Goal: Task Accomplishment & Management: Manage account settings

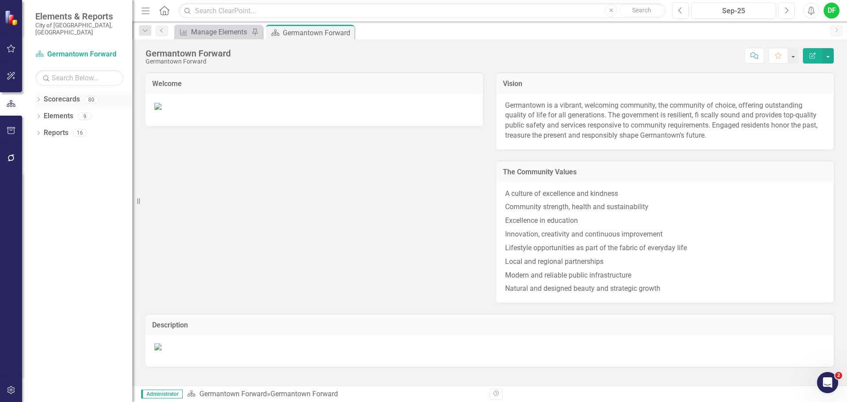
click at [38, 98] on icon "Dropdown" at bounding box center [38, 100] width 6 height 5
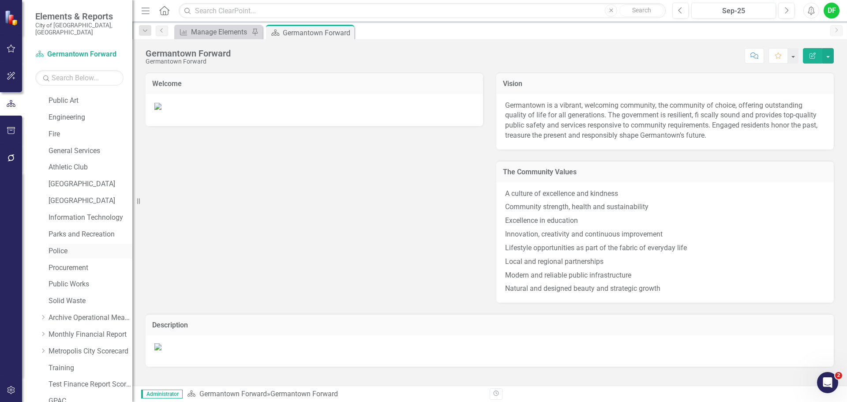
scroll to position [167, 0]
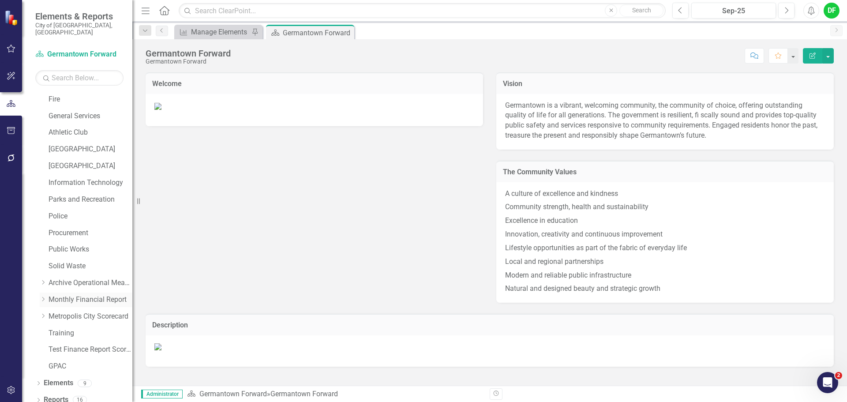
click at [45, 297] on icon "Dropdown" at bounding box center [43, 299] width 7 height 5
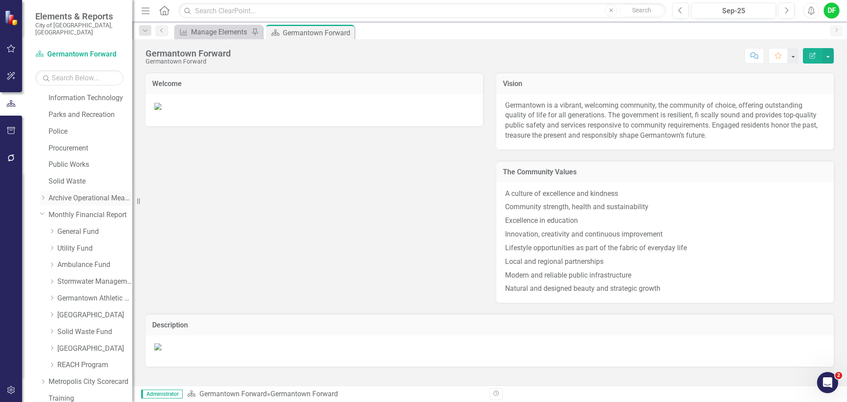
scroll to position [256, 0]
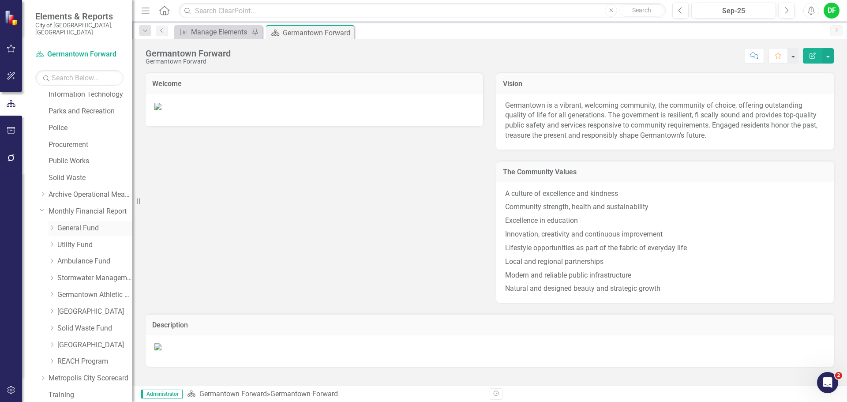
click at [64, 223] on link "General Fund" at bounding box center [94, 228] width 75 height 10
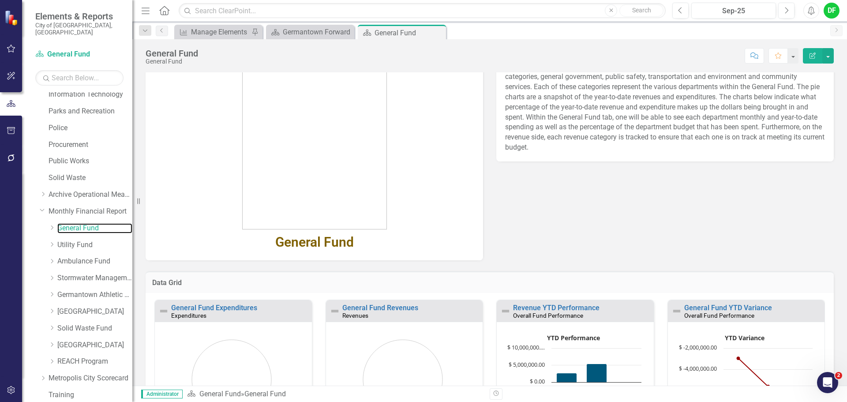
scroll to position [149, 0]
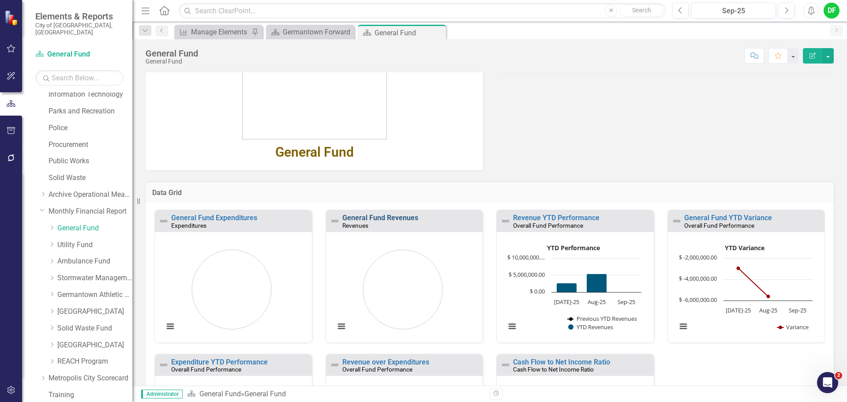
click at [396, 219] on link "General Fund Revenues" at bounding box center [380, 218] width 76 height 8
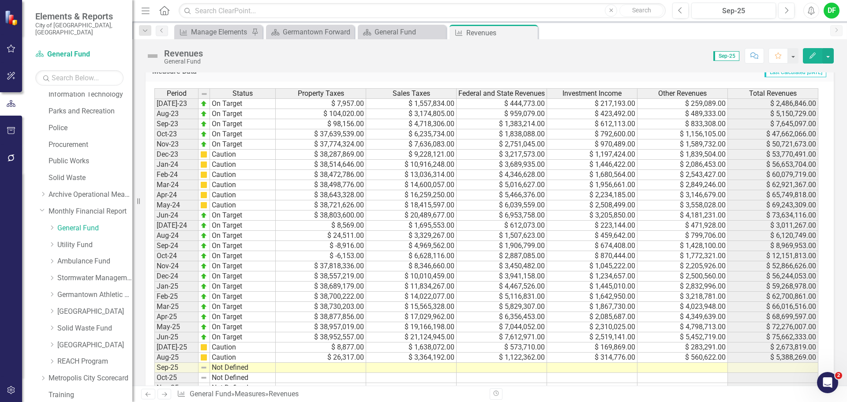
scroll to position [397, 0]
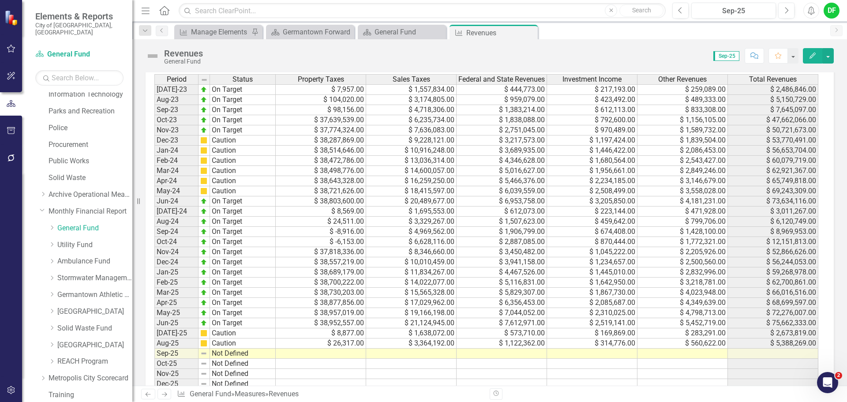
click at [328, 350] on td at bounding box center [321, 354] width 90 height 10
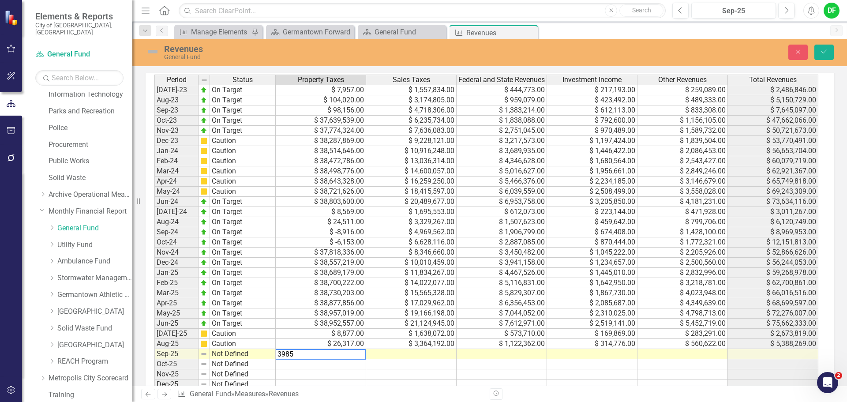
type textarea "39857"
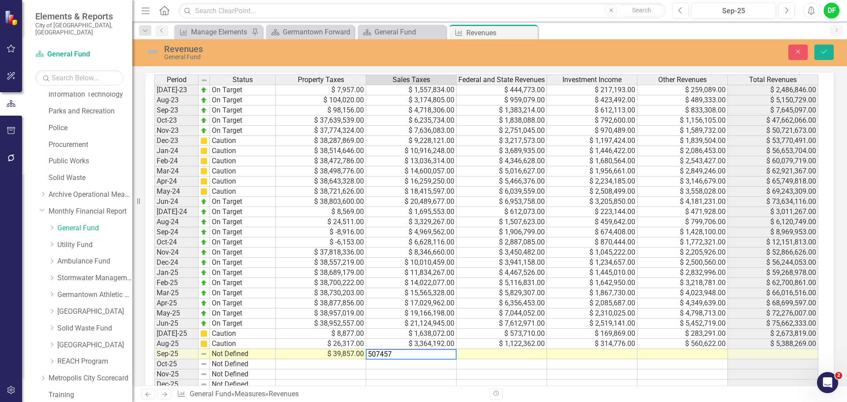
type textarea "5074573"
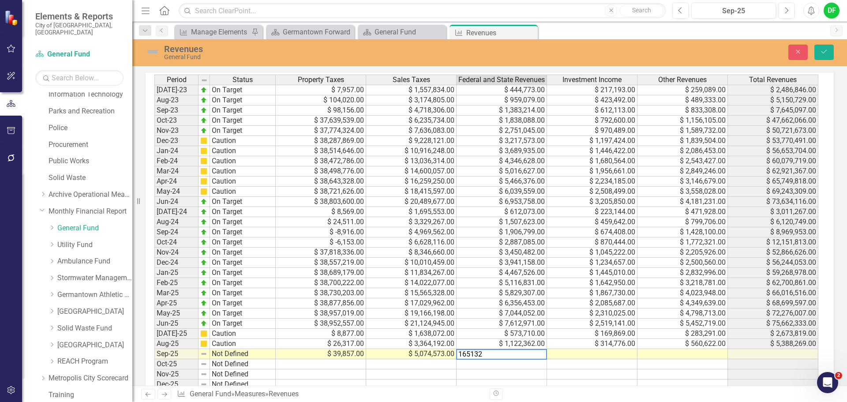
type textarea "1651325"
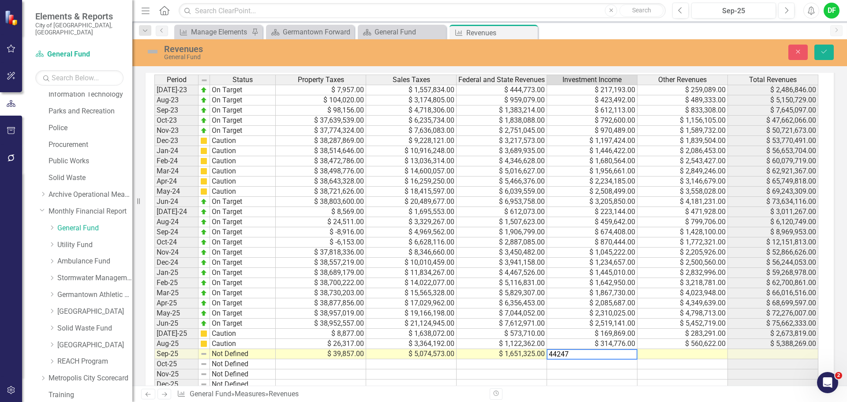
type textarea "442475"
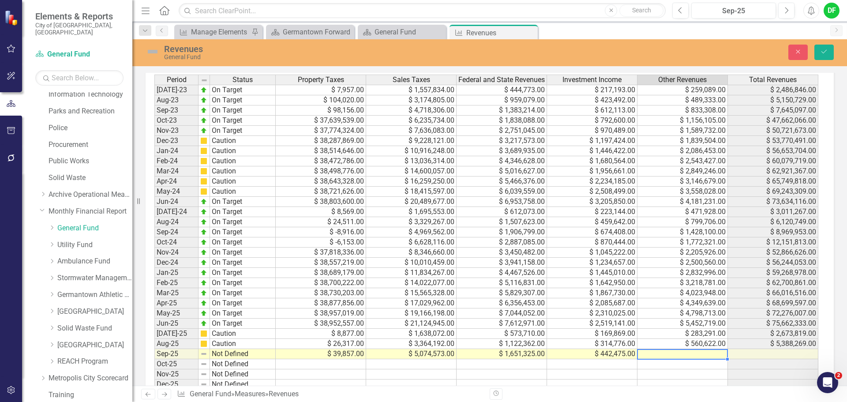
click at [667, 357] on td at bounding box center [683, 354] width 90 height 10
type textarea "883472"
click at [830, 53] on button "Save" at bounding box center [824, 52] width 19 height 15
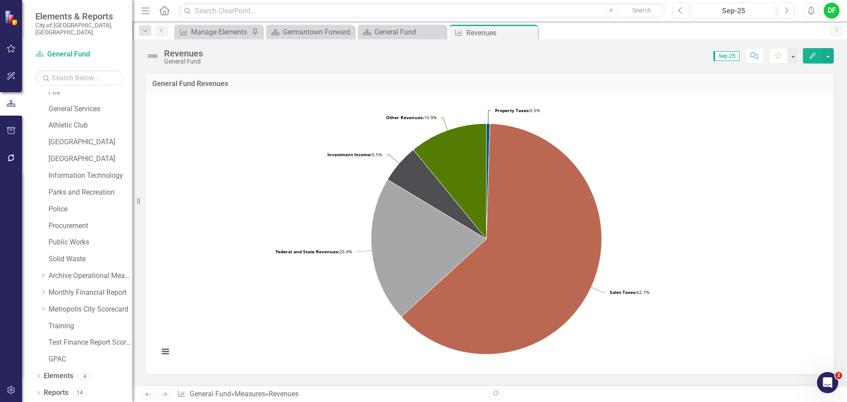
scroll to position [167, 0]
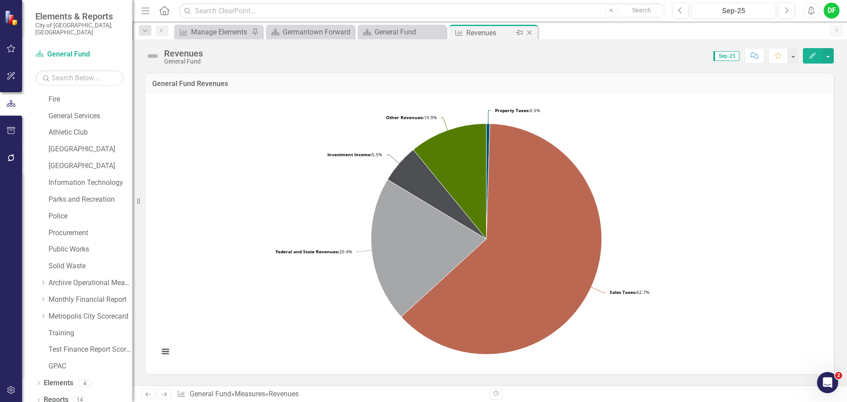
click at [531, 32] on icon "Close" at bounding box center [529, 32] width 9 height 7
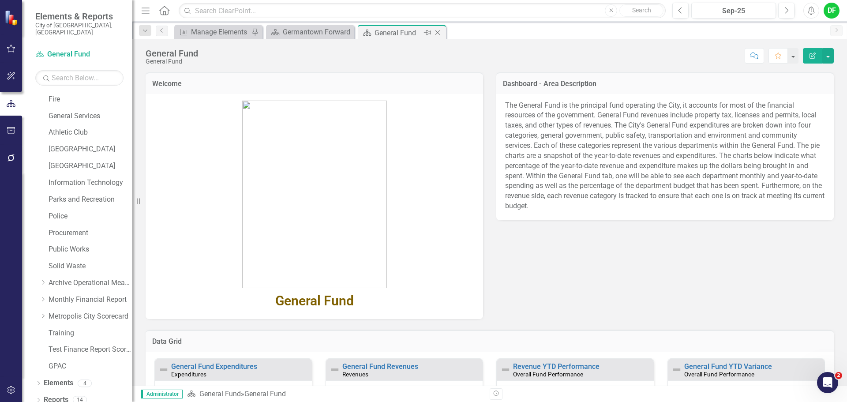
click at [438, 33] on icon "Close" at bounding box center [437, 32] width 9 height 7
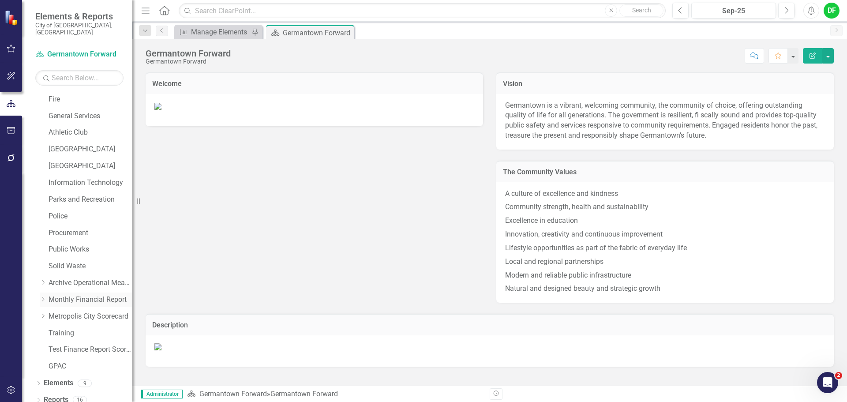
click at [44, 297] on icon "Dropdown" at bounding box center [43, 299] width 7 height 5
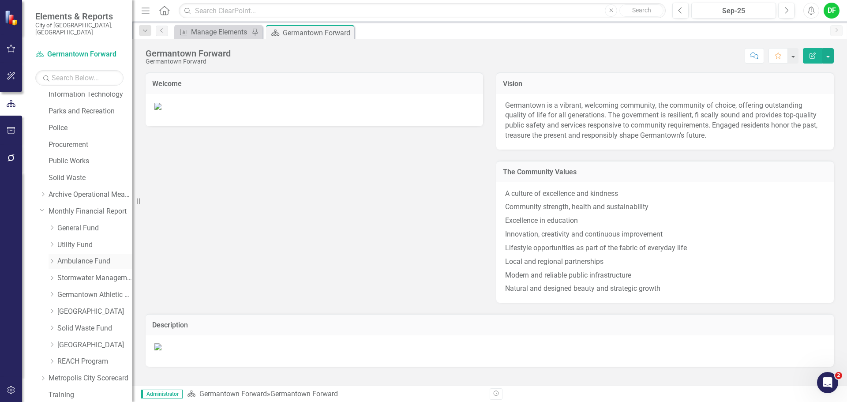
click at [67, 256] on link "Ambulance Fund" at bounding box center [94, 261] width 75 height 10
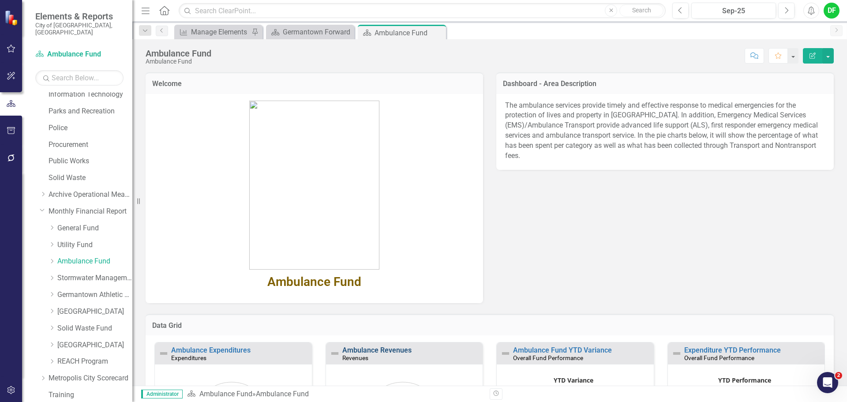
click at [365, 349] on link "Ambulance Revenues" at bounding box center [376, 350] width 69 height 8
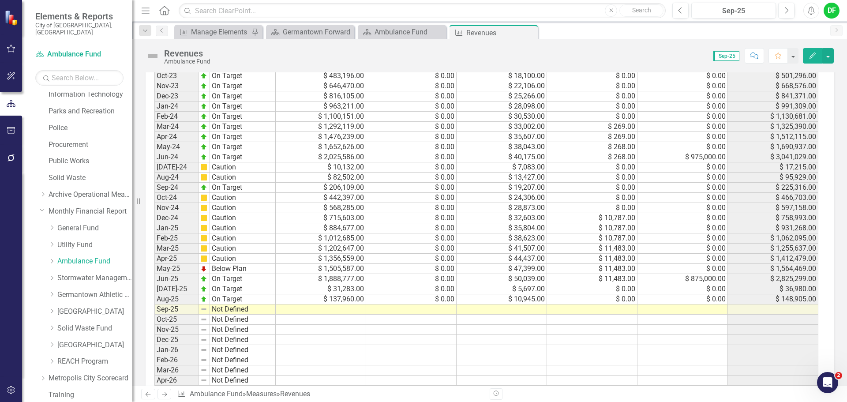
scroll to position [397, 0]
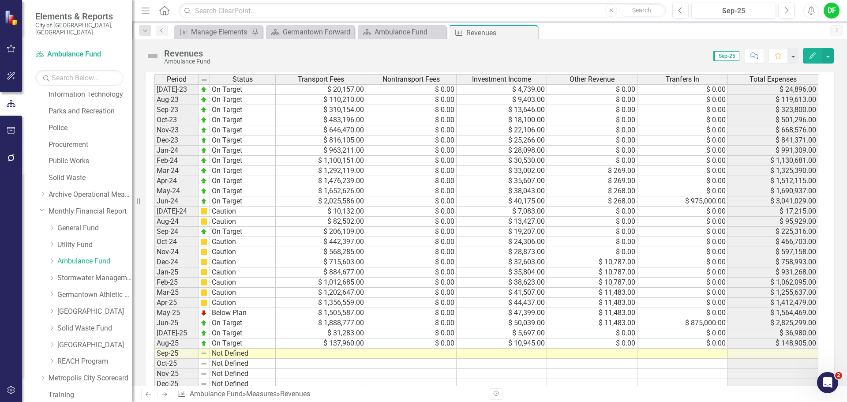
click at [356, 353] on td at bounding box center [321, 354] width 90 height 10
click at [355, 354] on td at bounding box center [321, 354] width 90 height 10
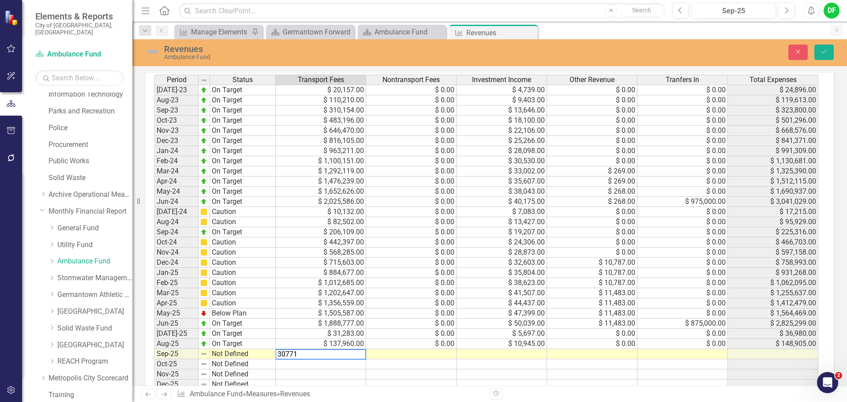
type textarea "307719"
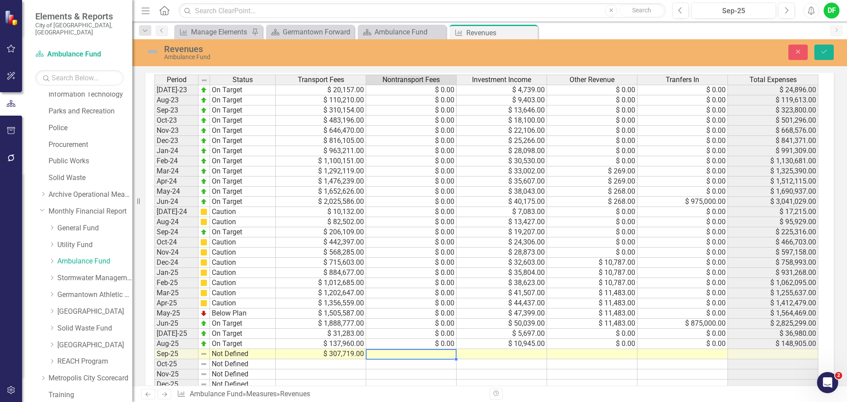
type textarea "0"
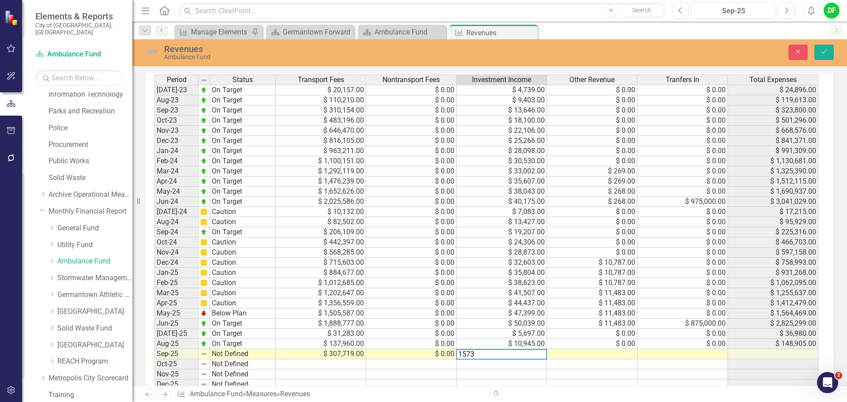
type textarea "15737"
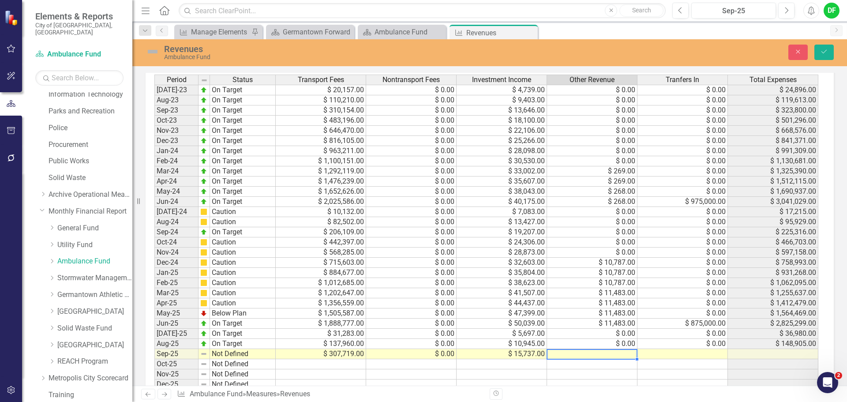
click at [565, 355] on td at bounding box center [592, 354] width 90 height 10
type textarea "0"
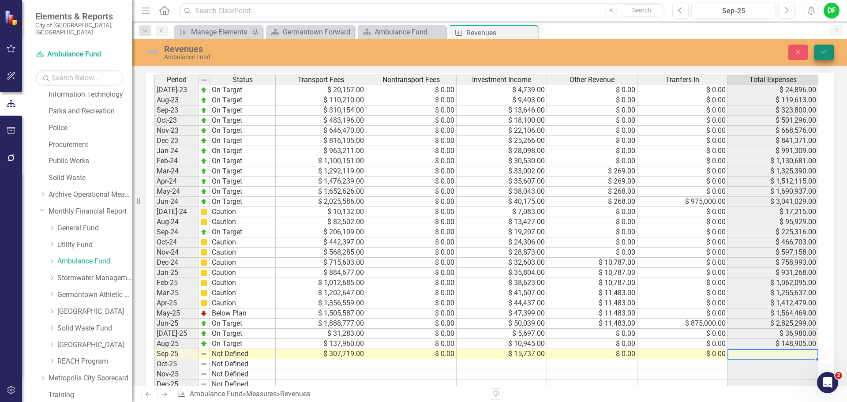
type textarea "0"
click at [827, 50] on icon "Save" at bounding box center [824, 52] width 8 height 6
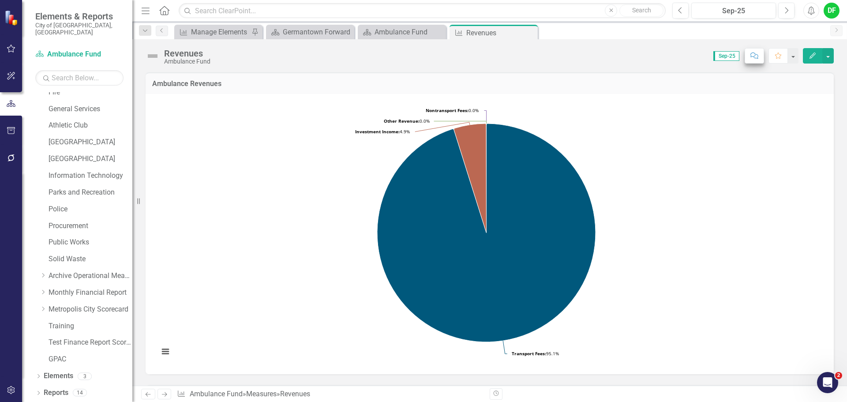
scroll to position [167, 0]
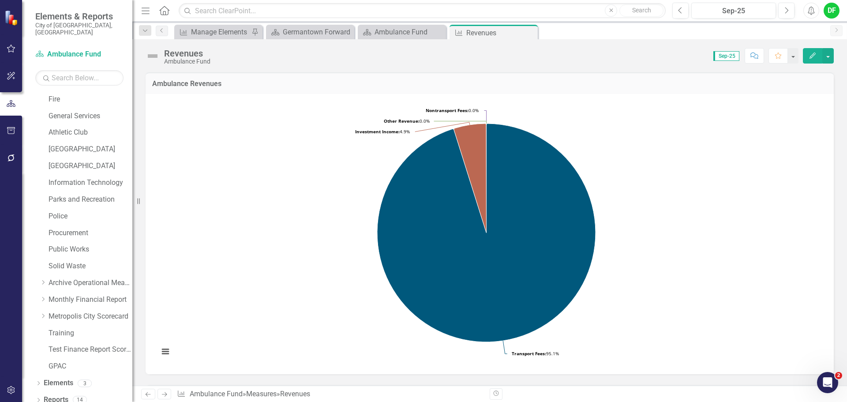
drag, startPoint x: 530, startPoint y: 32, endPoint x: 521, endPoint y: 34, distance: 9.4
click at [0, 0] on icon at bounding box center [0, 0] width 0 height 0
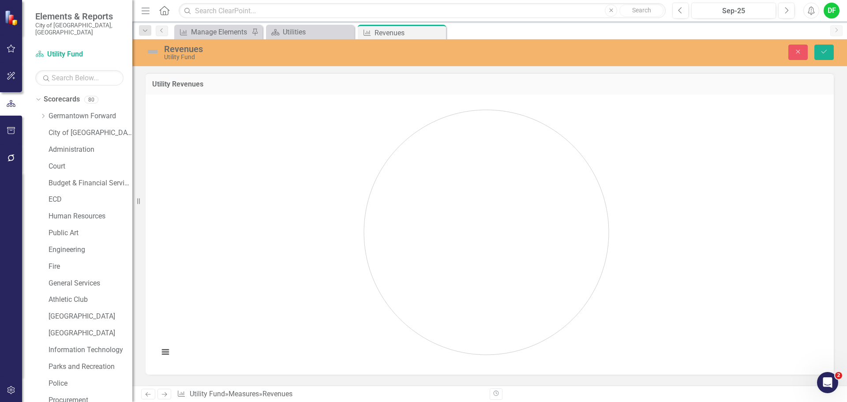
scroll to position [397, 0]
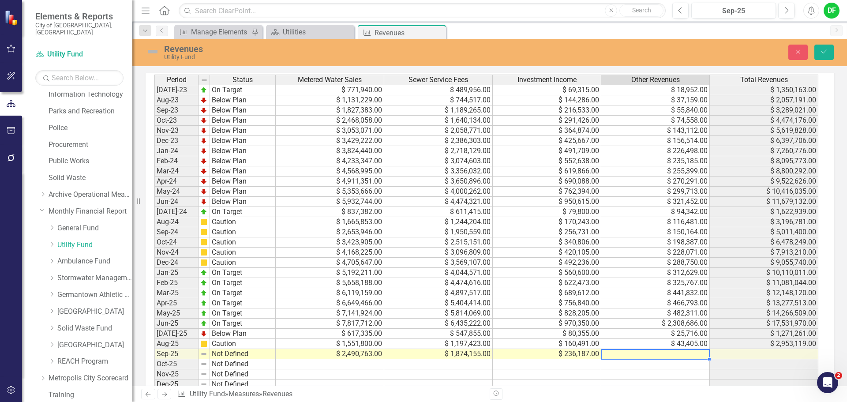
click at [154, 360] on div "Period Status Metered Water Sales Sewer Service Fees Investment Income Other Re…" at bounding box center [154, 263] width 0 height 376
click at [638, 357] on td at bounding box center [655, 354] width 109 height 10
type textarea "66655"
click at [826, 51] on icon "submit" at bounding box center [824, 52] width 5 height 4
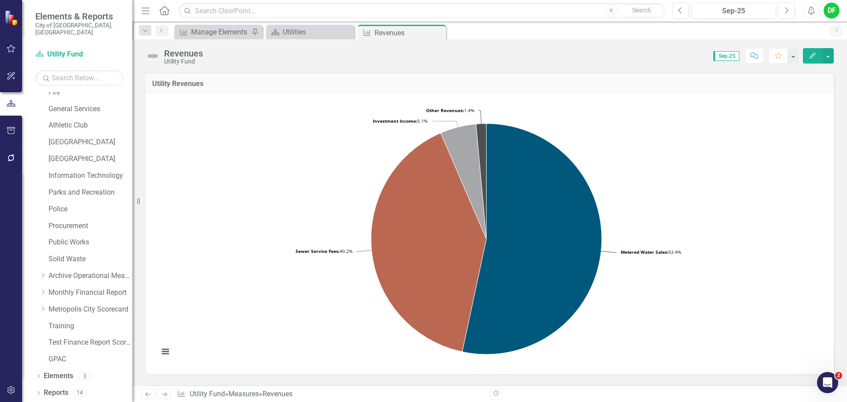
scroll to position [167, 0]
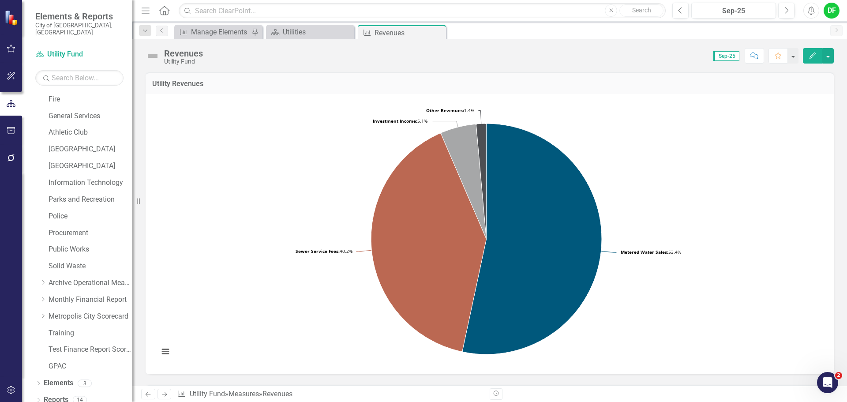
drag, startPoint x: 440, startPoint y: 32, endPoint x: 407, endPoint y: 38, distance: 33.2
click at [0, 0] on icon "Close" at bounding box center [0, 0] width 0 height 0
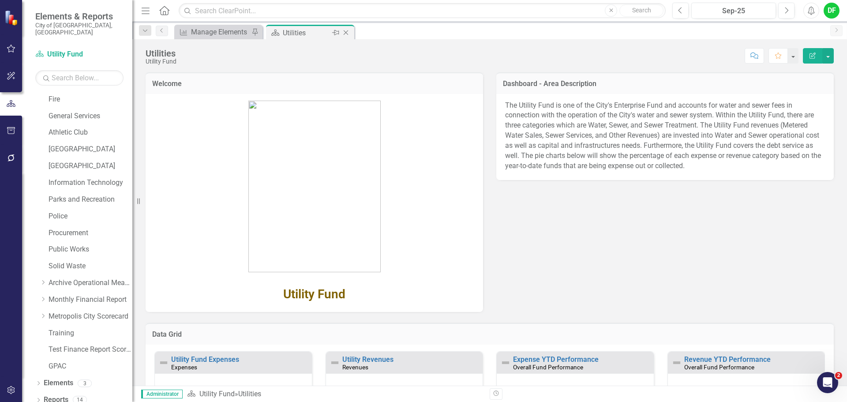
click at [347, 32] on icon at bounding box center [346, 32] width 5 height 5
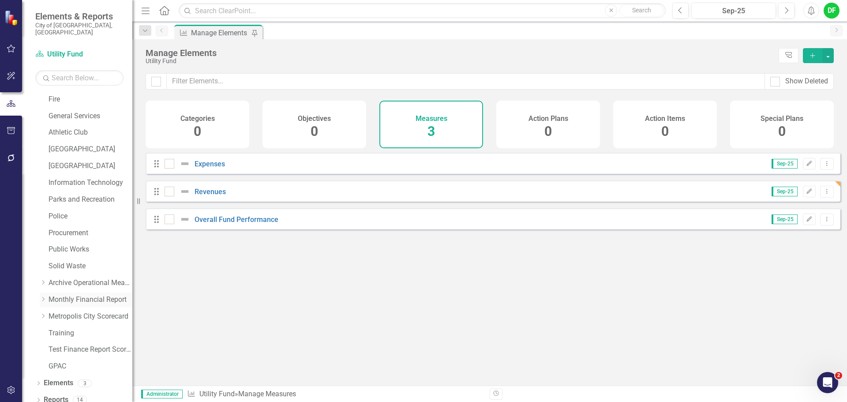
click at [46, 297] on icon "Dropdown" at bounding box center [43, 299] width 7 height 5
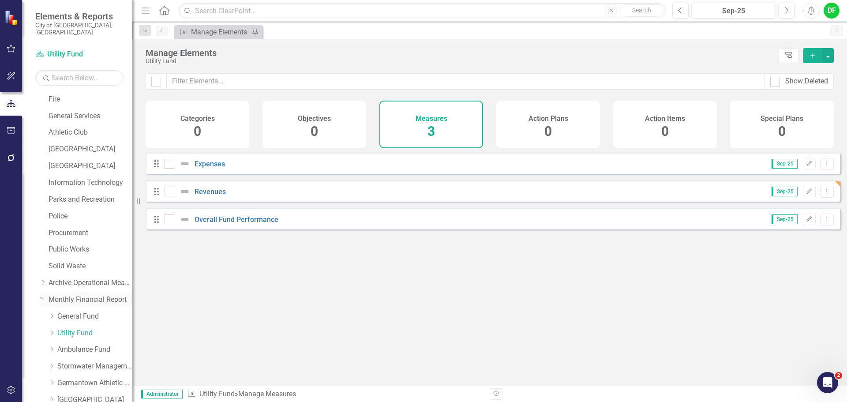
scroll to position [256, 0]
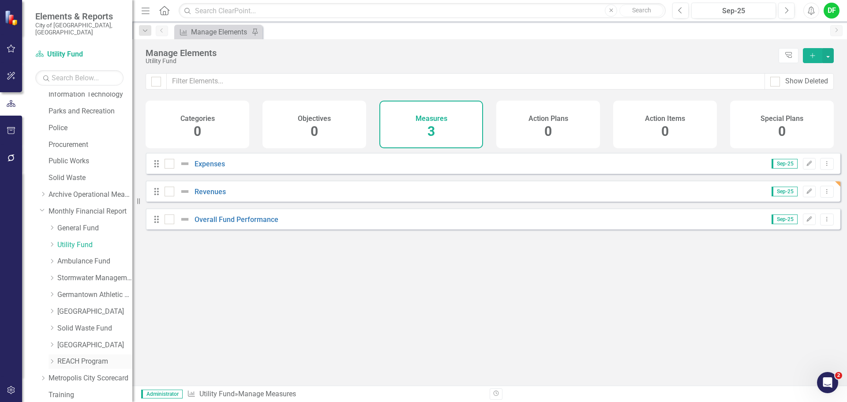
click at [61, 357] on link "REACH Program" at bounding box center [94, 362] width 75 height 10
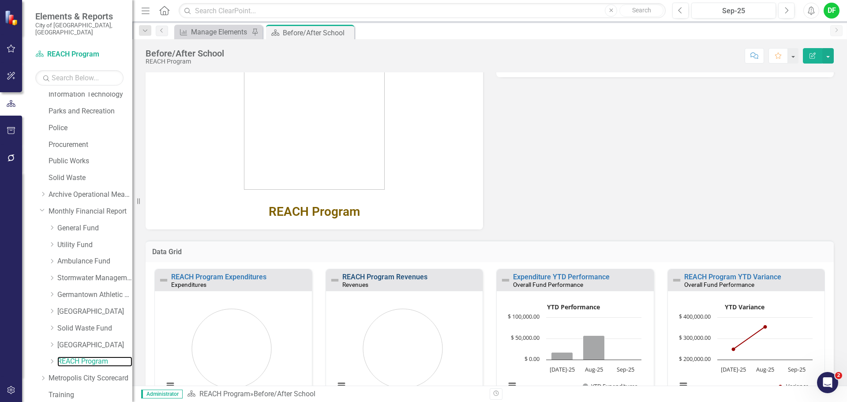
scroll to position [108, 0]
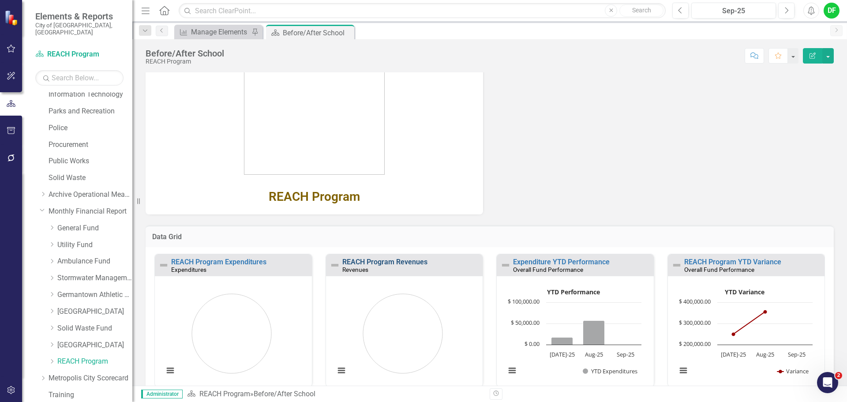
click at [376, 263] on link "REACH Program Revenues" at bounding box center [384, 262] width 85 height 8
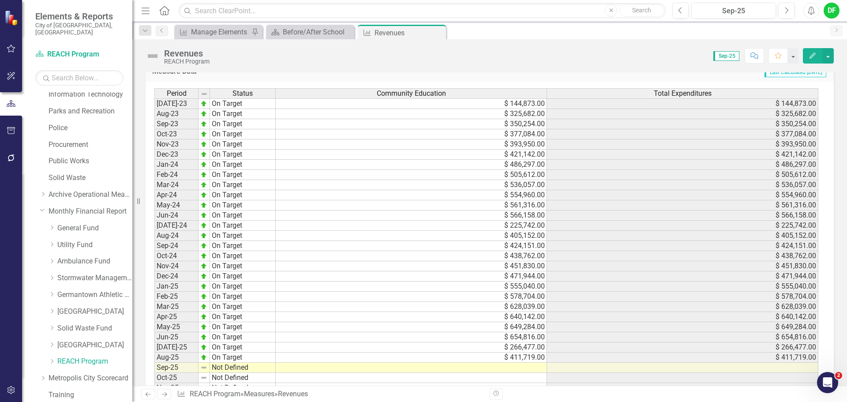
scroll to position [397, 0]
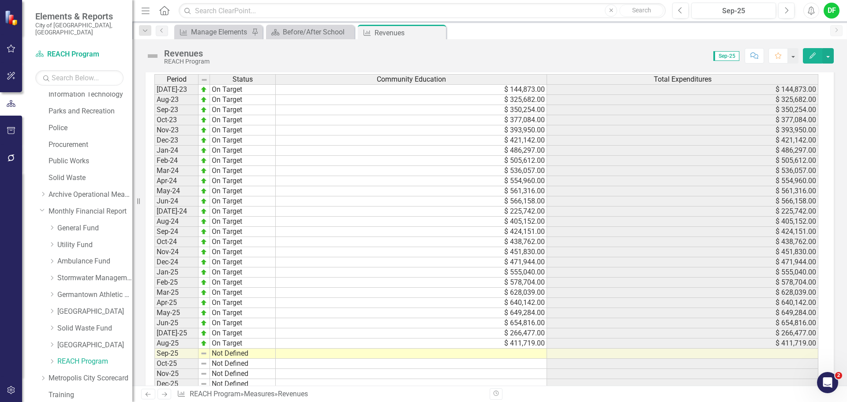
click at [385, 356] on td at bounding box center [411, 354] width 271 height 10
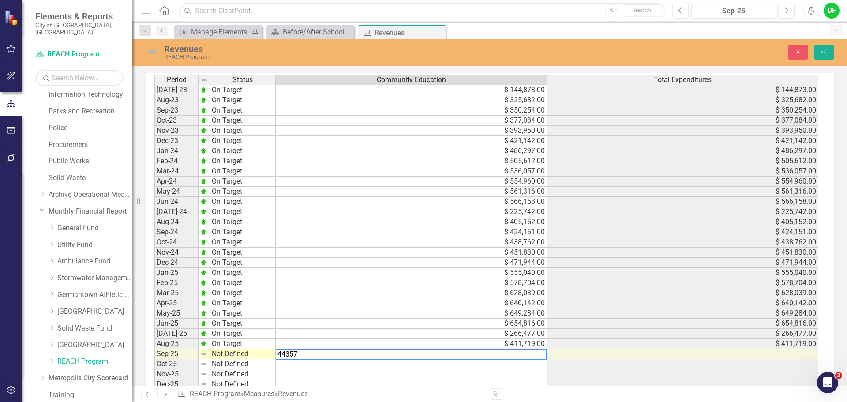
type textarea "443577"
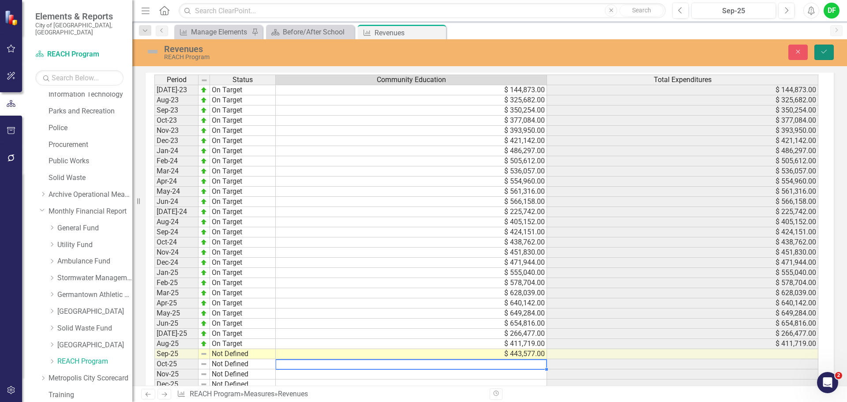
click at [826, 52] on icon "Save" at bounding box center [824, 52] width 8 height 6
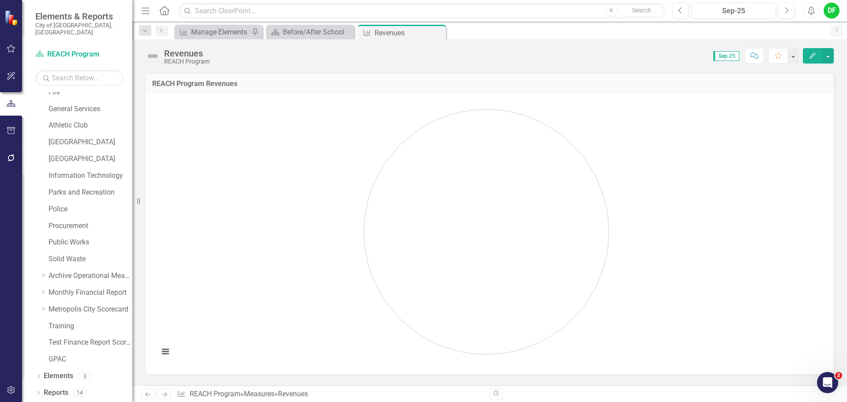
scroll to position [167, 0]
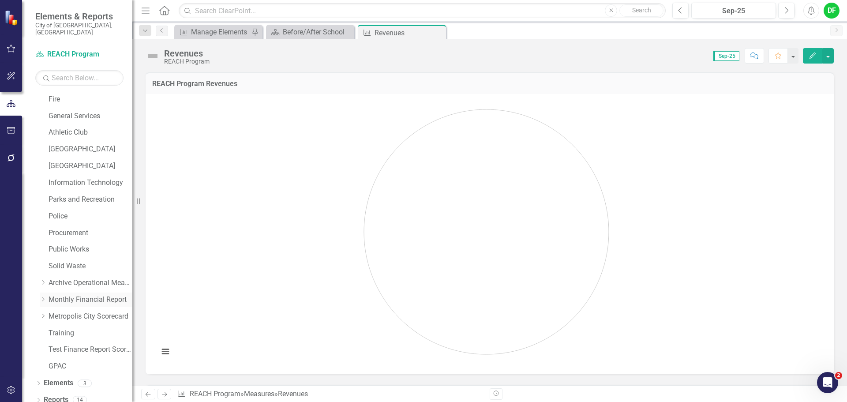
click at [42, 297] on icon "Dropdown" at bounding box center [43, 299] width 7 height 5
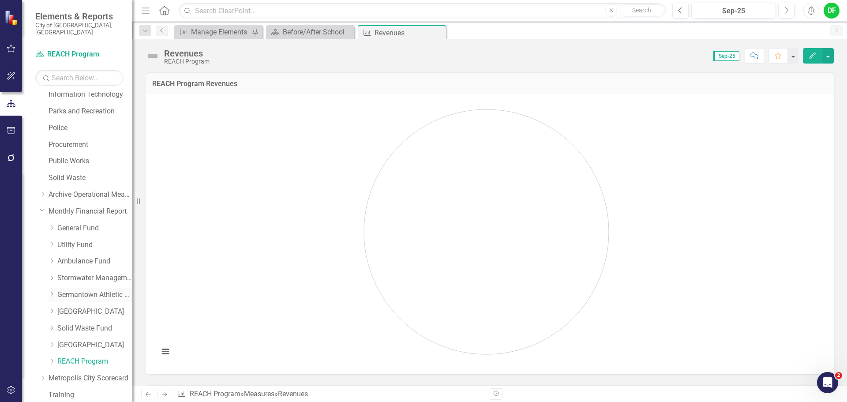
click at [72, 290] on link "Germantown Athletic Club" at bounding box center [94, 295] width 75 height 10
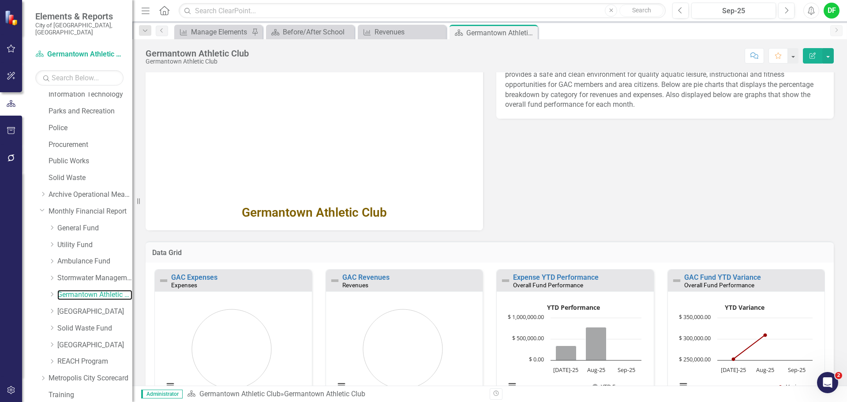
scroll to position [88, 0]
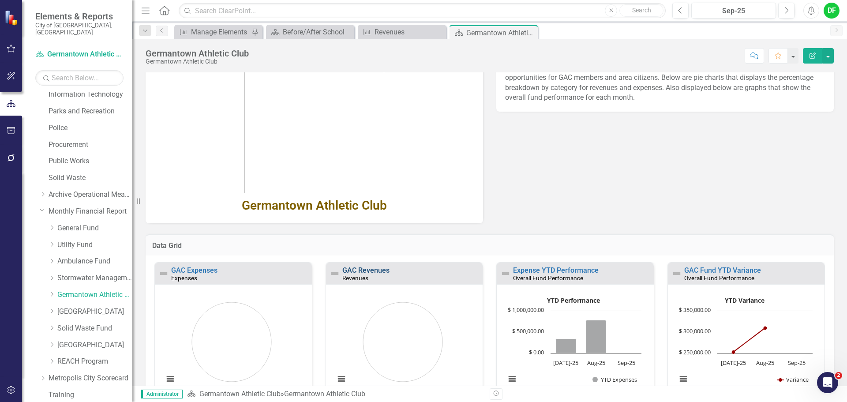
click at [364, 270] on link "GAC Revenues" at bounding box center [365, 270] width 47 height 8
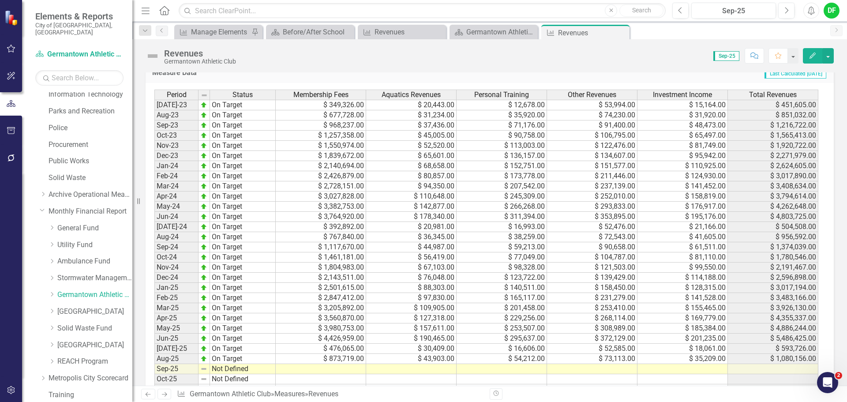
scroll to position [397, 0]
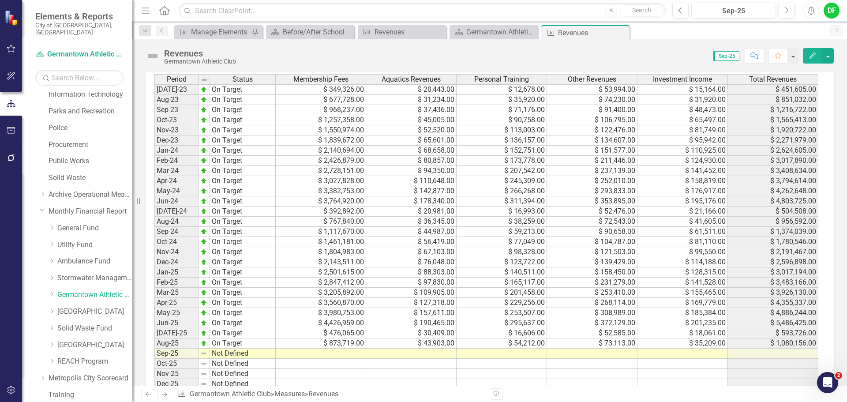
click at [332, 357] on td at bounding box center [321, 354] width 90 height 10
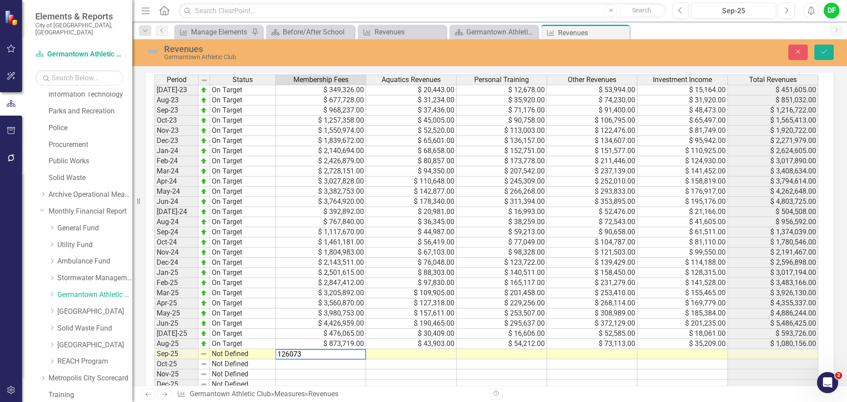
type textarea "1260732"
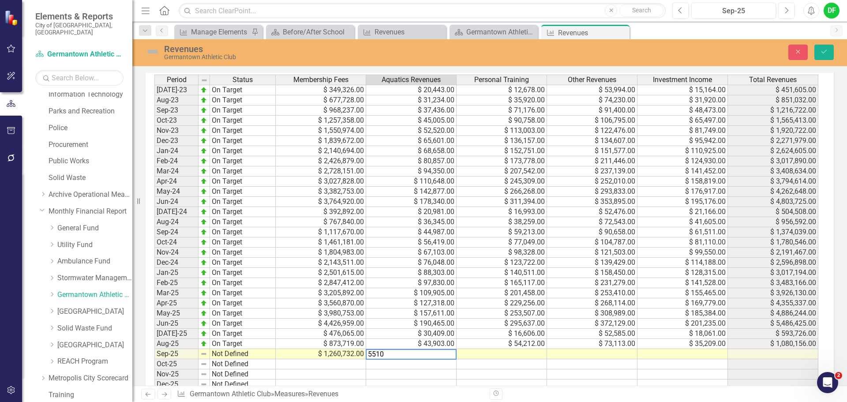
type textarea "55109"
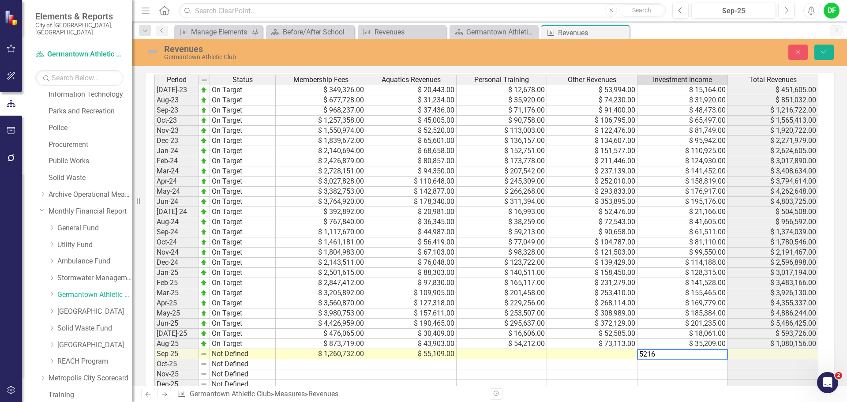
type textarea "52167"
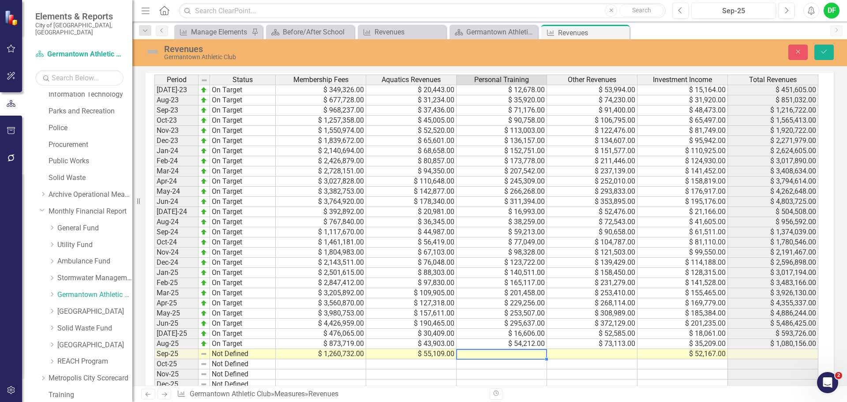
click at [516, 353] on td at bounding box center [502, 354] width 90 height 10
type textarea "80768"
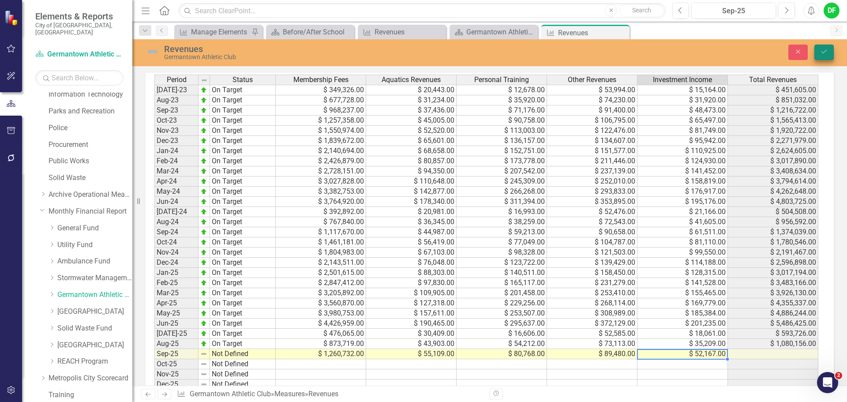
type textarea "52167"
click at [828, 48] on button "Save" at bounding box center [824, 52] width 19 height 15
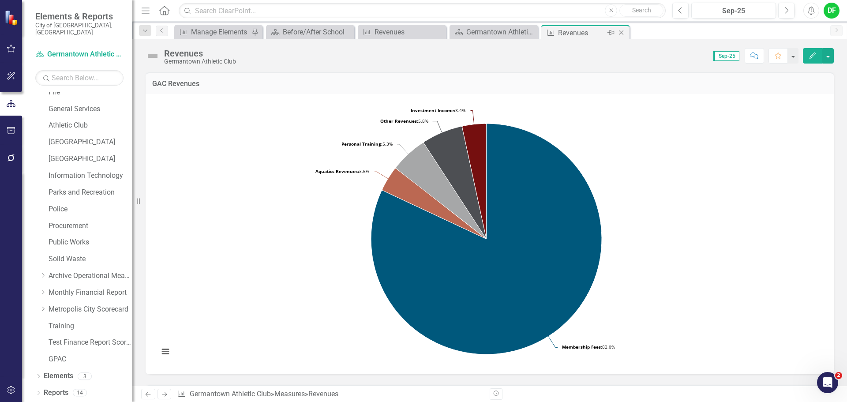
scroll to position [167, 0]
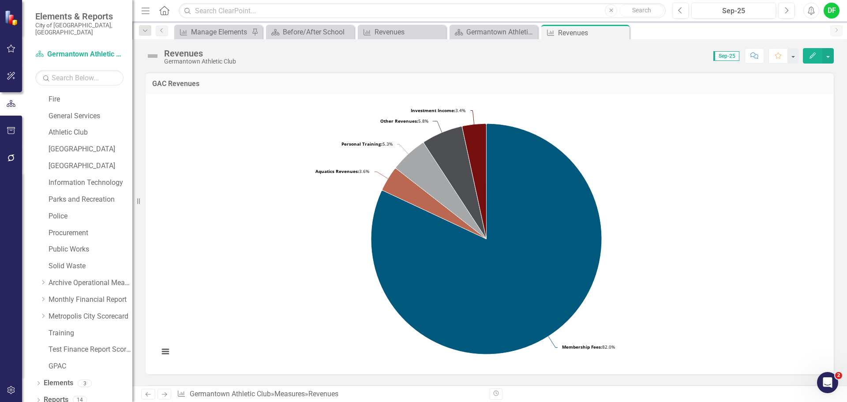
drag, startPoint x: 623, startPoint y: 30, endPoint x: 614, endPoint y: 33, distance: 9.2
click at [0, 0] on icon "Close" at bounding box center [0, 0] width 0 height 0
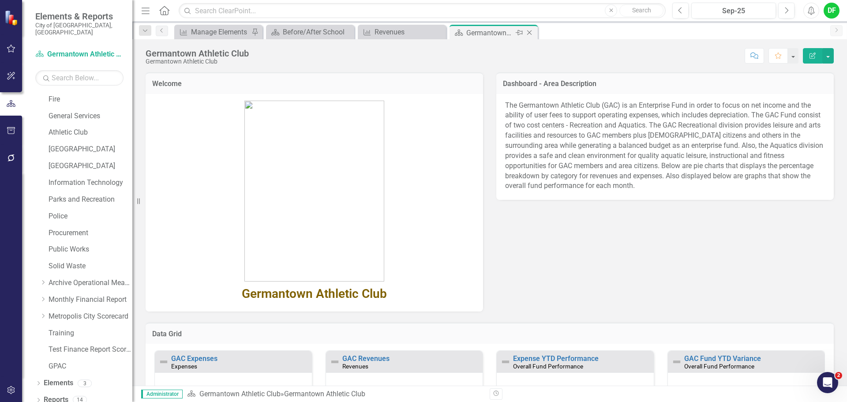
click at [531, 31] on icon "Close" at bounding box center [529, 32] width 9 height 7
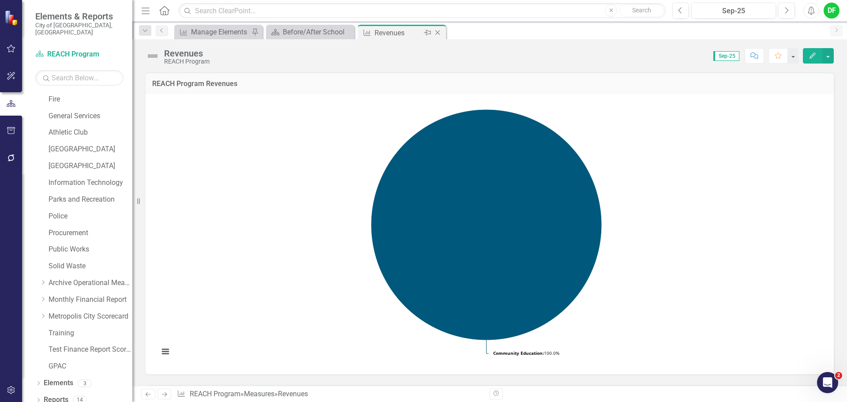
click at [436, 30] on icon at bounding box center [438, 32] width 5 height 5
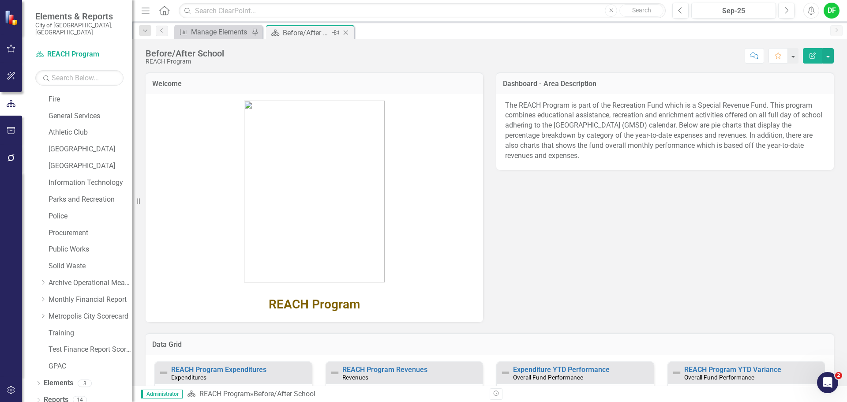
click at [346, 32] on icon "Close" at bounding box center [346, 32] width 9 height 7
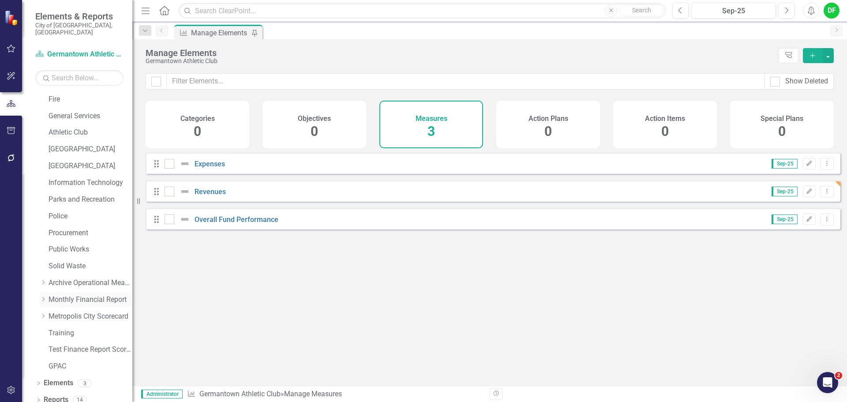
click at [41, 297] on icon "Dropdown" at bounding box center [43, 299] width 7 height 5
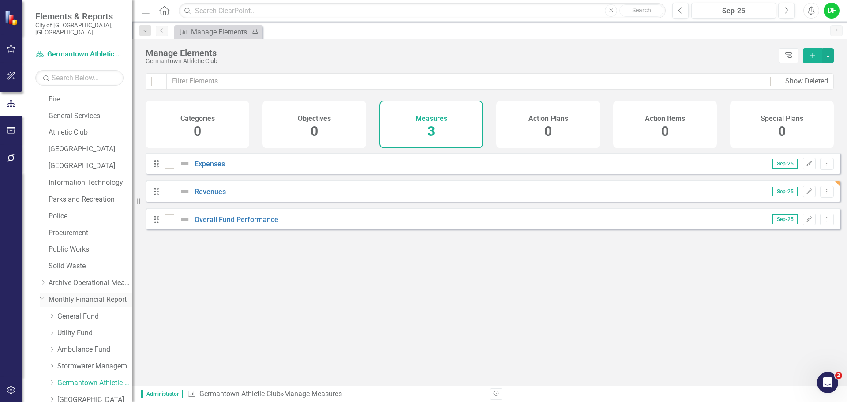
scroll to position [256, 0]
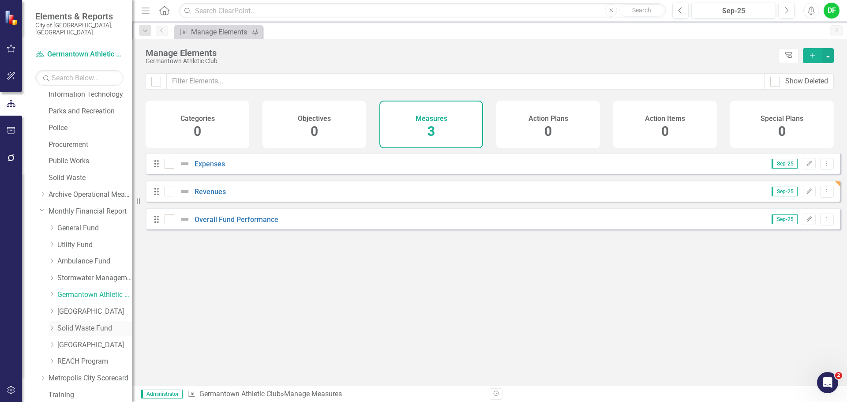
click at [61, 323] on link "Solid Waste Fund" at bounding box center [94, 328] width 75 height 10
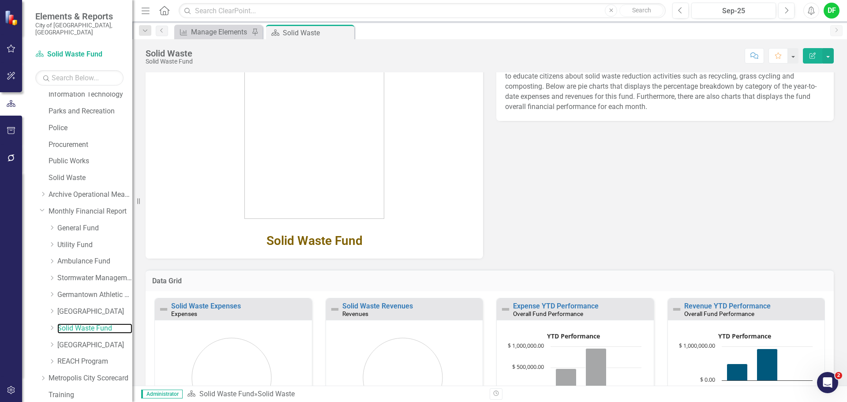
scroll to position [107, 0]
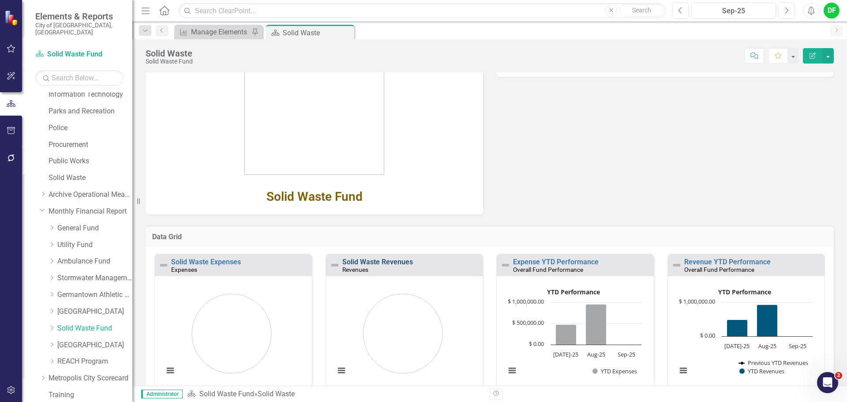
click at [392, 259] on link "Solid Waste Revenues" at bounding box center [377, 262] width 71 height 8
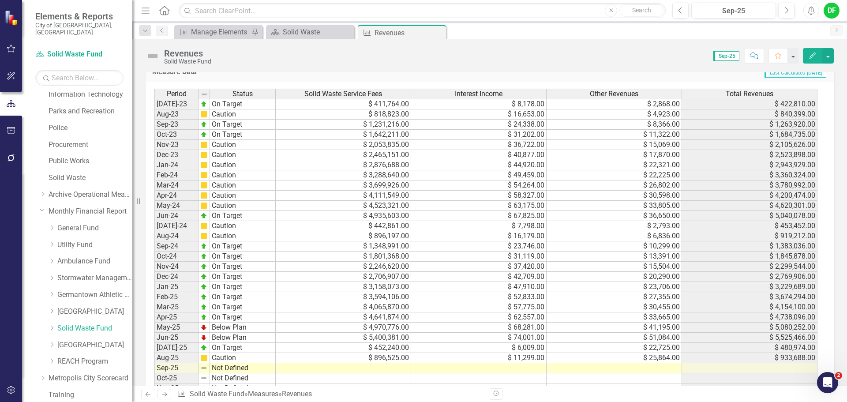
scroll to position [397, 0]
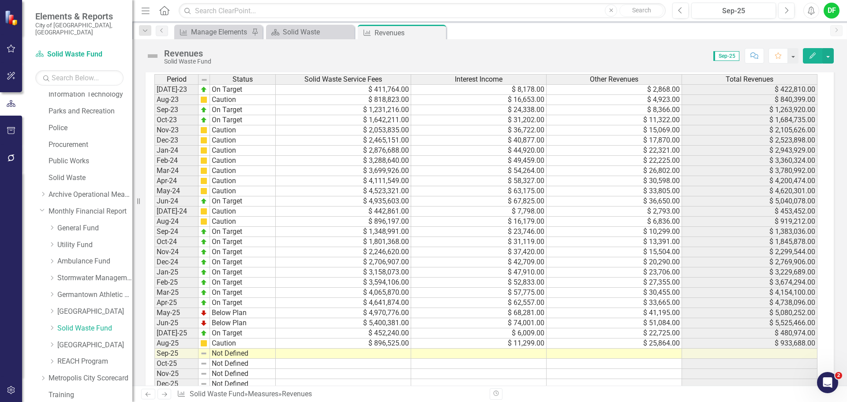
click at [355, 355] on td at bounding box center [343, 354] width 135 height 10
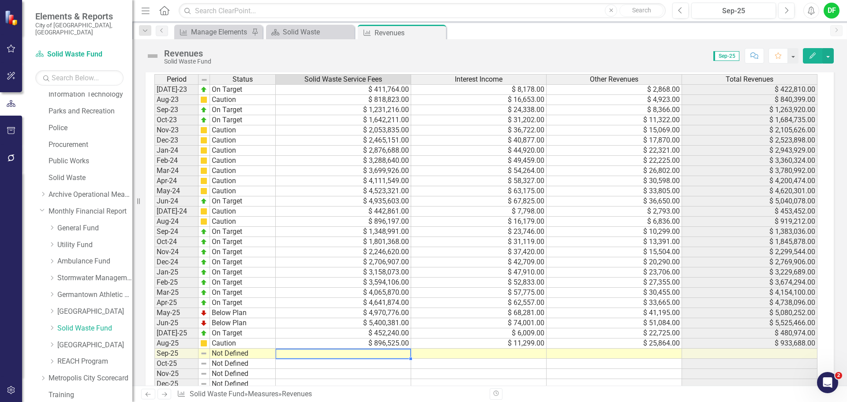
click at [514, 355] on td at bounding box center [478, 354] width 135 height 10
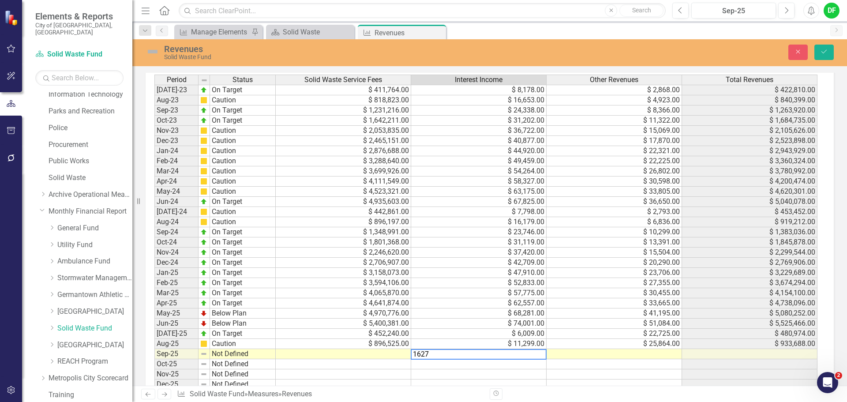
type textarea "16278"
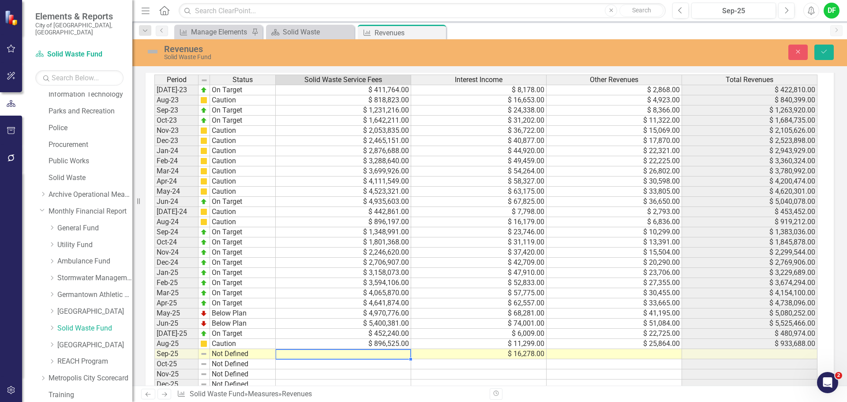
click at [390, 353] on td at bounding box center [343, 354] width 135 height 10
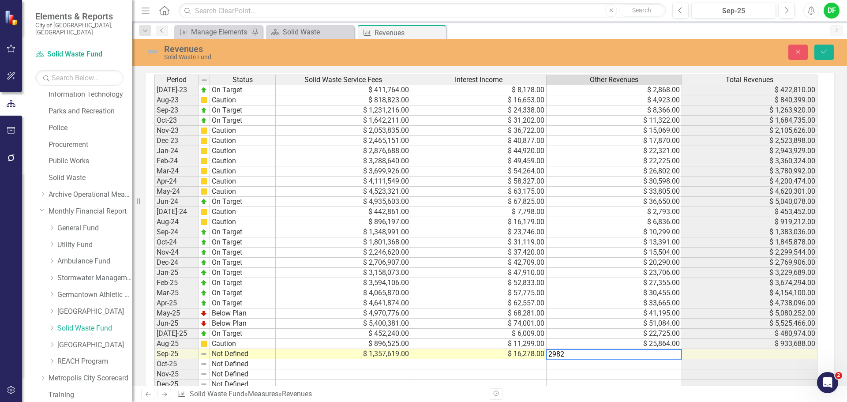
type textarea "29828"
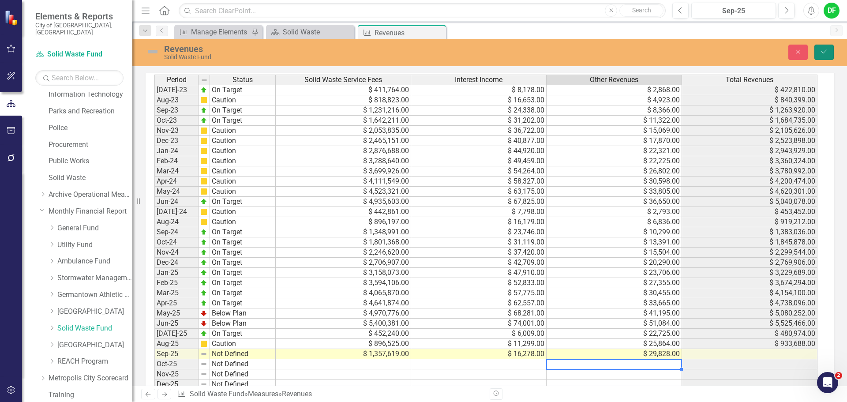
click at [819, 50] on button "Save" at bounding box center [824, 52] width 19 height 15
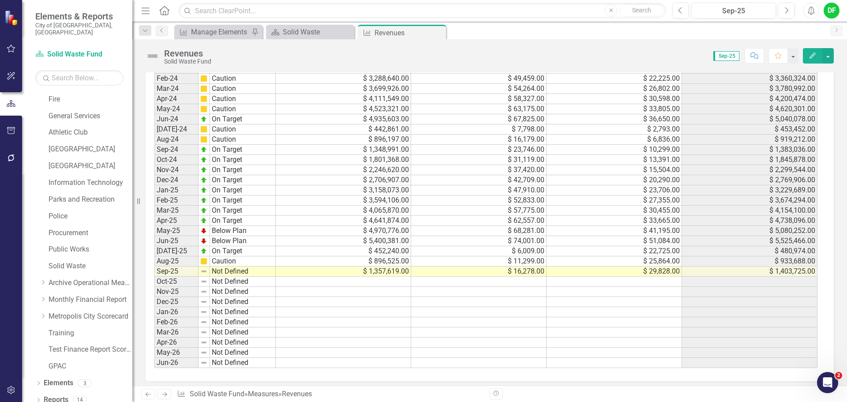
scroll to position [484, 0]
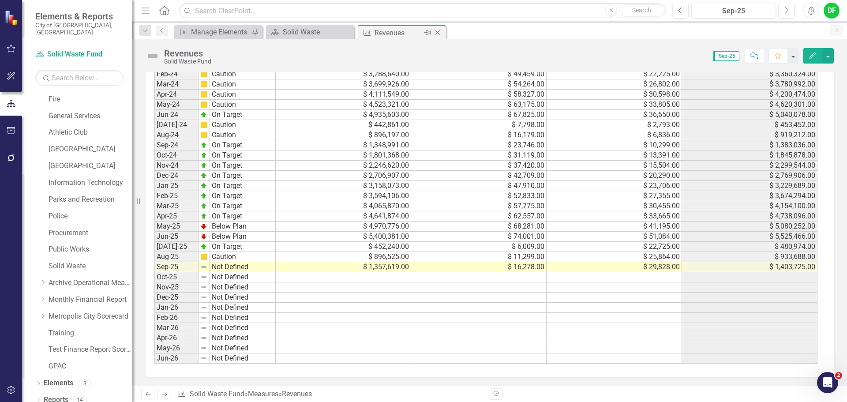
click at [438, 32] on icon "Close" at bounding box center [437, 32] width 9 height 7
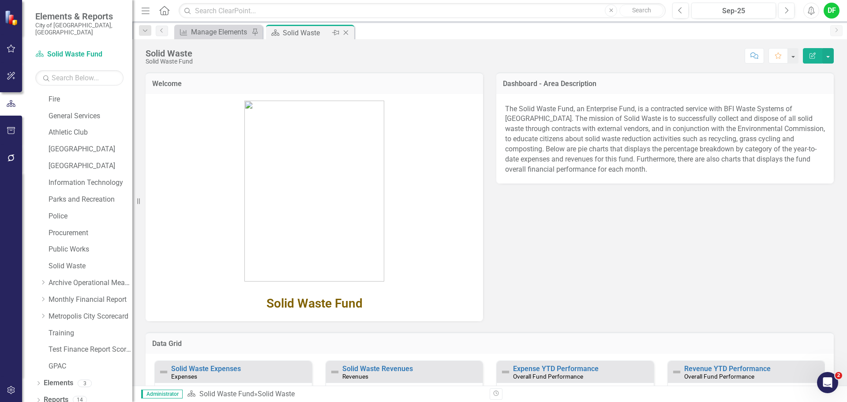
click at [346, 33] on icon "Close" at bounding box center [346, 32] width 9 height 7
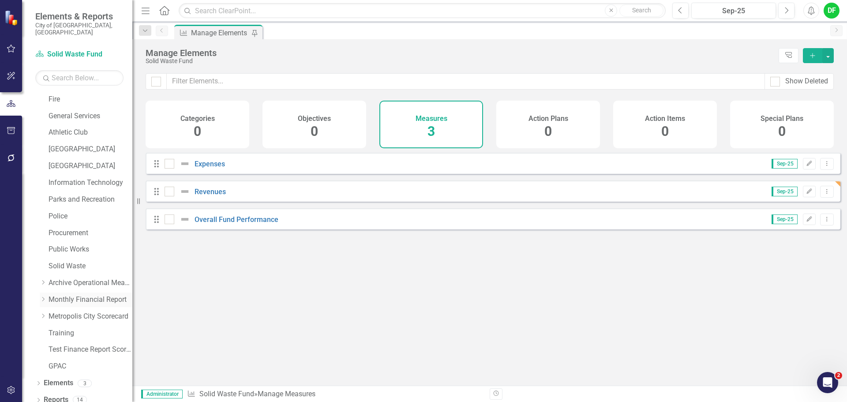
click at [45, 297] on icon "Dropdown" at bounding box center [43, 299] width 7 height 5
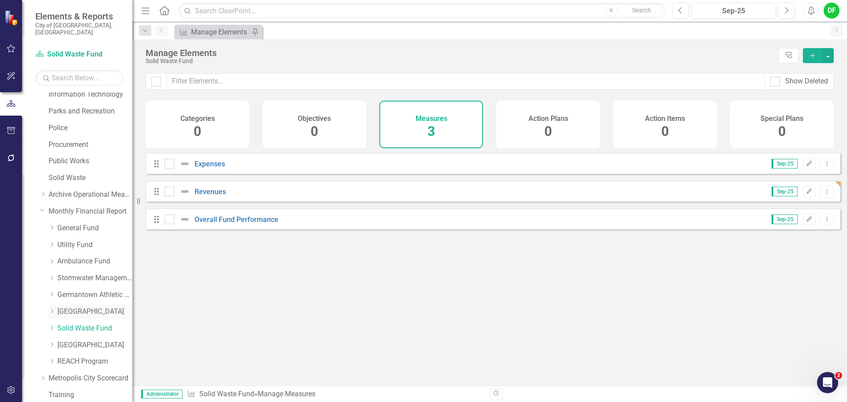
click at [68, 307] on link "[GEOGRAPHIC_DATA]" at bounding box center [94, 312] width 75 height 10
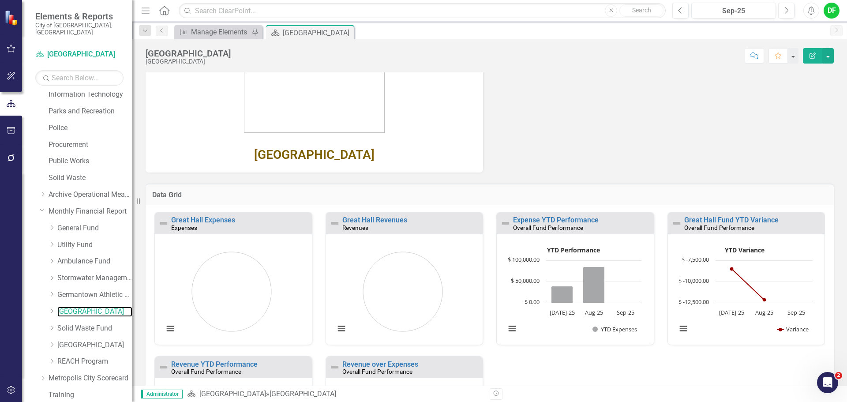
scroll to position [152, 0]
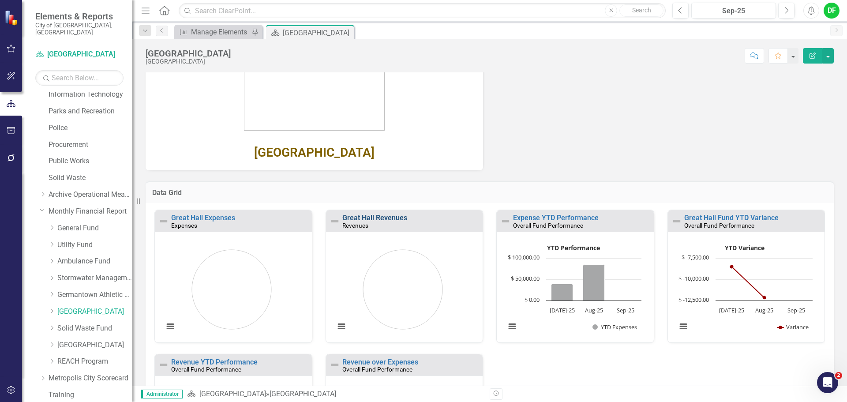
click at [380, 220] on link "Great Hall Revenues" at bounding box center [374, 218] width 65 height 8
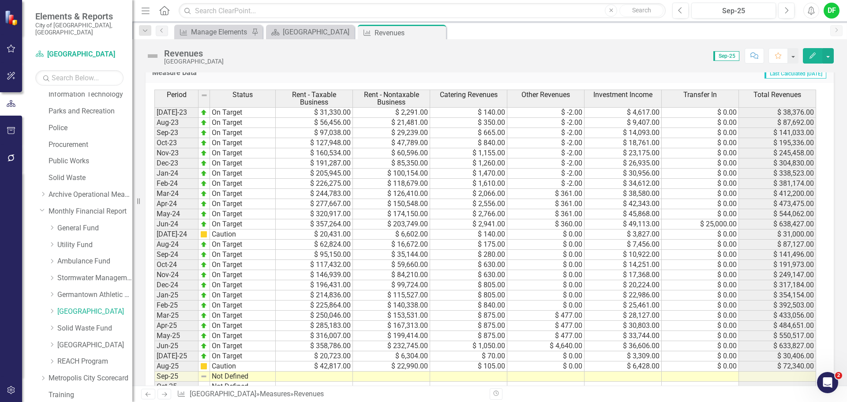
scroll to position [397, 0]
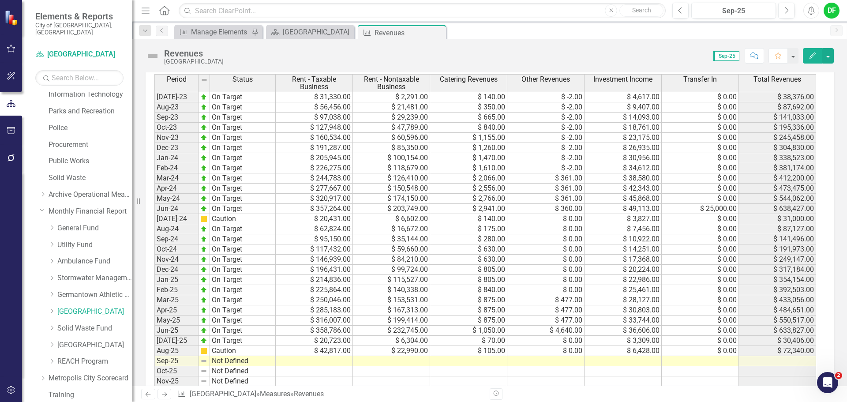
click at [322, 363] on td at bounding box center [314, 361] width 77 height 10
click at [601, 362] on td at bounding box center [623, 361] width 77 height 10
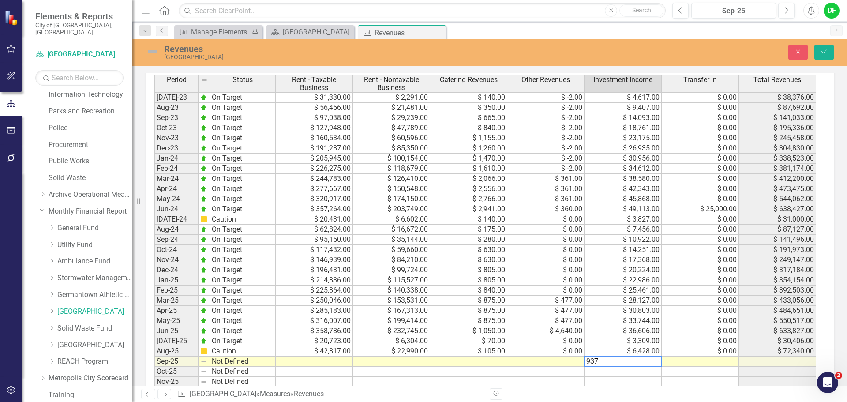
type textarea "9378"
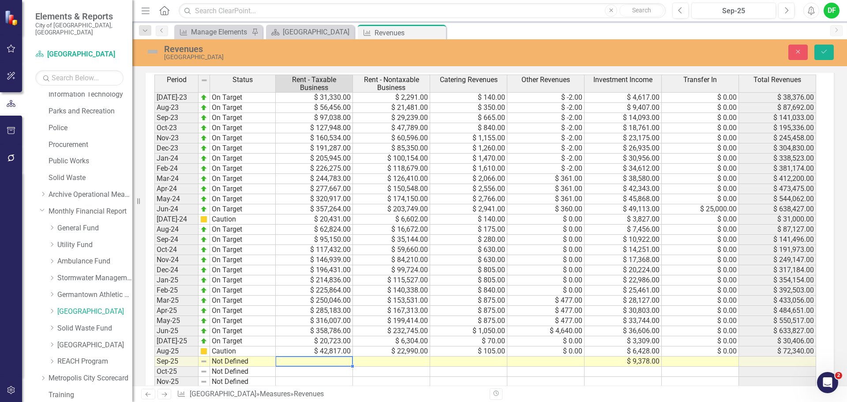
click at [307, 362] on td at bounding box center [314, 362] width 77 height 10
type textarea "67260"
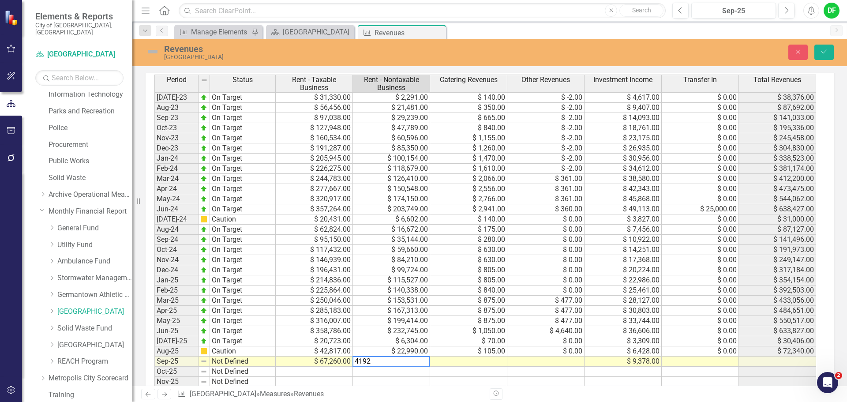
type textarea "41928"
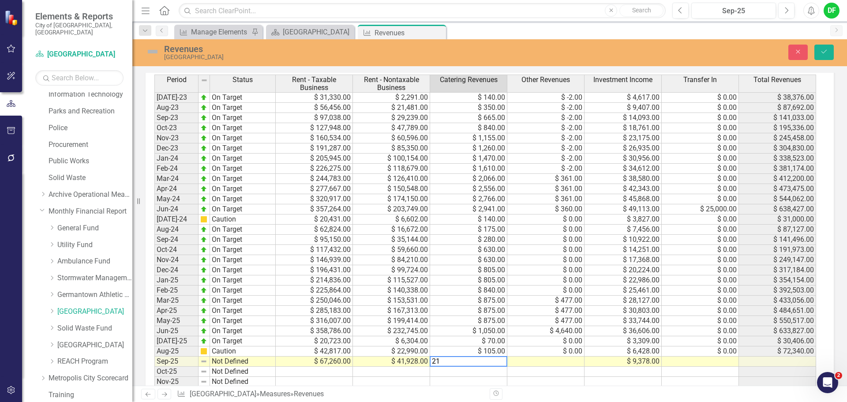
type textarea "210"
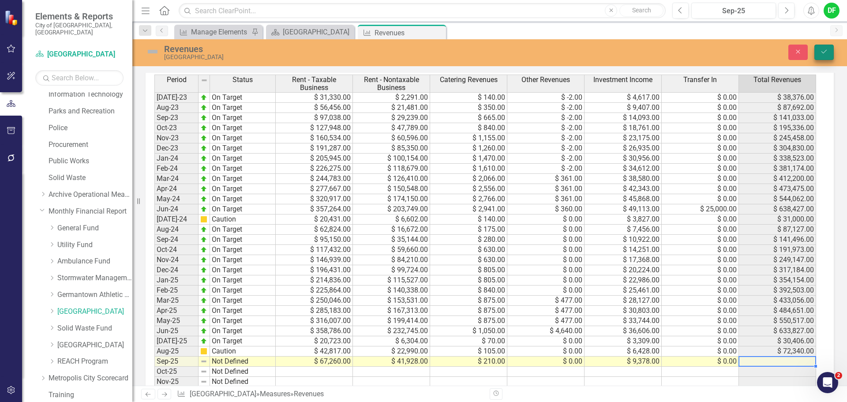
type textarea "0"
click at [821, 50] on icon "Save" at bounding box center [824, 52] width 8 height 6
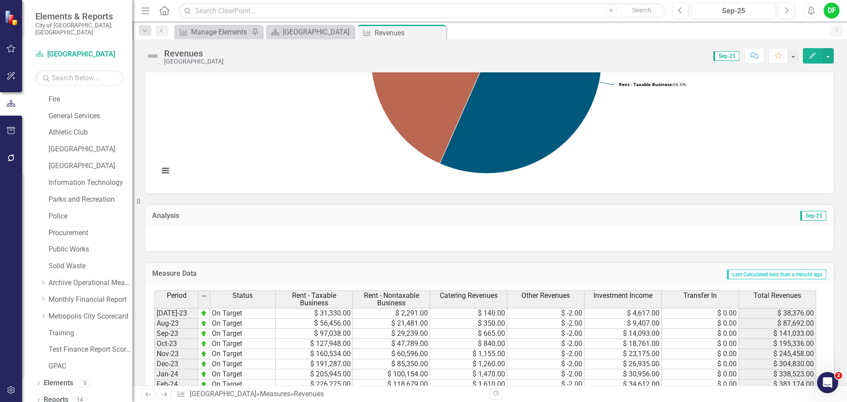
scroll to position [177, 0]
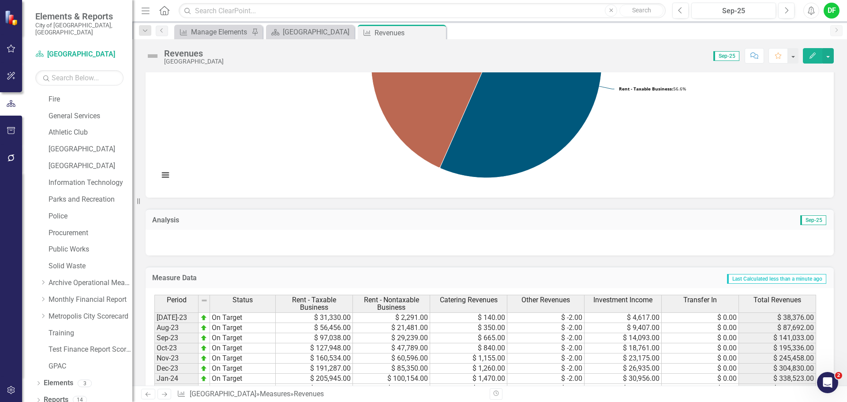
drag, startPoint x: 439, startPoint y: 32, endPoint x: 384, endPoint y: 34, distance: 54.3
click at [0, 0] on icon "Close" at bounding box center [0, 0] width 0 height 0
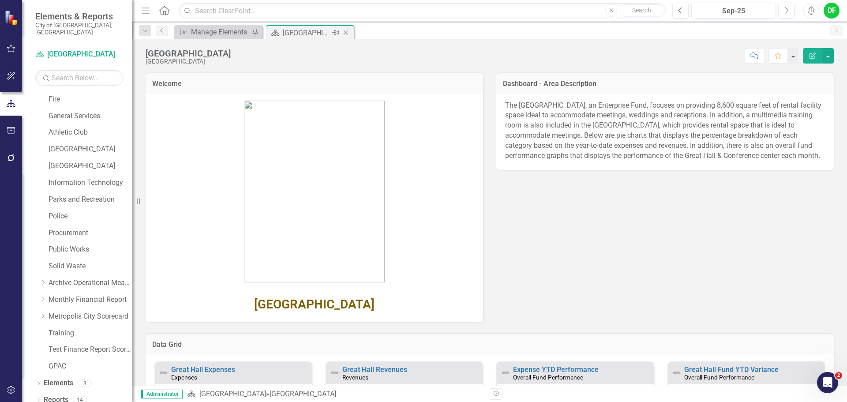
click at [345, 34] on icon at bounding box center [346, 32] width 5 height 5
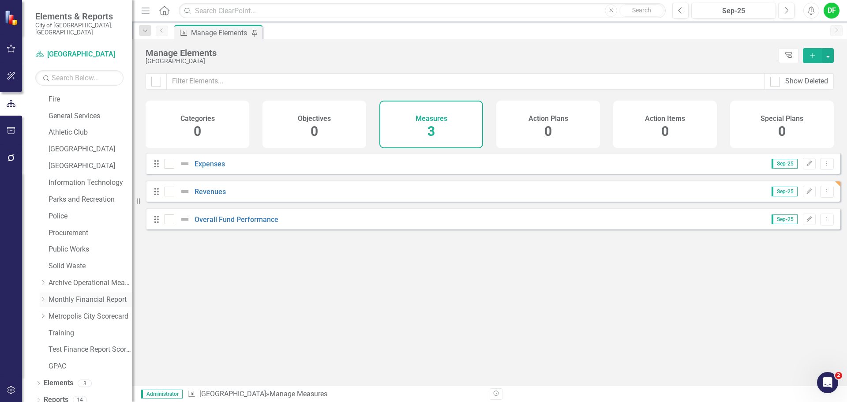
click at [44, 297] on icon "Dropdown" at bounding box center [43, 299] width 7 height 5
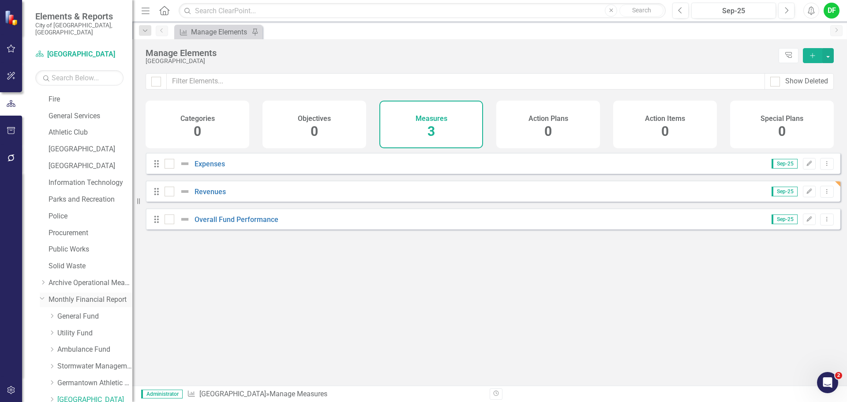
scroll to position [256, 0]
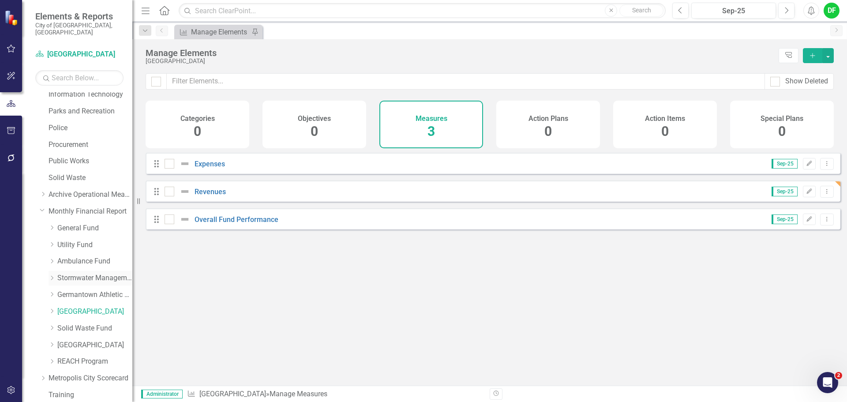
click at [72, 273] on link "Stormwater Management Fund" at bounding box center [94, 278] width 75 height 10
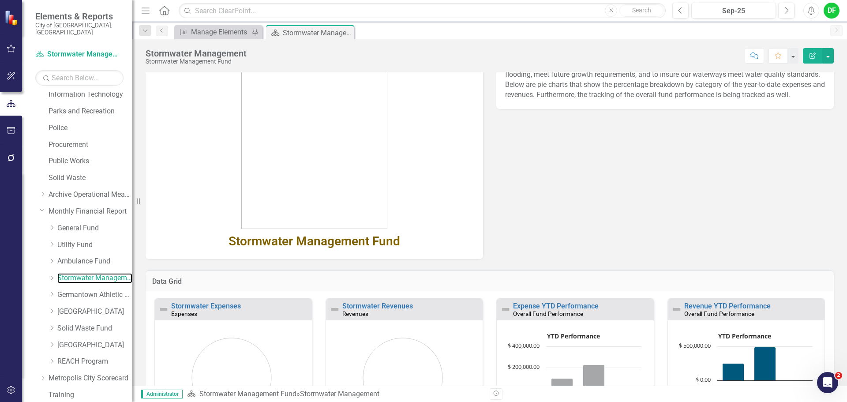
scroll to position [105, 0]
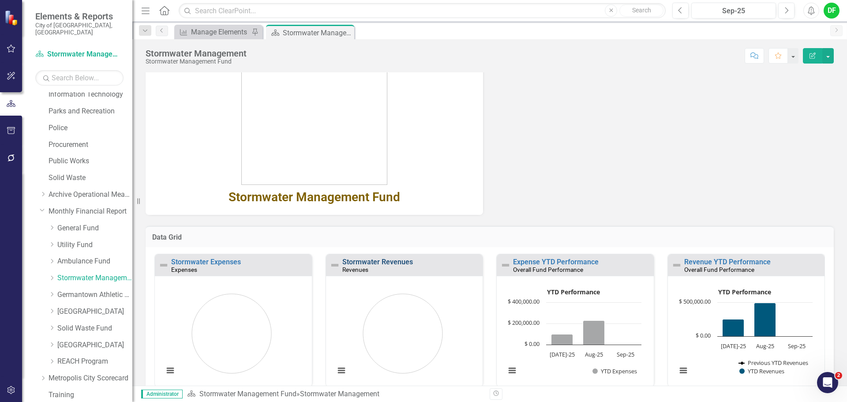
click at [401, 262] on link "Stormwater Revenues" at bounding box center [377, 262] width 71 height 8
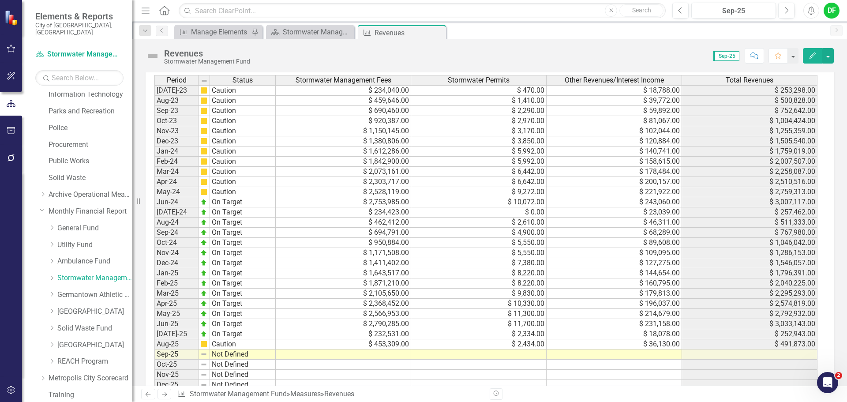
scroll to position [397, 0]
click at [371, 355] on td at bounding box center [343, 354] width 135 height 10
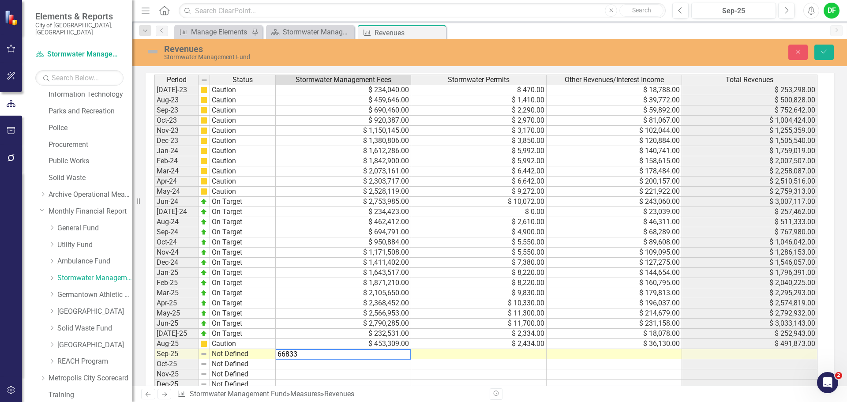
type textarea "668331"
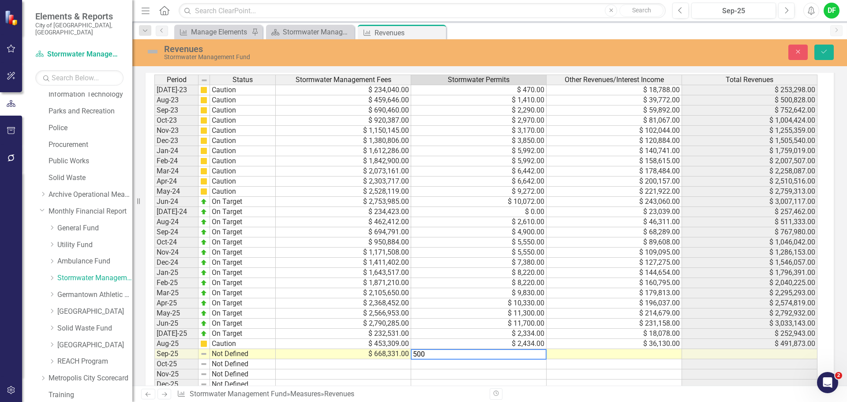
type textarea "5001"
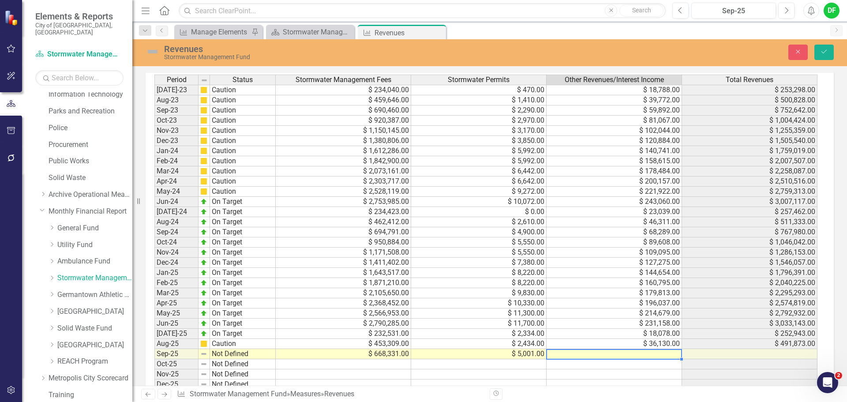
click at [658, 356] on td at bounding box center [614, 354] width 135 height 10
type textarea "53075"
click at [822, 54] on icon "Save" at bounding box center [824, 52] width 8 height 6
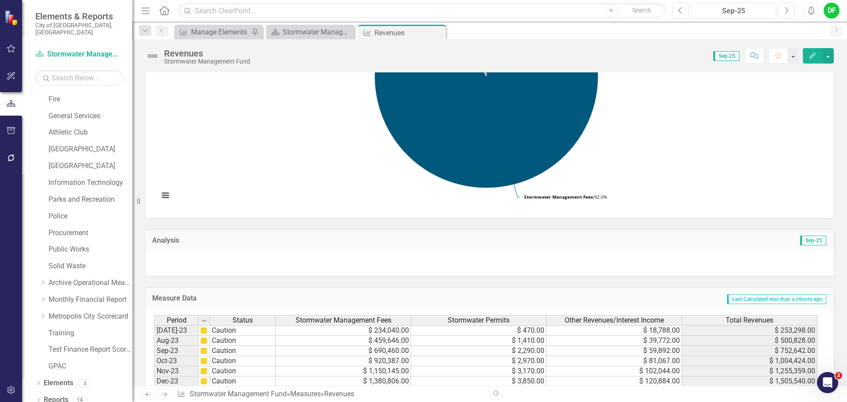
scroll to position [0, 0]
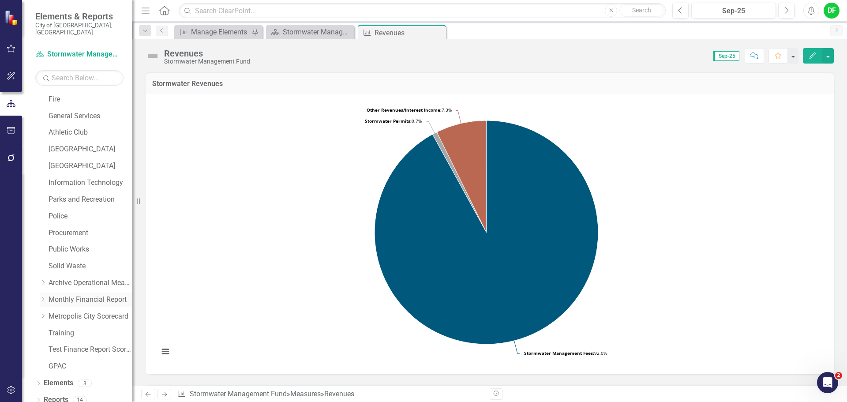
click at [42, 297] on icon "Dropdown" at bounding box center [43, 299] width 7 height 5
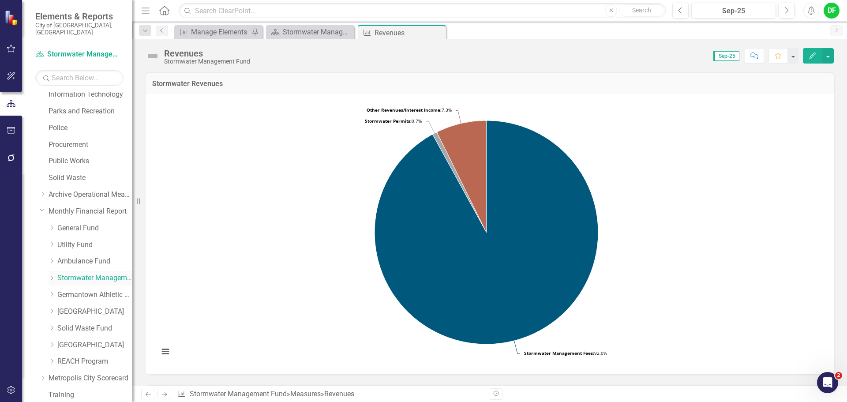
click at [52, 275] on icon "Dropdown" at bounding box center [52, 277] width 7 height 5
click at [88, 288] on link "Stormwater Management Revenues" at bounding box center [91, 293] width 84 height 10
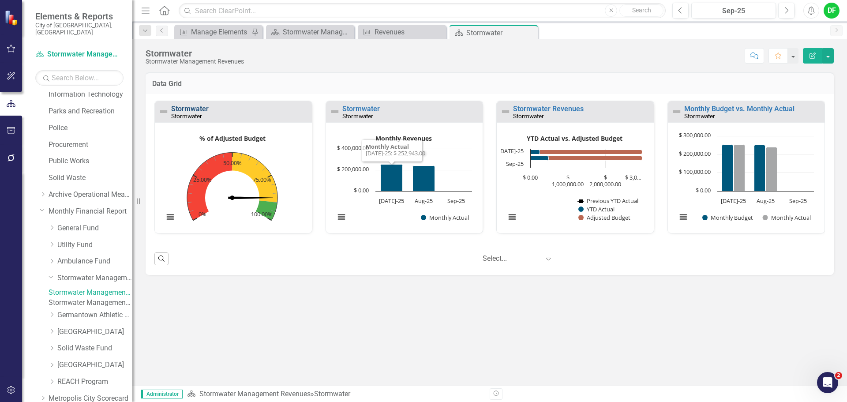
click at [187, 109] on link "Stormwater" at bounding box center [190, 109] width 38 height 8
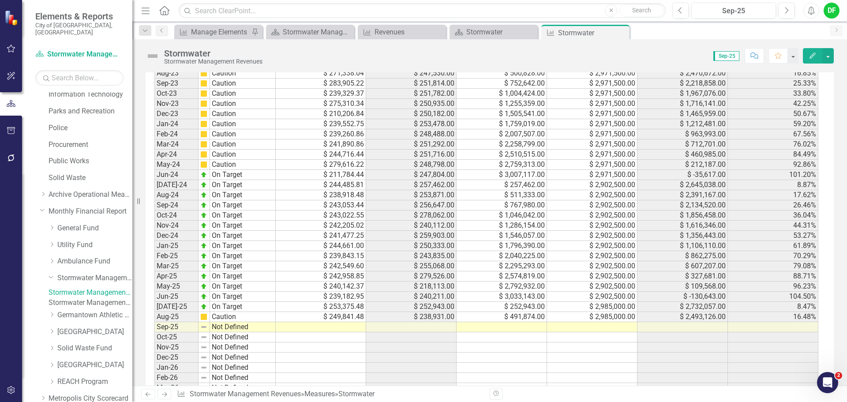
scroll to position [767, 0]
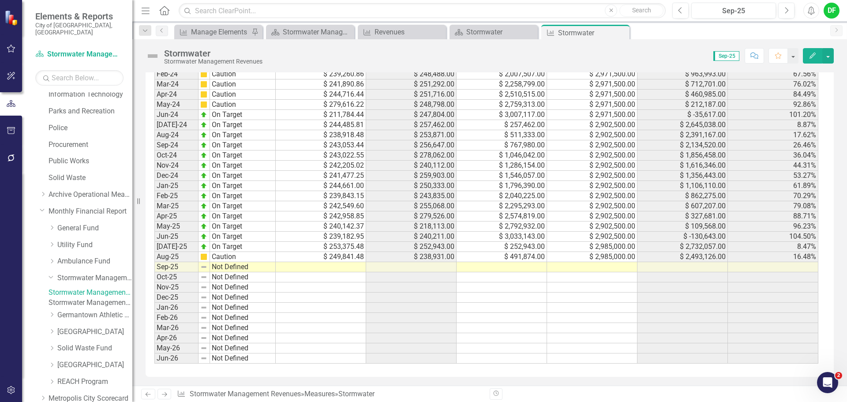
click at [524, 269] on td at bounding box center [502, 267] width 90 height 10
drag, startPoint x: 513, startPoint y: 268, endPoint x: 510, endPoint y: 286, distance: 17.9
click at [513, 268] on td at bounding box center [502, 267] width 90 height 10
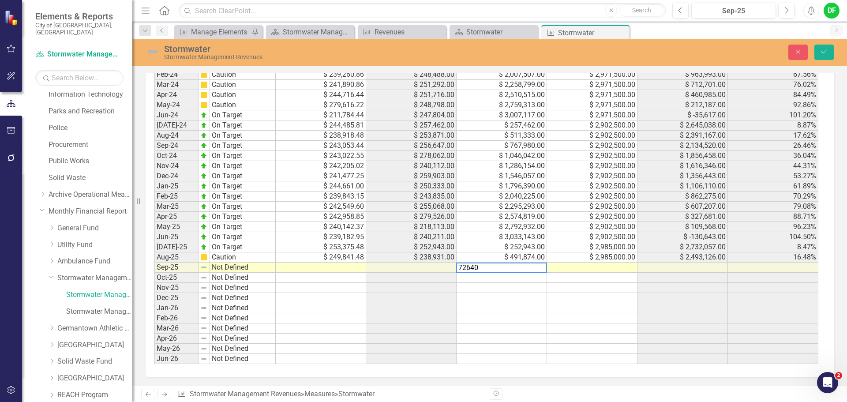
type textarea "726408"
type textarea "2985000"
click at [827, 53] on icon "Save" at bounding box center [824, 52] width 8 height 6
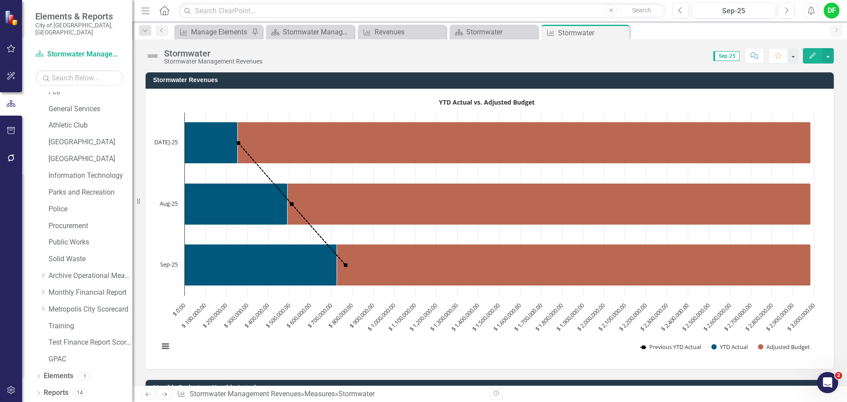
scroll to position [167, 0]
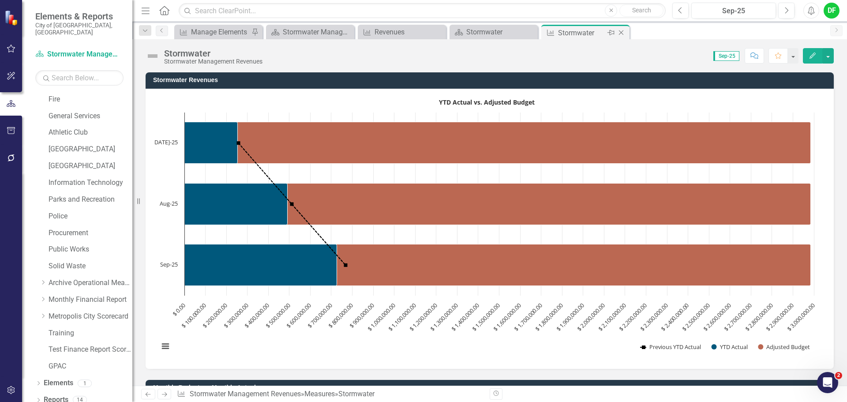
click at [623, 34] on icon "Close" at bounding box center [621, 32] width 9 height 7
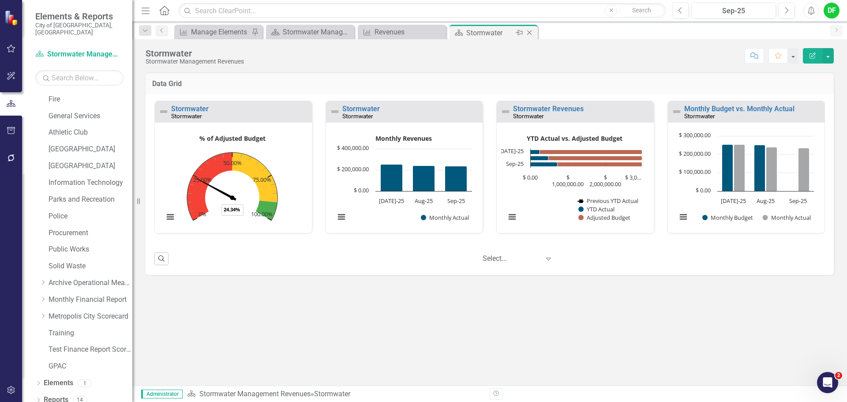
click at [530, 33] on icon at bounding box center [529, 32] width 5 height 5
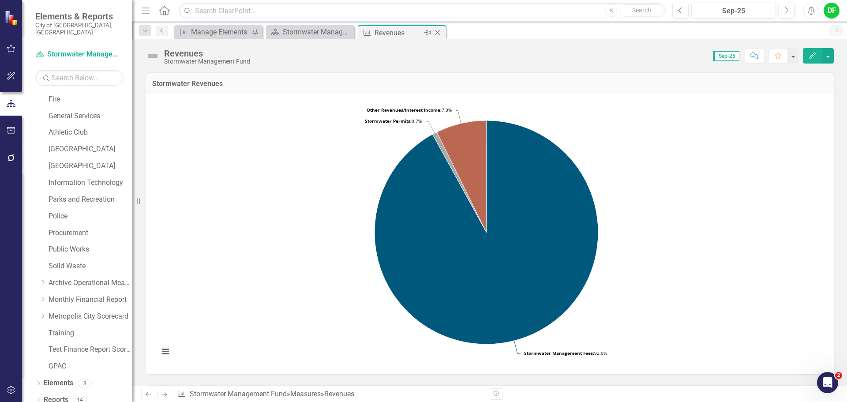
click at [439, 32] on icon "Close" at bounding box center [437, 32] width 9 height 7
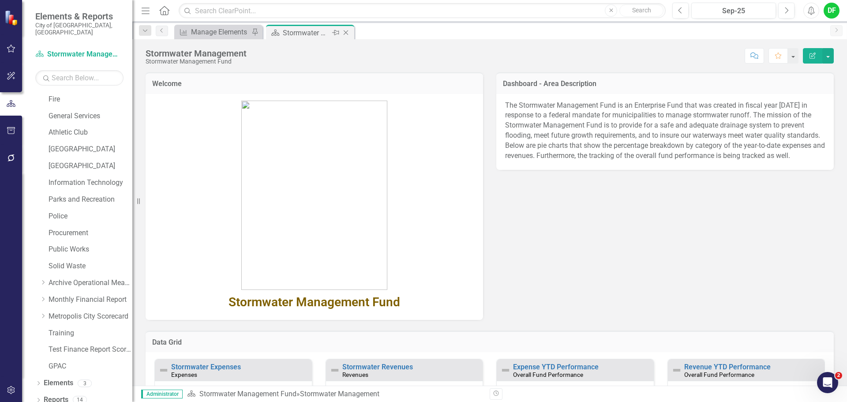
click at [346, 31] on icon "Close" at bounding box center [346, 32] width 9 height 7
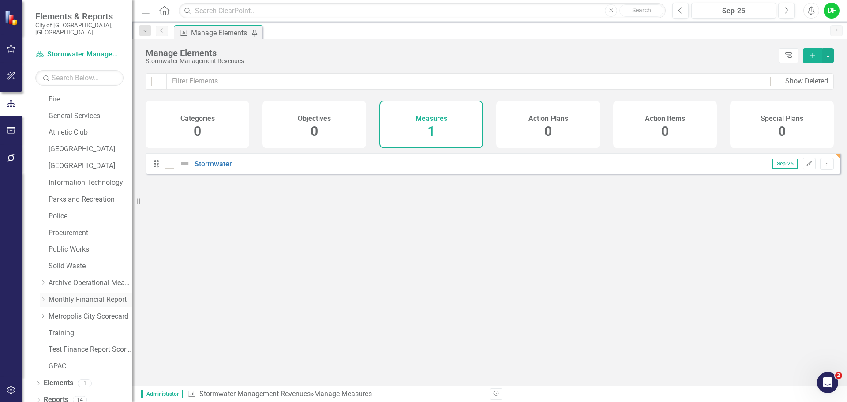
click at [45, 297] on icon "Dropdown" at bounding box center [43, 299] width 7 height 5
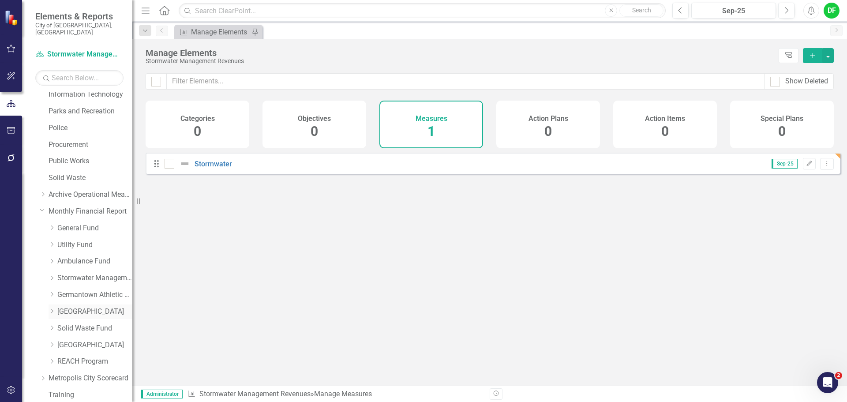
click at [51, 308] on icon "Dropdown" at bounding box center [52, 310] width 7 height 5
click at [79, 323] on link "Great Hall Revenues" at bounding box center [99, 328] width 66 height 10
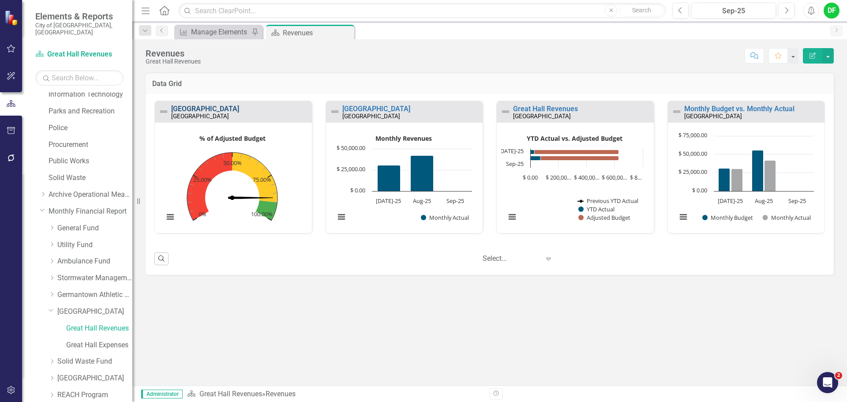
click at [201, 109] on link "[GEOGRAPHIC_DATA]" at bounding box center [205, 109] width 68 height 8
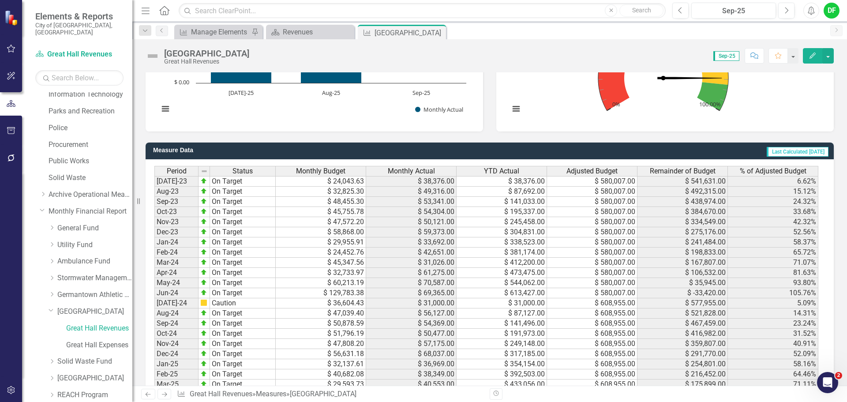
scroll to position [750, 0]
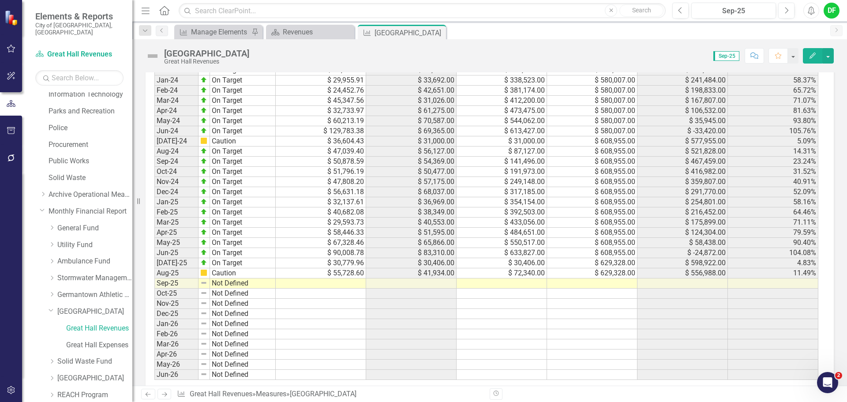
click at [488, 283] on td at bounding box center [502, 283] width 90 height 10
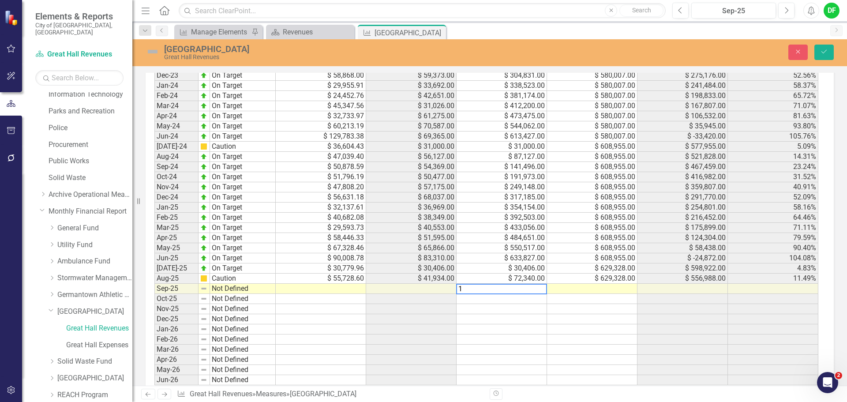
scroll to position [755, 0]
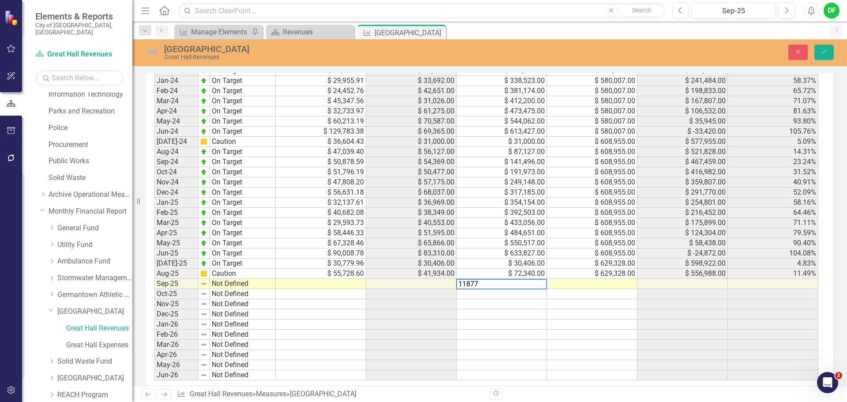
type textarea "118776"
type textarea "629328"
click at [824, 46] on button "Save" at bounding box center [824, 52] width 19 height 15
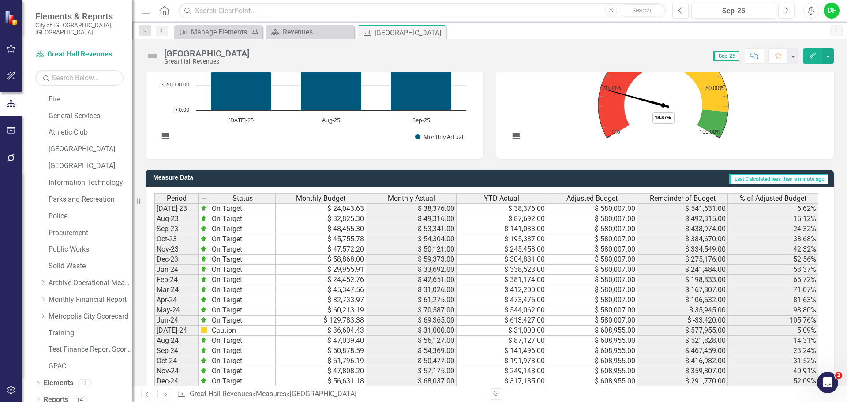
scroll to position [662, 0]
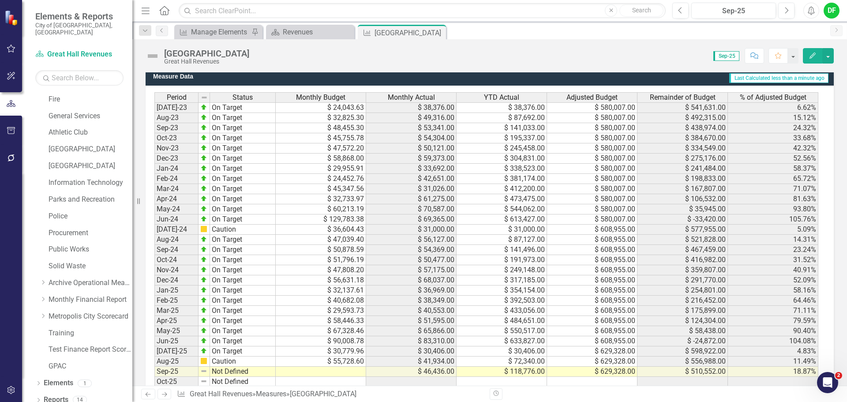
drag, startPoint x: 437, startPoint y: 30, endPoint x: 361, endPoint y: 33, distance: 75.9
click at [0, 0] on icon "Close" at bounding box center [0, 0] width 0 height 0
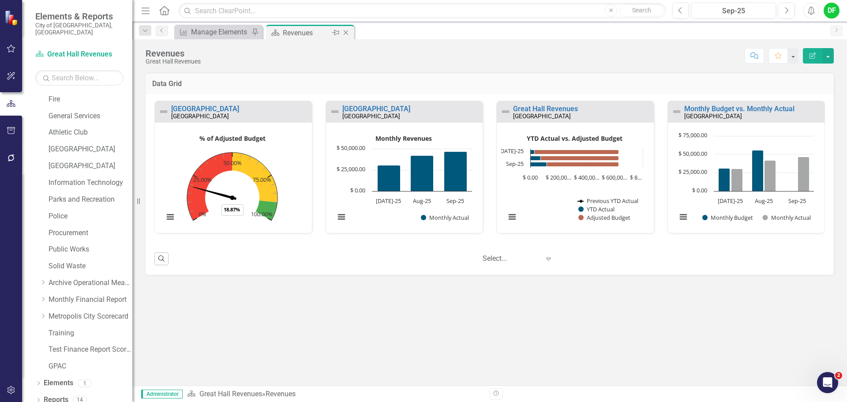
click at [344, 32] on icon "Close" at bounding box center [346, 32] width 9 height 7
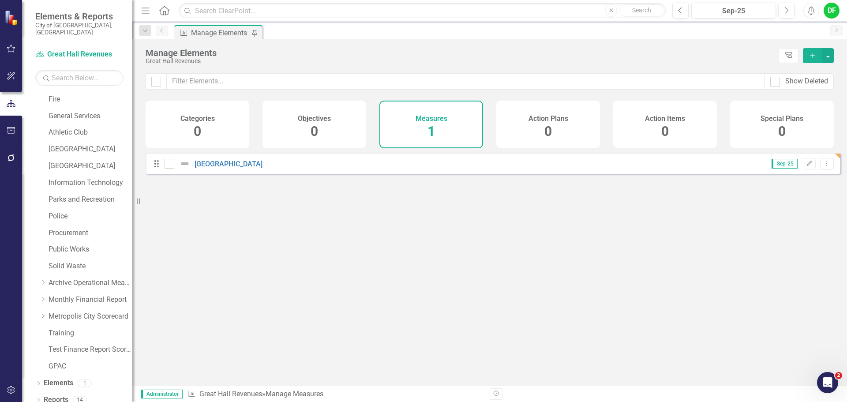
click at [43, 297] on icon "Dropdown" at bounding box center [43, 299] width 7 height 5
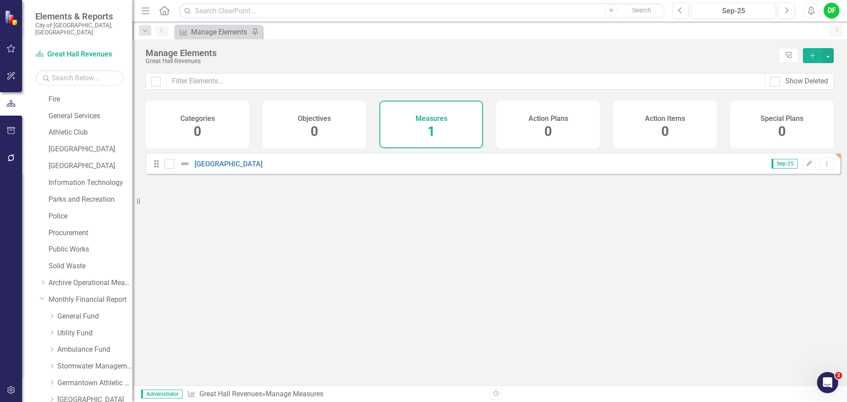
scroll to position [256, 0]
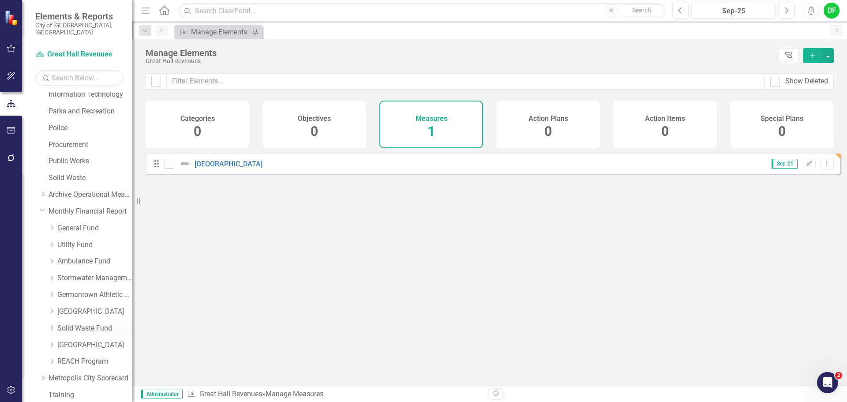
click at [67, 323] on link "Solid Waste Fund" at bounding box center [94, 328] width 75 height 10
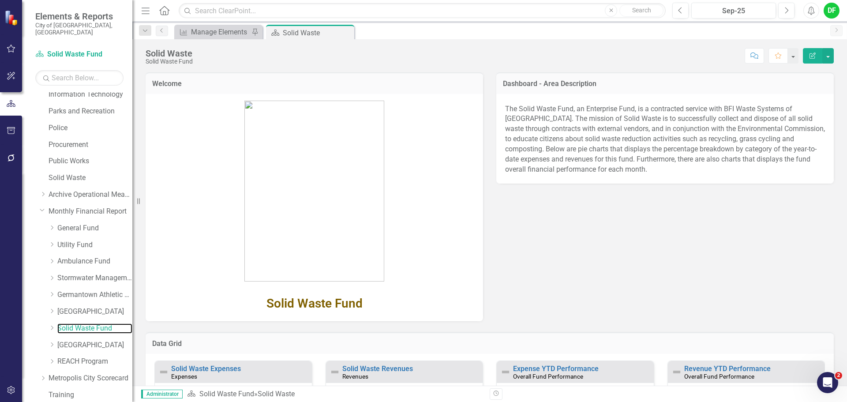
scroll to position [132, 0]
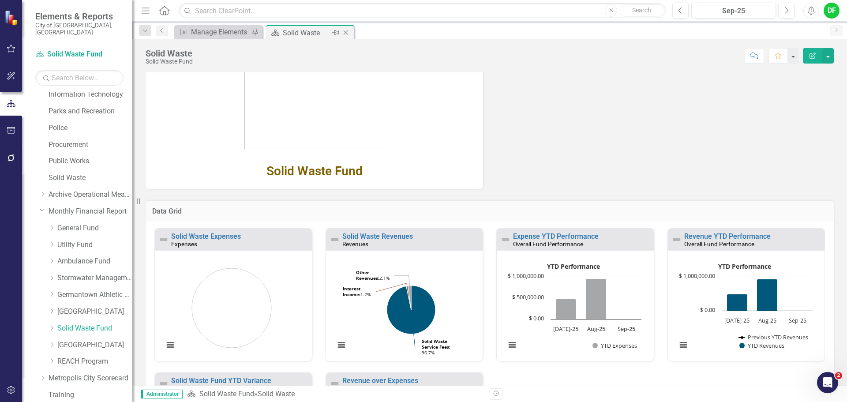
click at [348, 31] on icon "Close" at bounding box center [346, 32] width 9 height 7
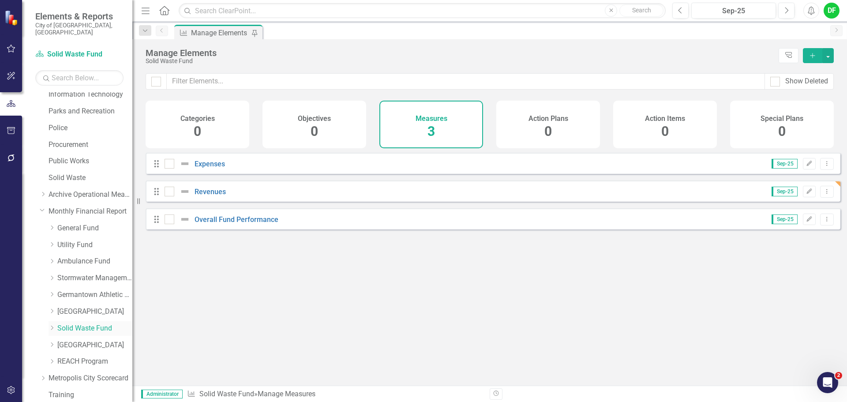
click at [50, 325] on icon "Dropdown" at bounding box center [52, 327] width 7 height 5
click at [73, 340] on link "Solid Waste Revenues" at bounding box center [99, 345] width 66 height 10
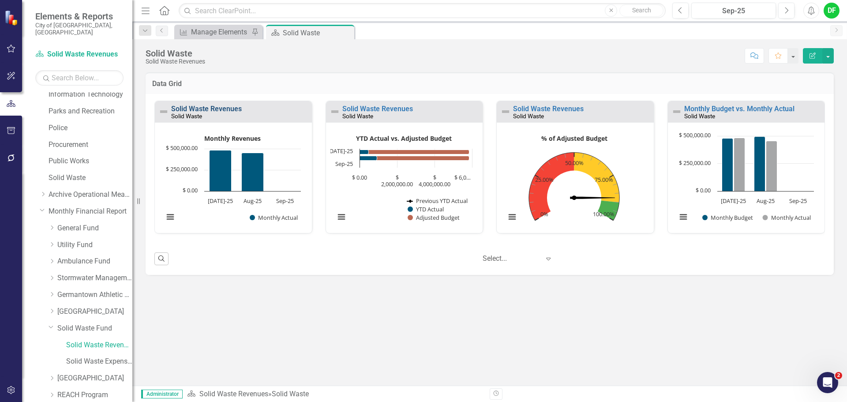
click at [228, 110] on link "Solid Waste Revenues" at bounding box center [206, 109] width 71 height 8
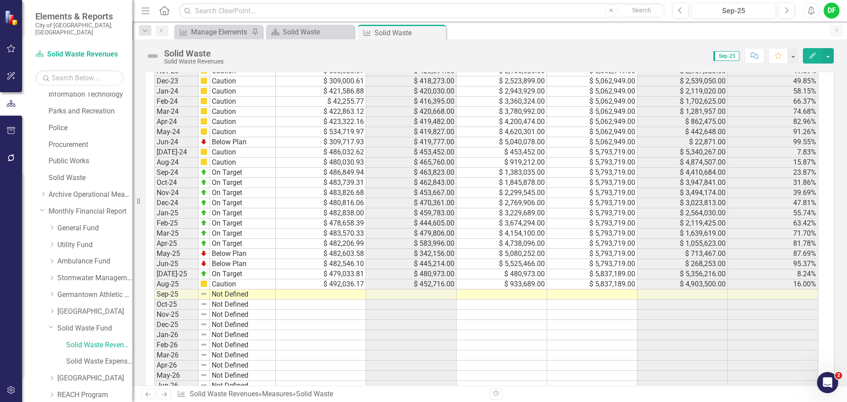
scroll to position [750, 0]
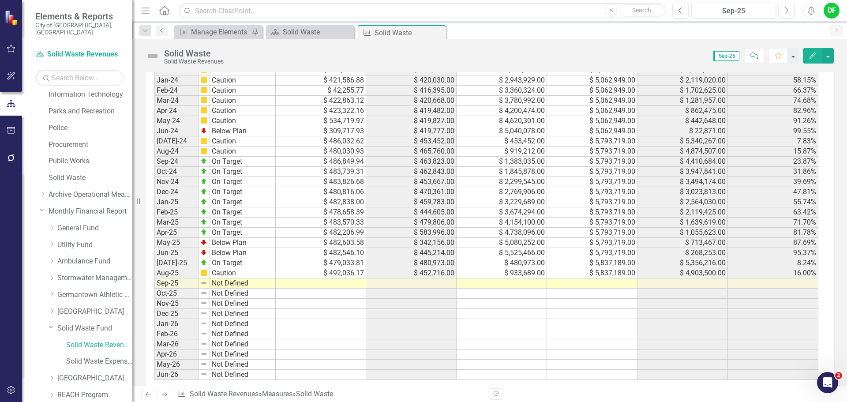
click at [496, 284] on td at bounding box center [502, 283] width 90 height 10
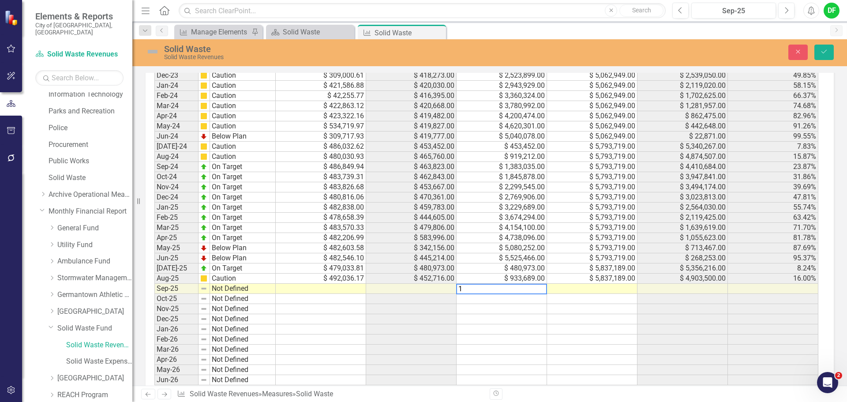
scroll to position [755, 0]
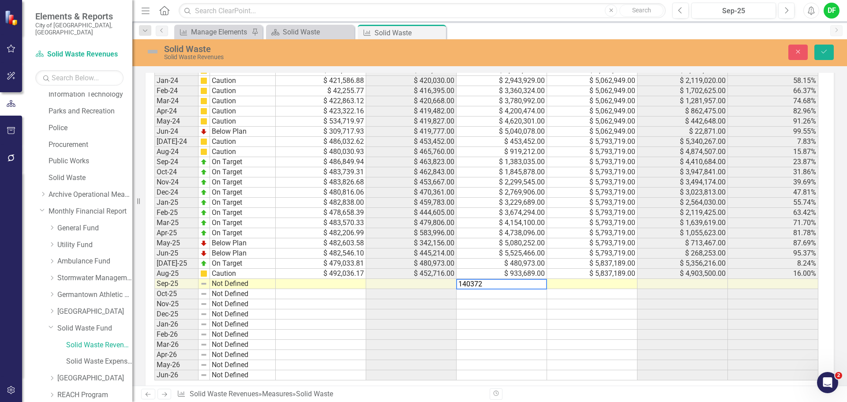
type textarea "1403725"
type textarea "5837189"
click at [828, 51] on button "Save" at bounding box center [824, 52] width 19 height 15
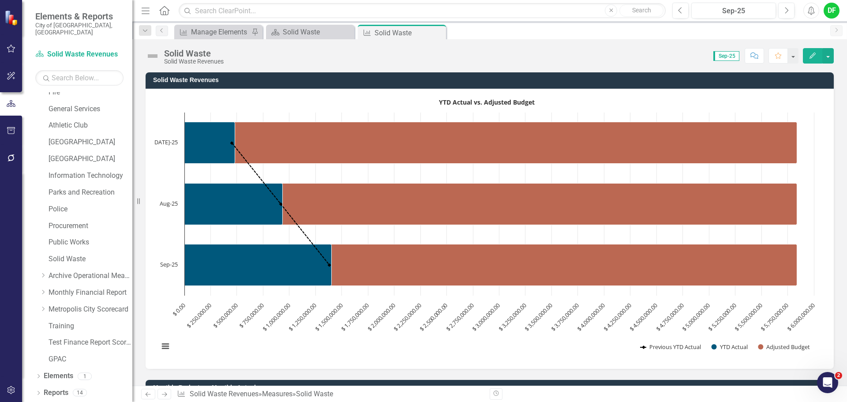
scroll to position [167, 0]
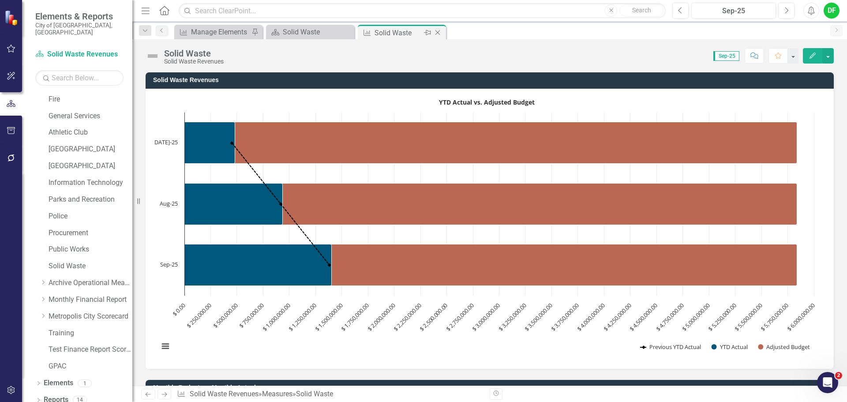
click at [439, 34] on icon "Close" at bounding box center [437, 32] width 9 height 7
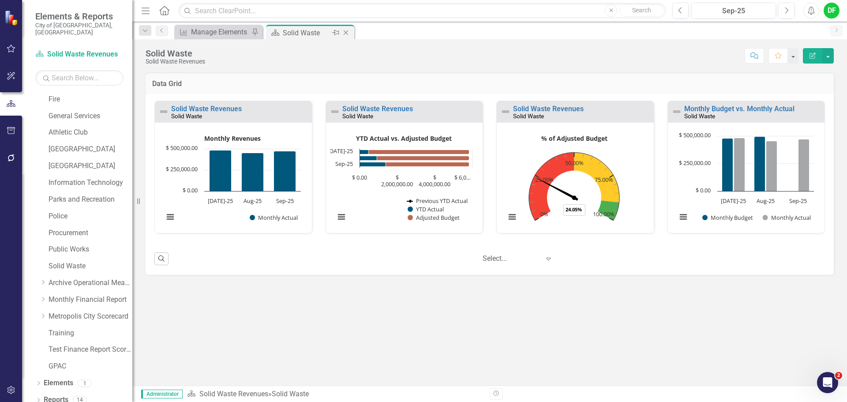
click at [345, 31] on icon "Close" at bounding box center [346, 32] width 9 height 7
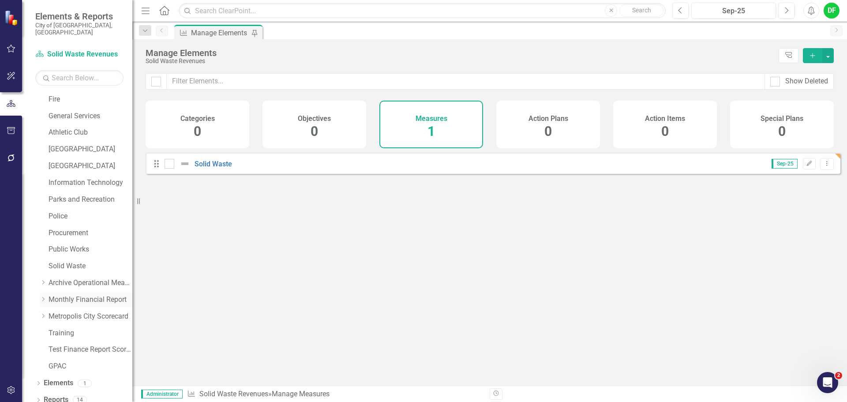
click at [45, 297] on icon "Dropdown" at bounding box center [43, 299] width 7 height 5
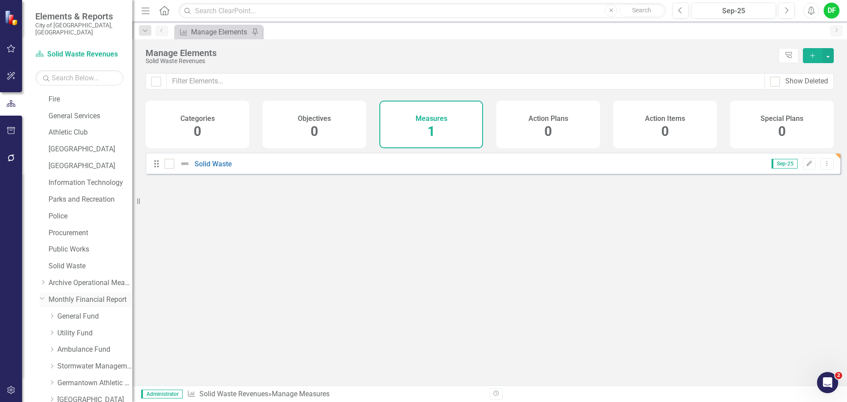
scroll to position [256, 0]
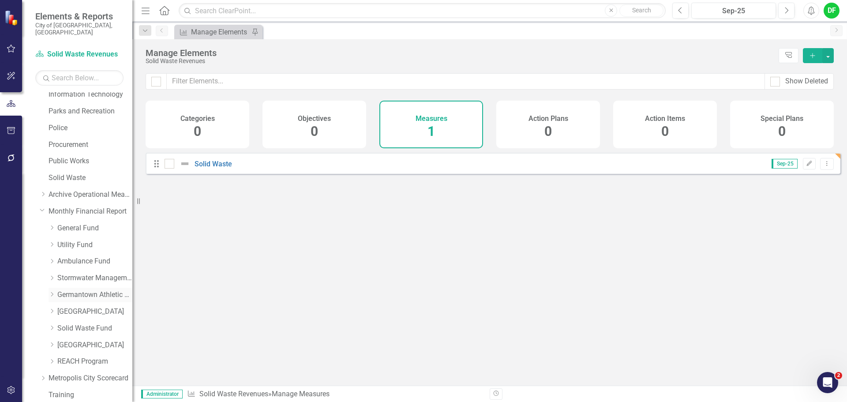
click at [53, 292] on icon "Dropdown" at bounding box center [52, 294] width 7 height 5
click at [79, 307] on link "GAC Revenues" at bounding box center [99, 312] width 66 height 10
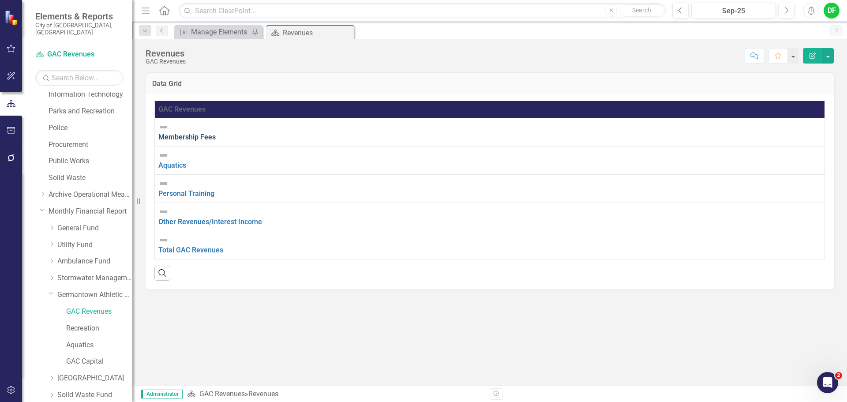
click at [216, 133] on link "Membership Fees" at bounding box center [186, 137] width 57 height 8
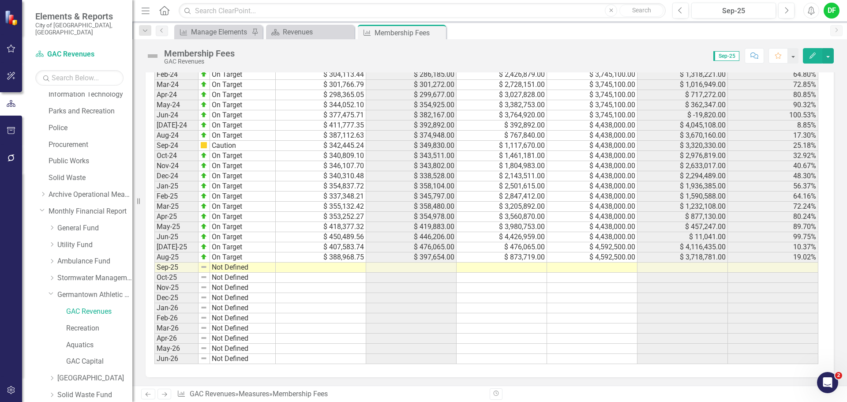
scroll to position [767, 0]
click at [500, 269] on td at bounding box center [502, 267] width 90 height 10
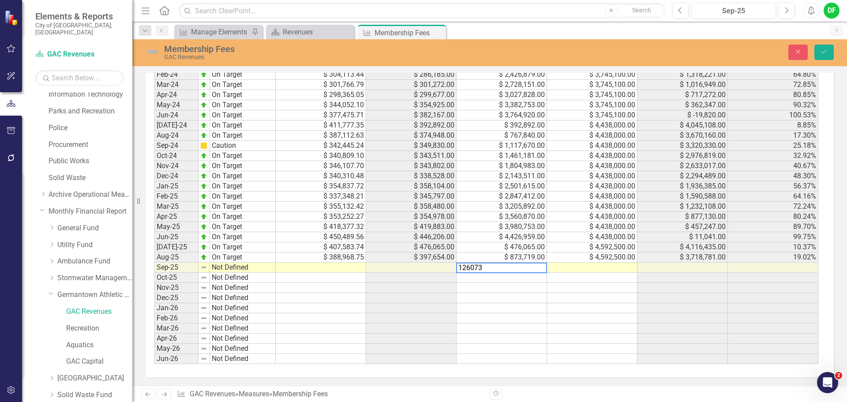
type textarea "1260732"
type textarea "4592500"
click at [825, 49] on icon "Save" at bounding box center [824, 52] width 8 height 6
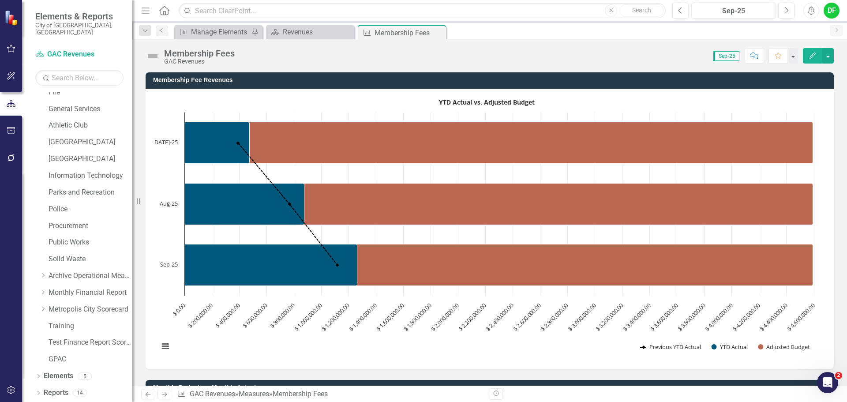
scroll to position [167, 0]
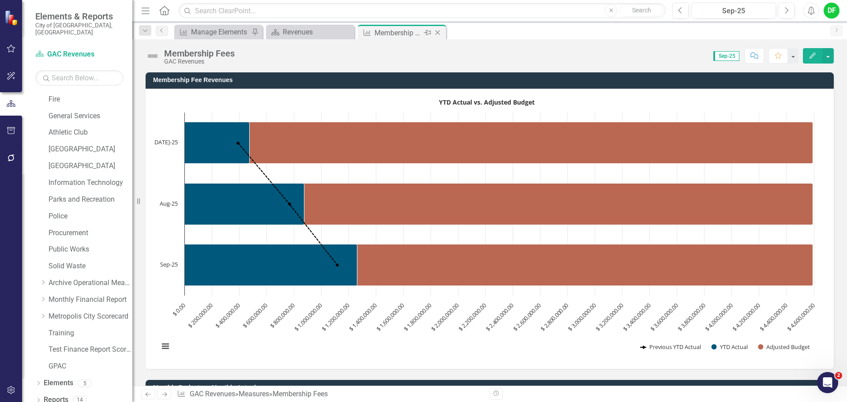
click at [439, 31] on icon at bounding box center [438, 32] width 5 height 5
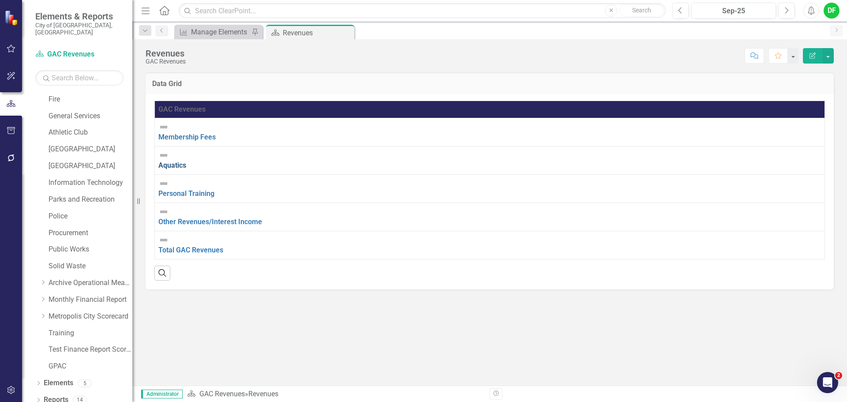
click at [186, 161] on link "Aquatics" at bounding box center [172, 165] width 28 height 8
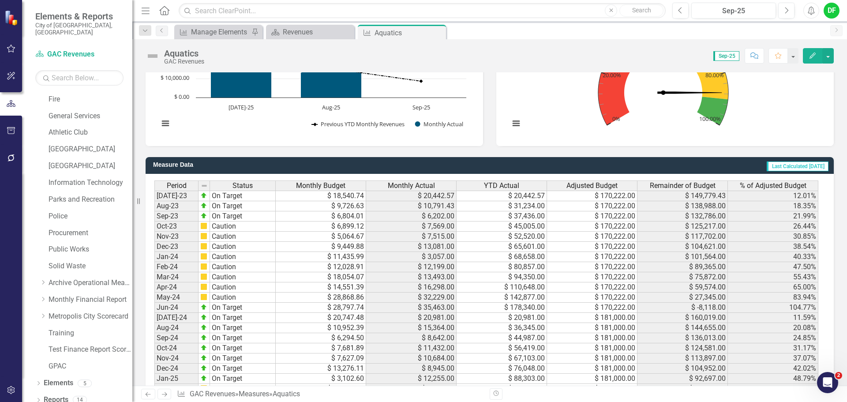
scroll to position [767, 0]
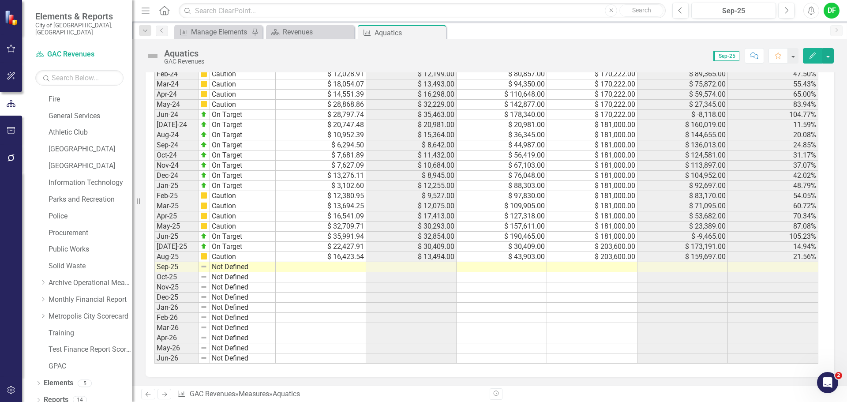
click at [154, 262] on div "Period Status Monthly Budget Monthly Actual YTD Actual Adjusted Budget Remainde…" at bounding box center [154, 176] width 0 height 376
click at [495, 267] on td at bounding box center [502, 267] width 90 height 10
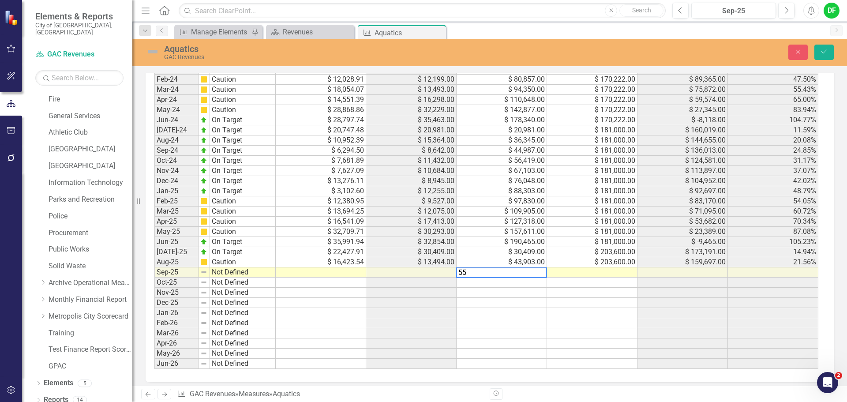
scroll to position [771, 0]
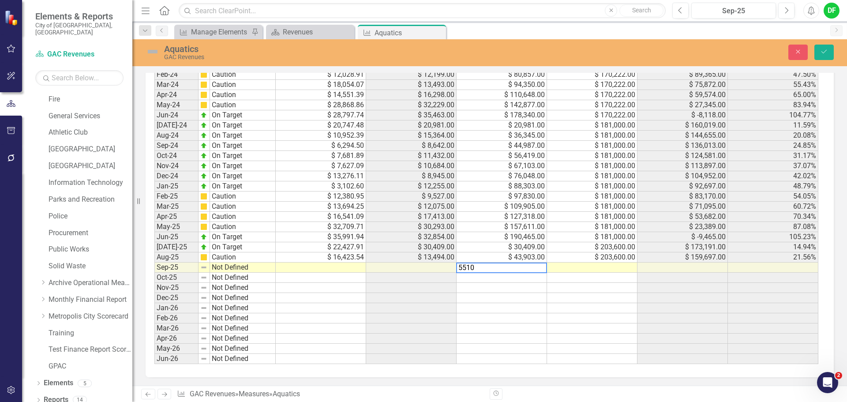
type textarea "55109"
type textarea "203600"
click at [820, 48] on button "Save" at bounding box center [824, 52] width 19 height 15
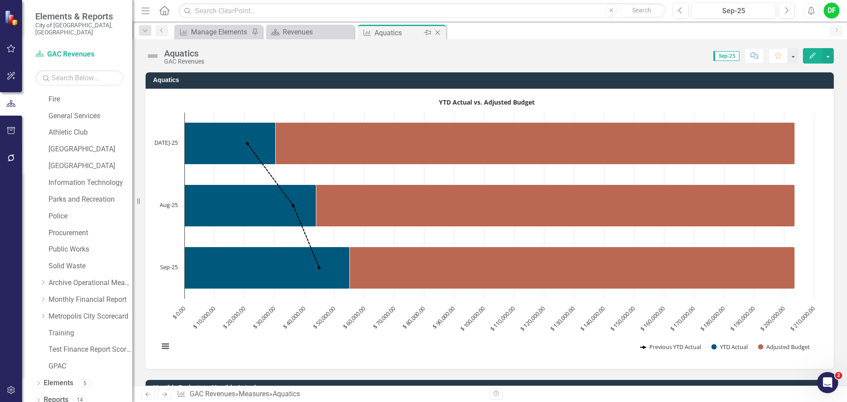
click at [438, 31] on icon "Close" at bounding box center [437, 32] width 9 height 7
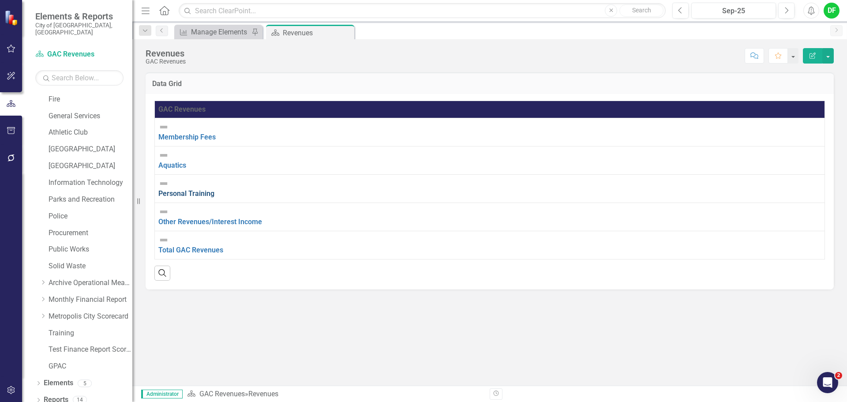
click at [199, 189] on link "Personal Training" at bounding box center [186, 193] width 56 height 8
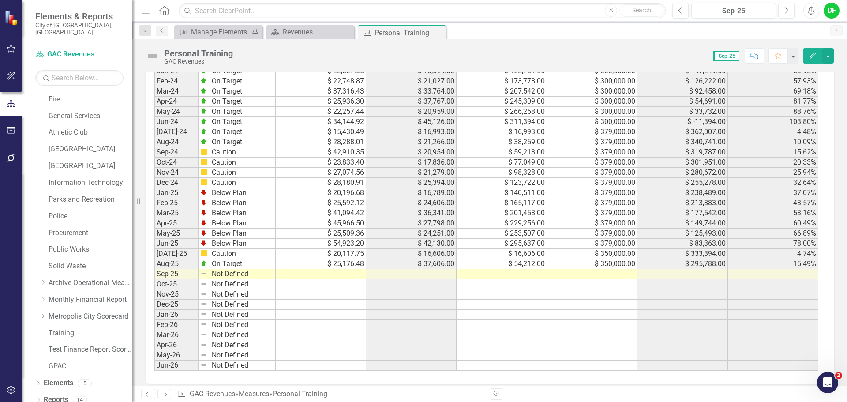
scroll to position [767, 0]
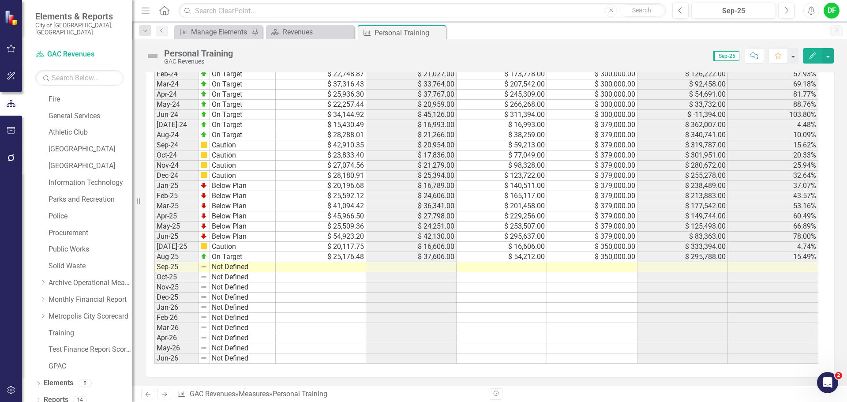
click at [509, 266] on td at bounding box center [502, 267] width 90 height 10
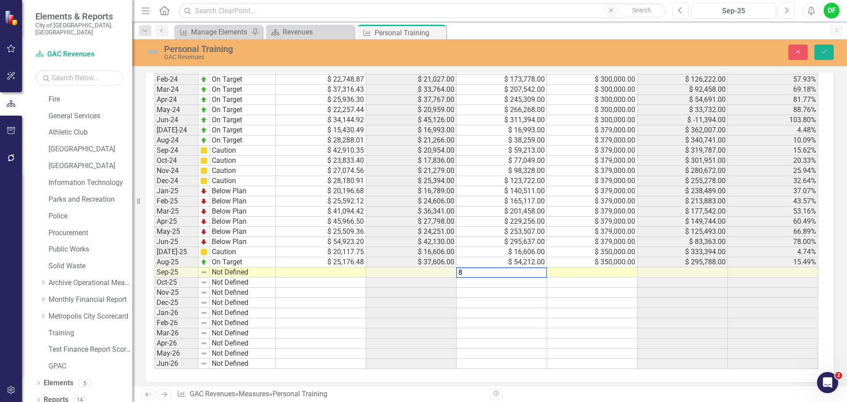
scroll to position [771, 0]
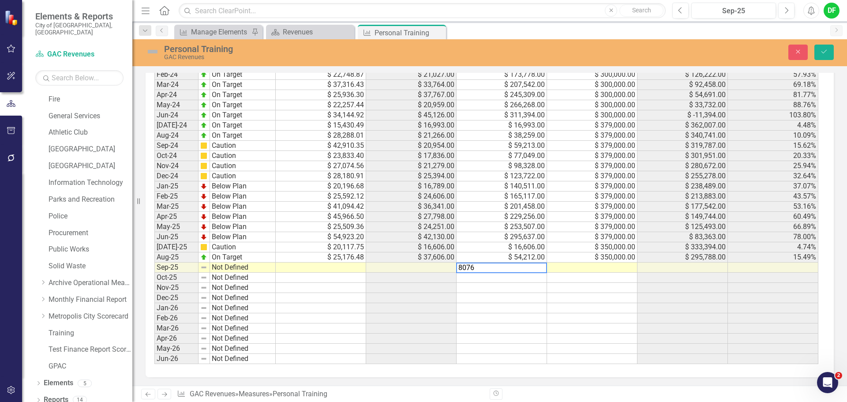
type textarea "80768"
type textarea "350000"
click at [830, 52] on button "Save" at bounding box center [824, 52] width 19 height 15
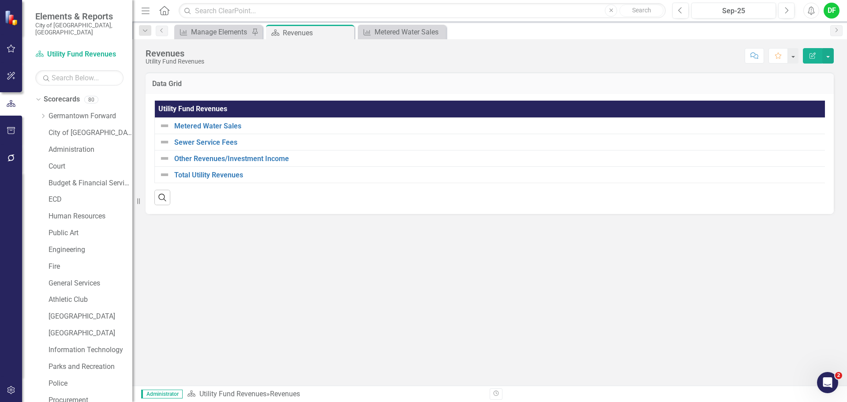
scroll to position [256, 0]
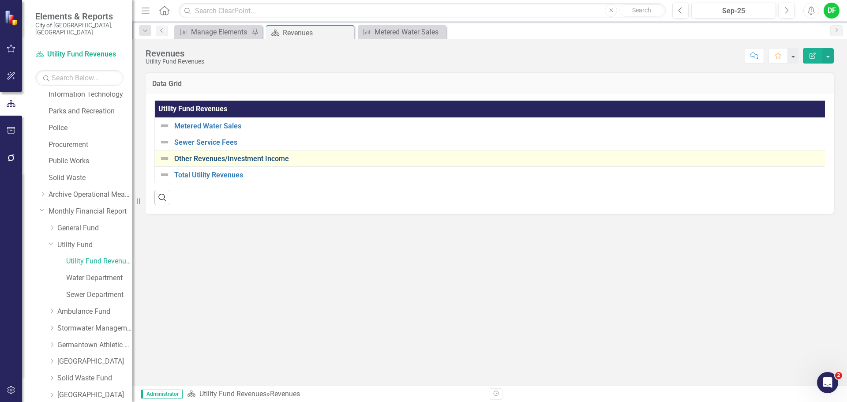
click at [256, 160] on link "Other Revenues/Investment Income" at bounding box center [498, 159] width 649 height 8
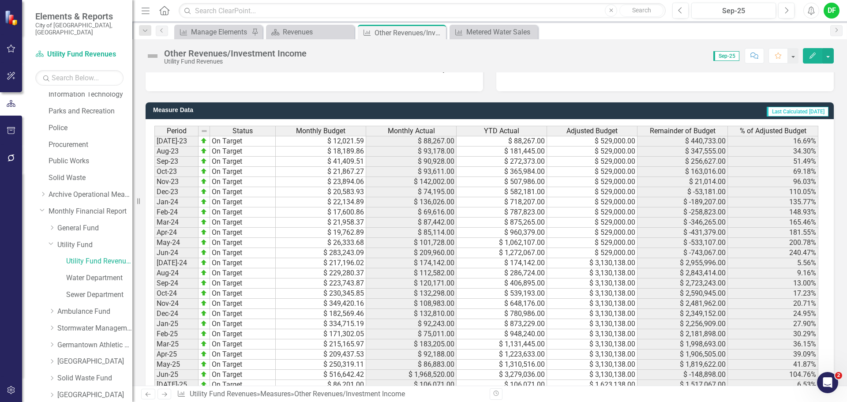
scroll to position [767, 0]
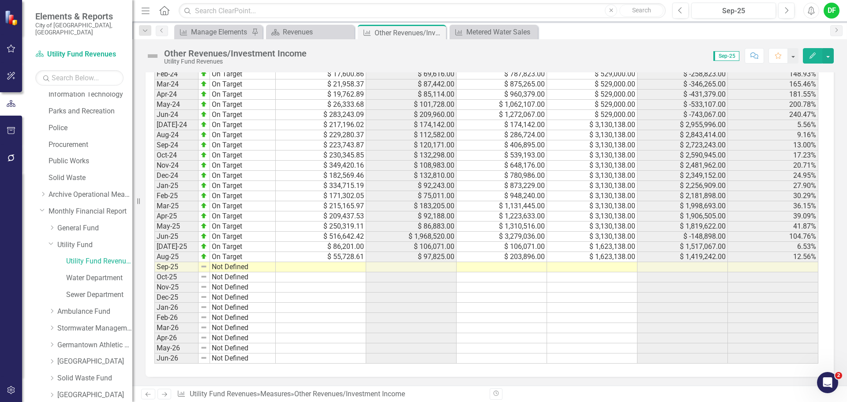
click at [513, 268] on td at bounding box center [502, 267] width 90 height 10
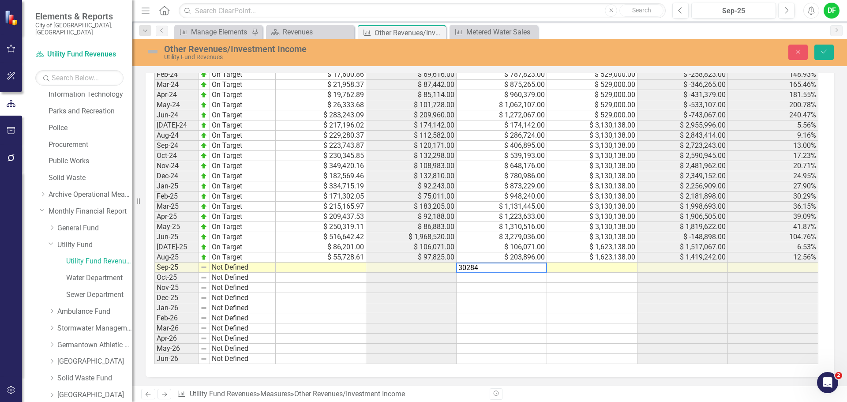
type textarea "302842"
type textarea "1623138"
click at [825, 54] on icon "Save" at bounding box center [824, 52] width 8 height 6
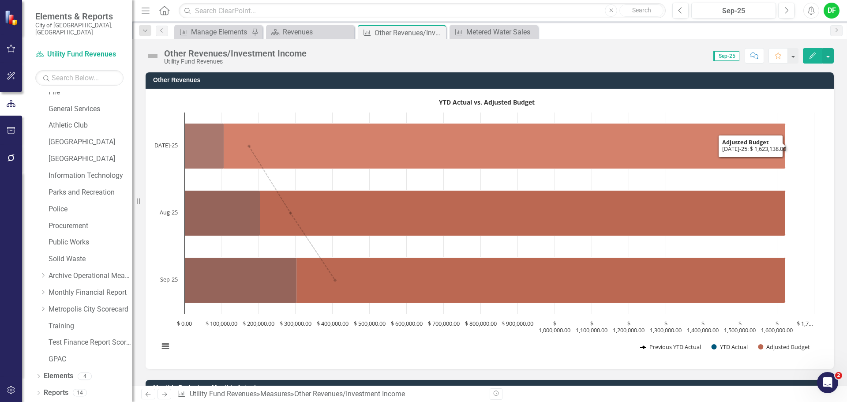
scroll to position [167, 0]
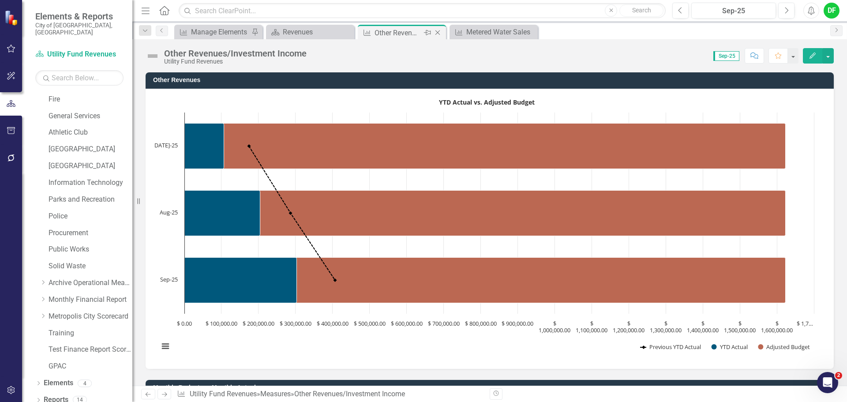
click at [437, 32] on icon "Close" at bounding box center [437, 32] width 9 height 7
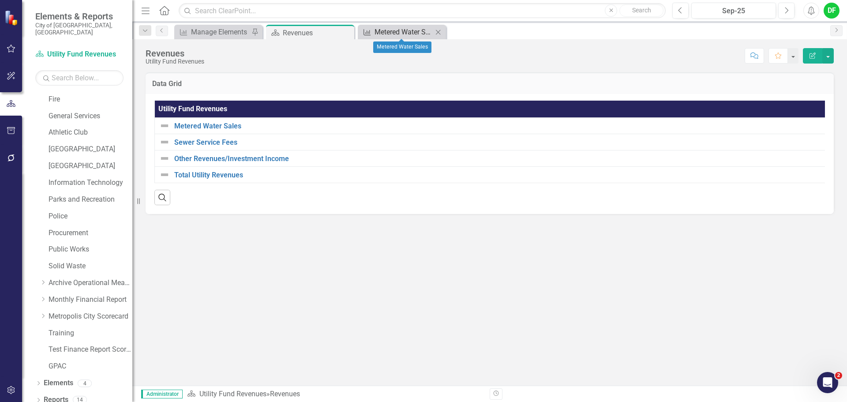
click at [380, 34] on div "Metered Water Sales" at bounding box center [404, 31] width 58 height 11
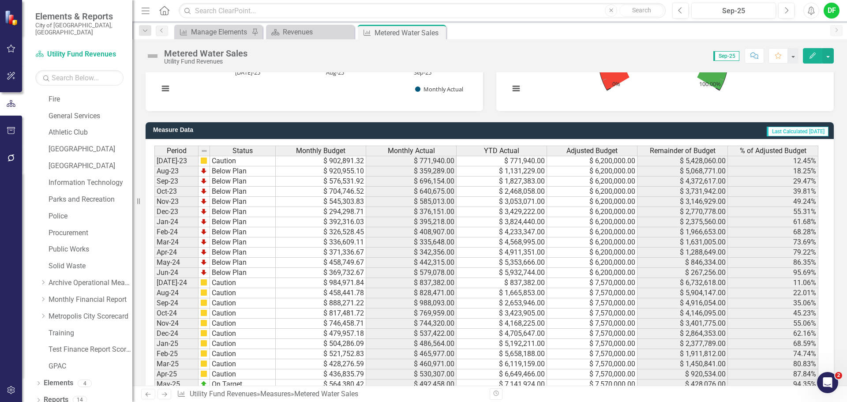
scroll to position [706, 0]
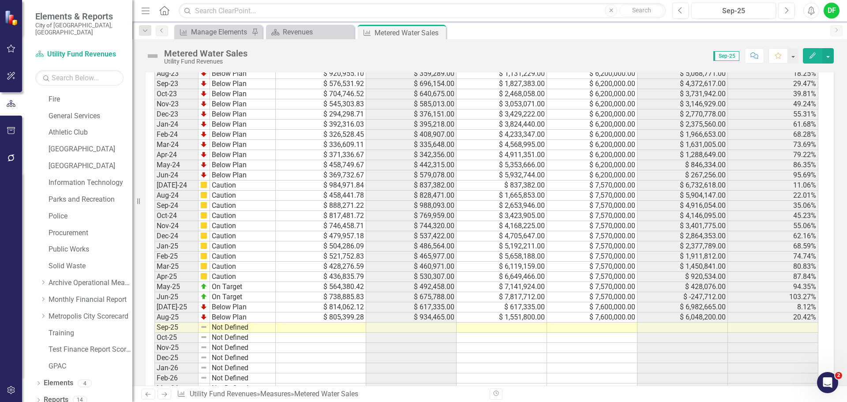
click at [510, 326] on td at bounding box center [502, 328] width 90 height 10
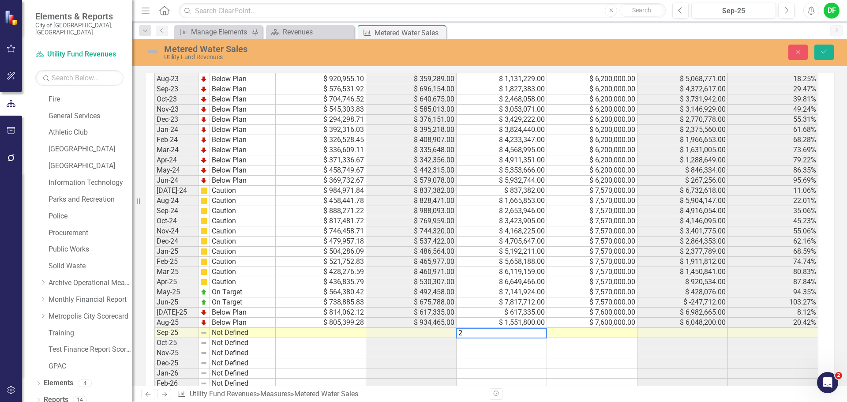
scroll to position [711, 0]
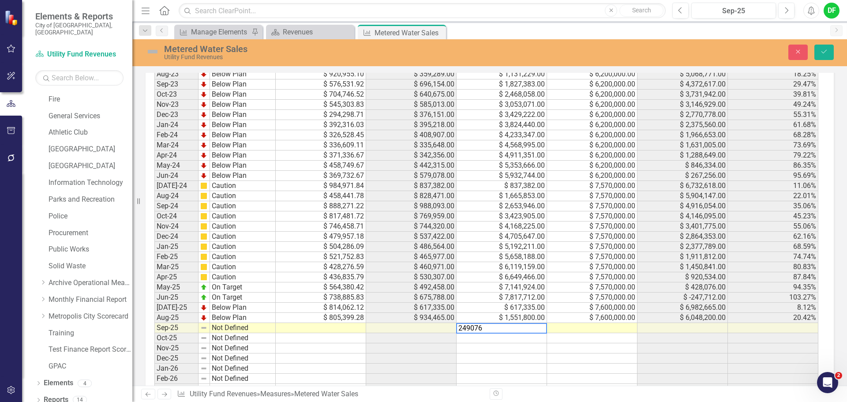
type textarea "2490763"
type textarea "7600000"
click at [827, 50] on icon "Save" at bounding box center [824, 52] width 8 height 6
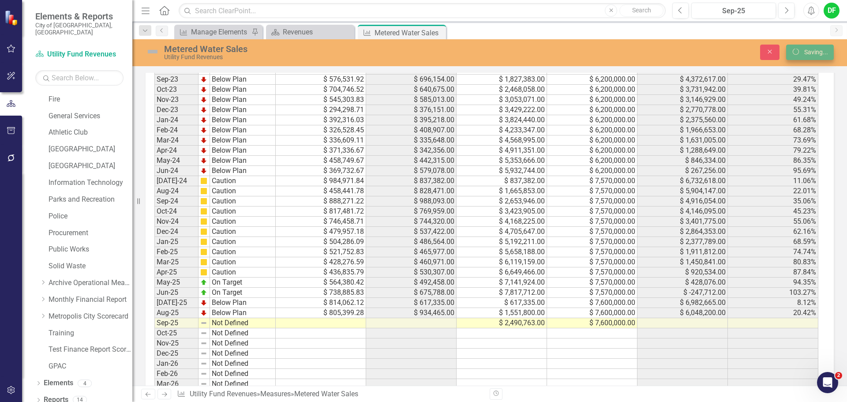
scroll to position [706, 0]
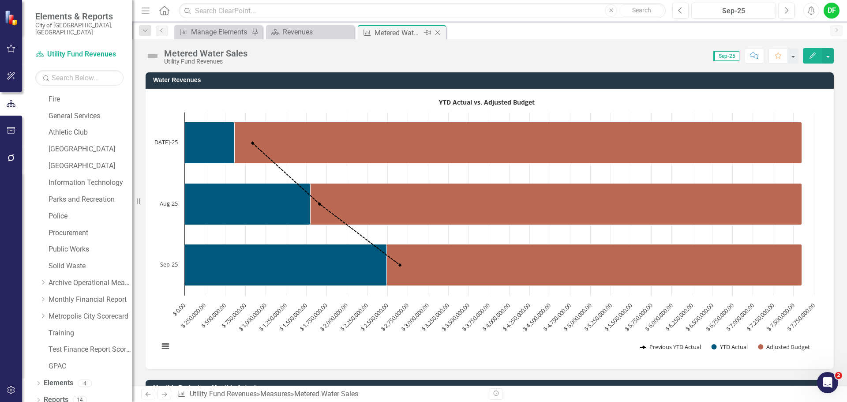
click at [436, 32] on icon "Close" at bounding box center [437, 32] width 9 height 7
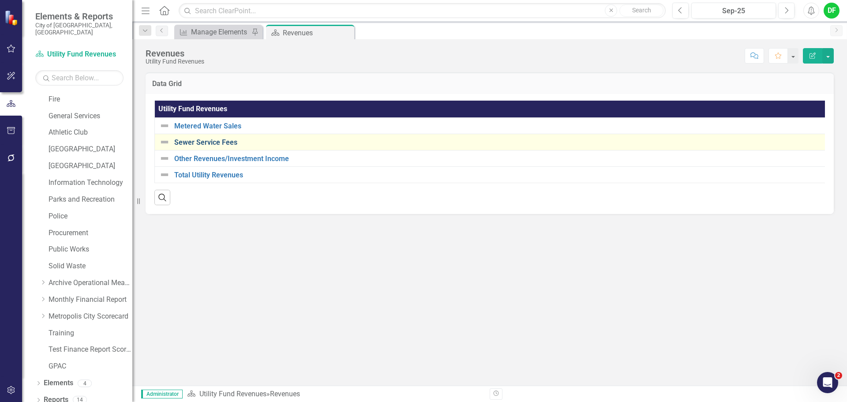
click at [210, 141] on link "Sewer Service Fees" at bounding box center [501, 143] width 655 height 8
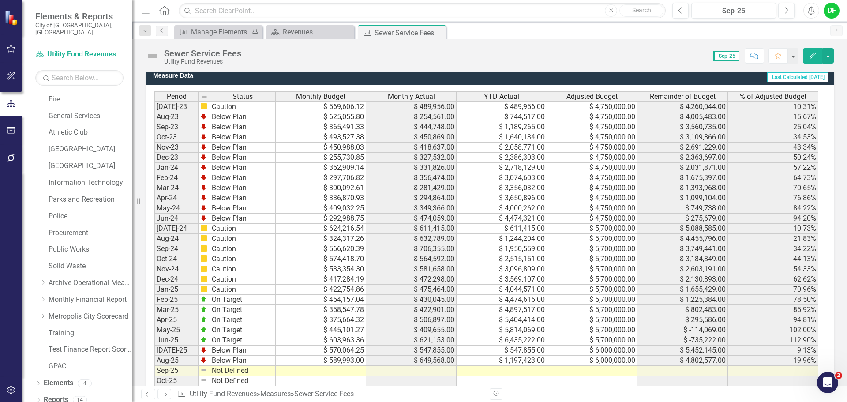
scroll to position [767, 0]
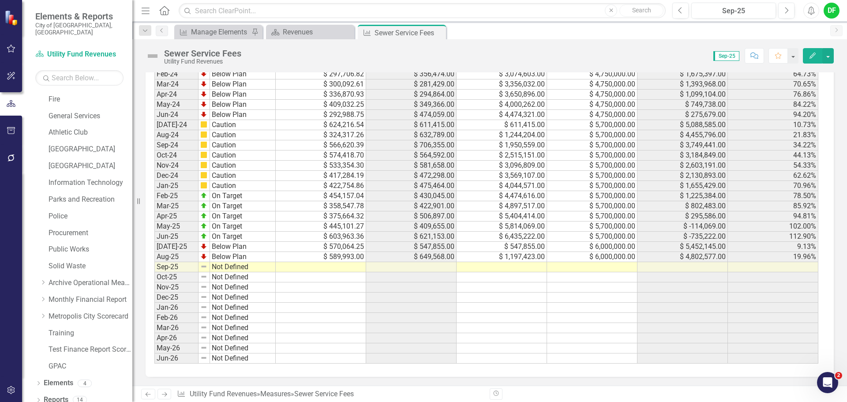
click at [501, 267] on td at bounding box center [502, 267] width 90 height 10
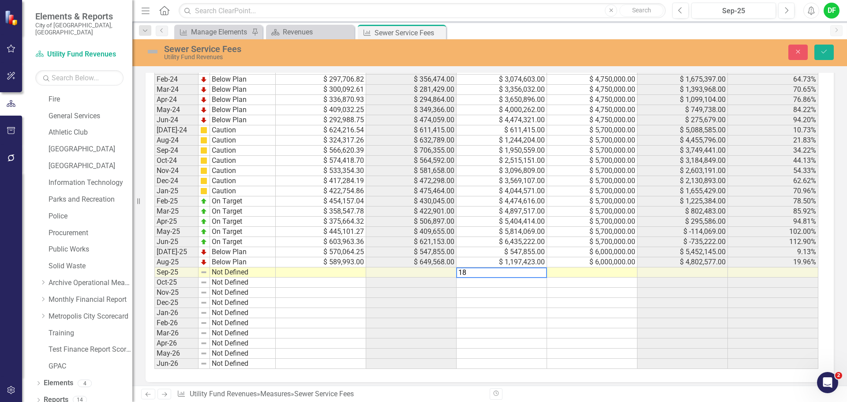
scroll to position [771, 0]
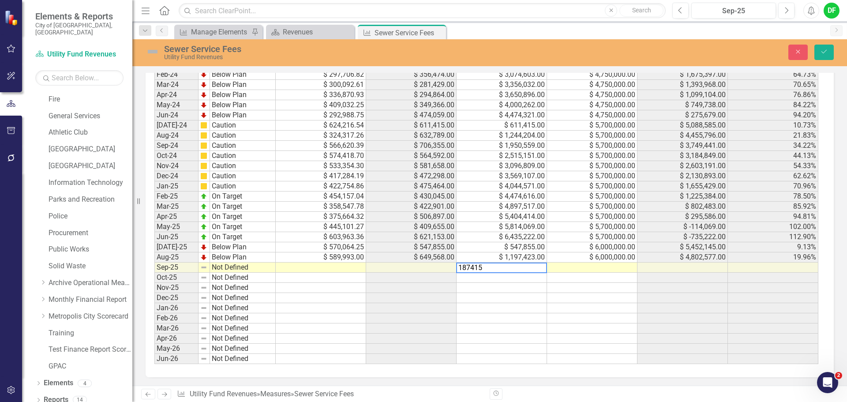
type textarea "1874155"
type textarea "600000"
click at [594, 266] on td "$ 600,000.00" at bounding box center [592, 268] width 90 height 10
type textarea "6000000"
click at [831, 51] on button "Save" at bounding box center [824, 52] width 19 height 15
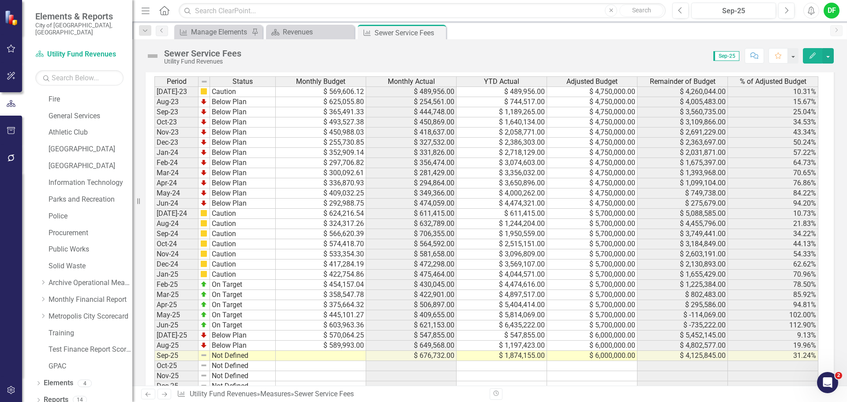
scroll to position [706, 0]
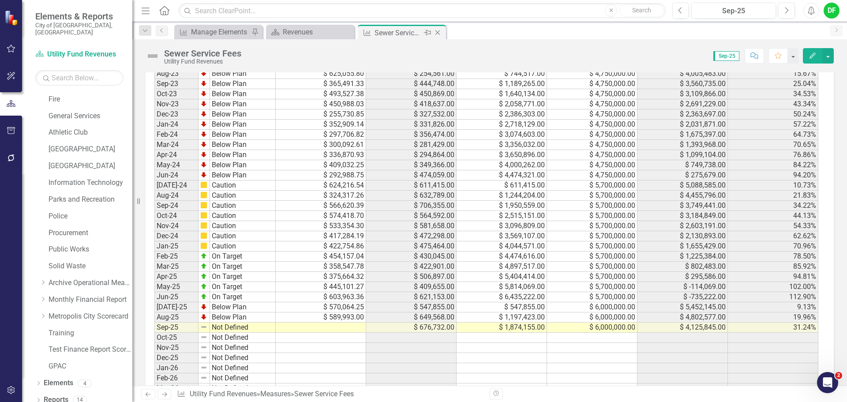
click at [438, 34] on icon "Close" at bounding box center [437, 32] width 9 height 7
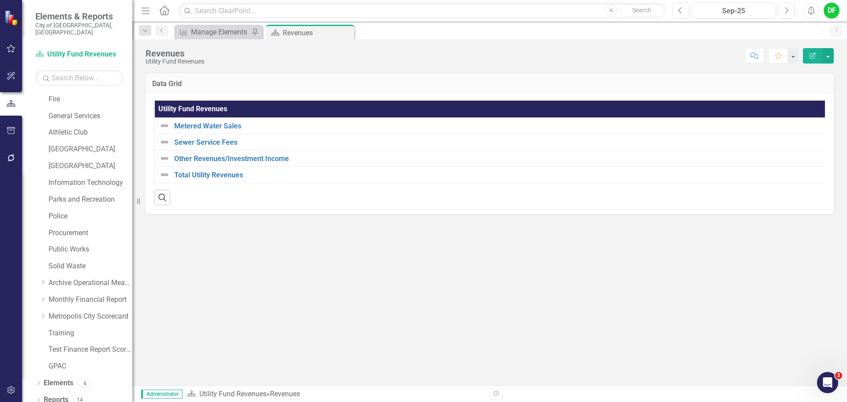
drag, startPoint x: 346, startPoint y: 30, endPoint x: 335, endPoint y: 36, distance: 12.8
click at [0, 0] on icon "Close" at bounding box center [0, 0] width 0 height 0
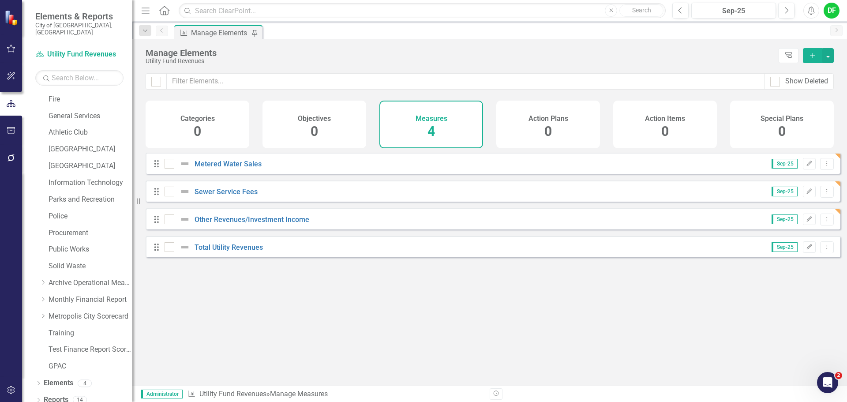
click at [38, 293] on div "Dropdown Scorecards 80 Dropdown Germantown Forward City Services & Finance Econ…" at bounding box center [83, 150] width 97 height 451
click at [43, 297] on icon at bounding box center [43, 299] width 2 height 4
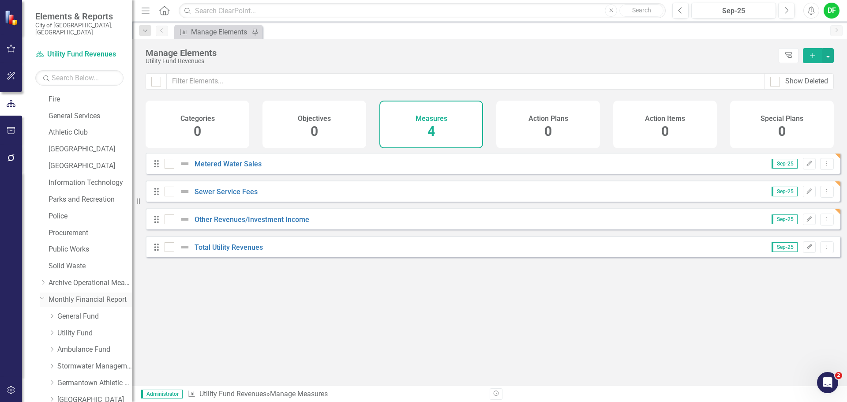
scroll to position [256, 0]
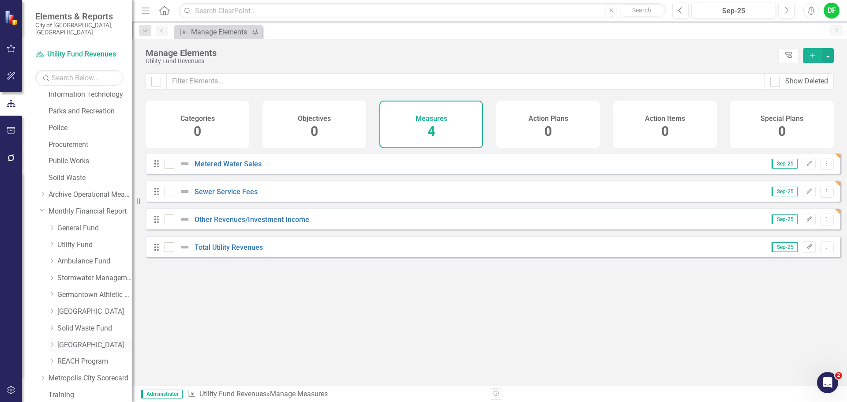
click at [51, 342] on icon "Dropdown" at bounding box center [52, 344] width 7 height 5
click at [69, 357] on link "Farm Park Revenues" at bounding box center [99, 362] width 66 height 10
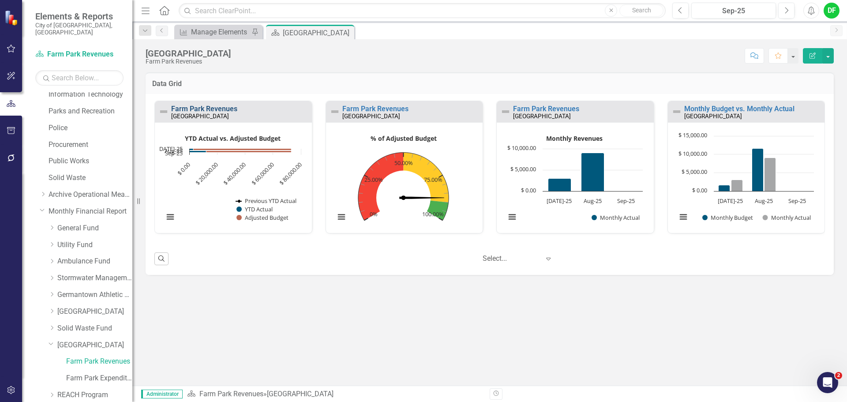
click at [230, 108] on link "Farm Park Revenues" at bounding box center [204, 109] width 66 height 8
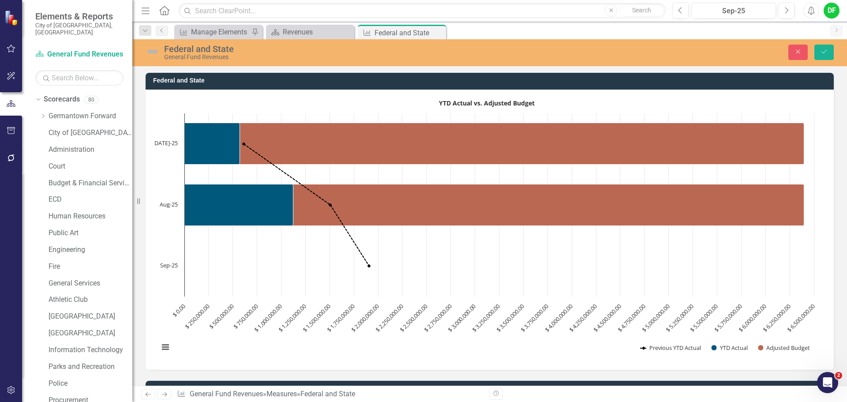
scroll to position [771, 0]
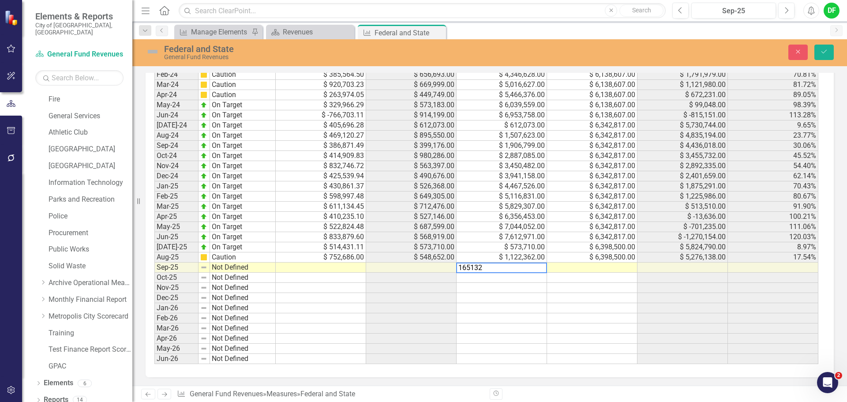
type textarea "1651325"
type textarea "6398500"
click at [822, 47] on button "Save" at bounding box center [824, 52] width 19 height 15
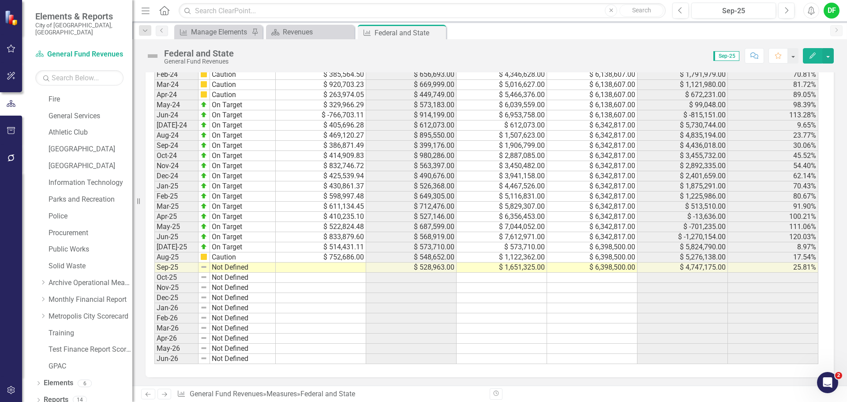
scroll to position [767, 0]
click at [436, 30] on icon "Close" at bounding box center [437, 32] width 9 height 7
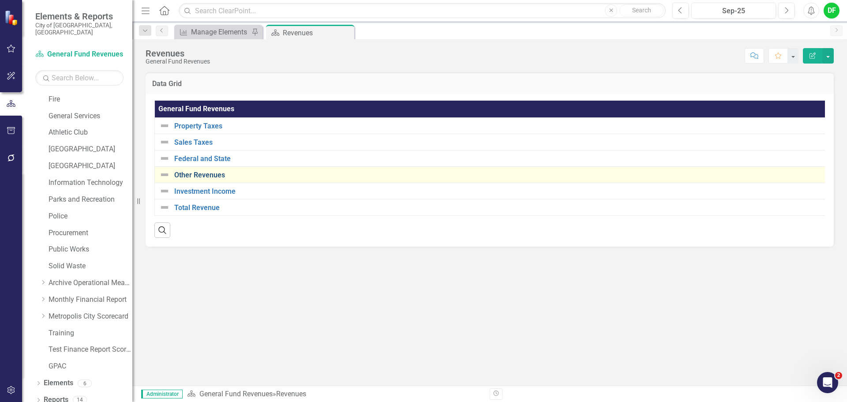
click at [195, 174] on link "Other Revenues" at bounding box center [501, 175] width 655 height 8
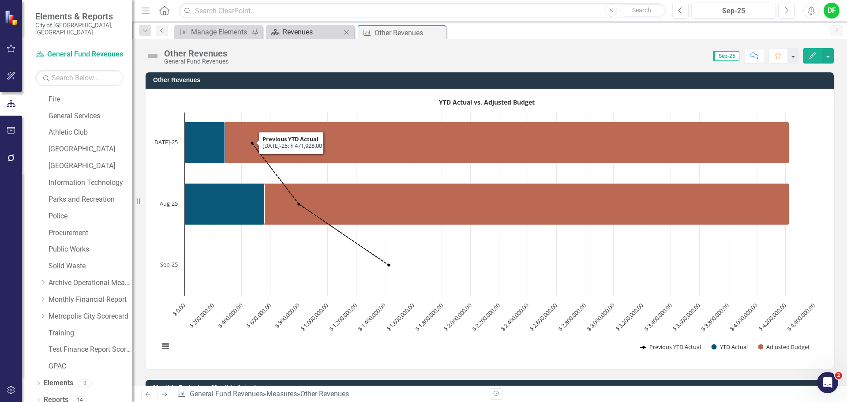
click at [309, 34] on div "Revenues" at bounding box center [312, 31] width 58 height 11
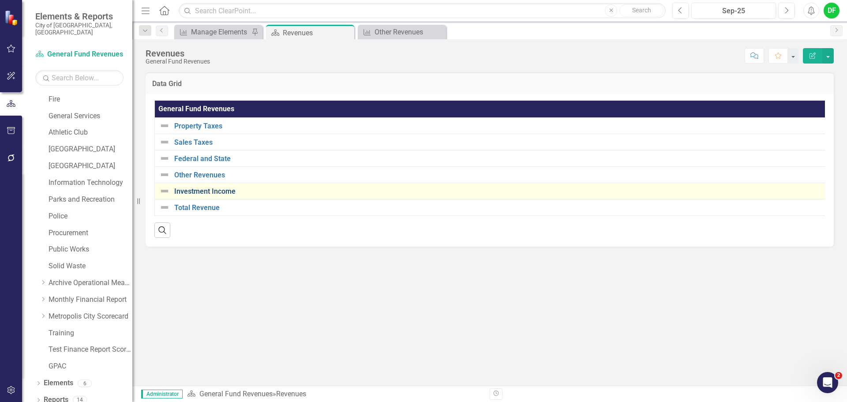
click at [203, 189] on link "Investment Income" at bounding box center [498, 192] width 649 height 8
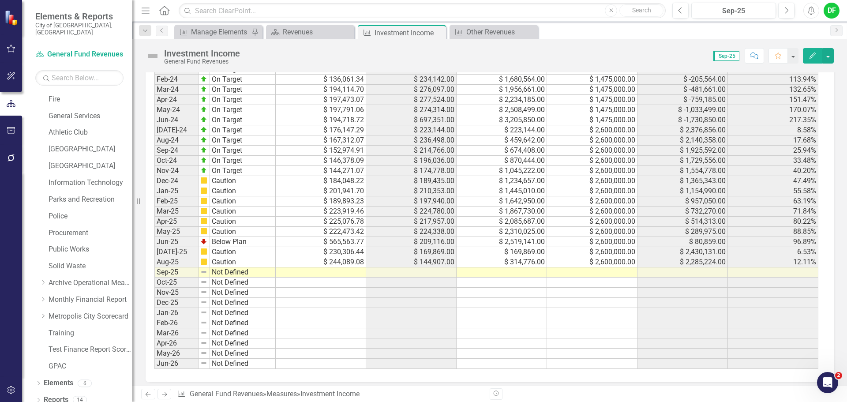
scroll to position [767, 0]
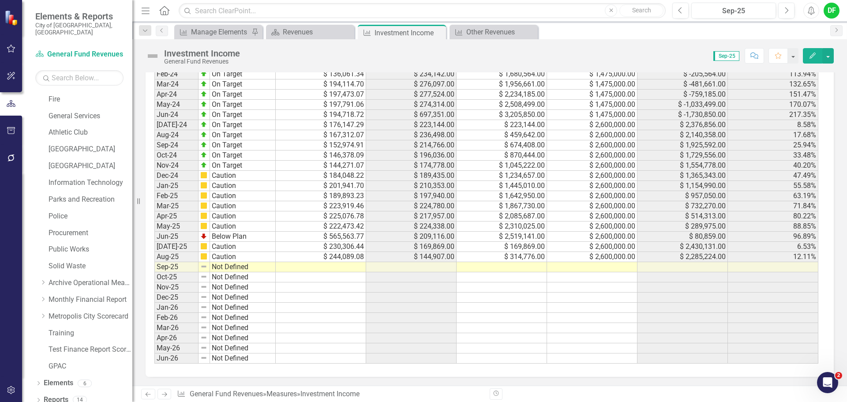
click at [502, 263] on td at bounding box center [502, 267] width 90 height 10
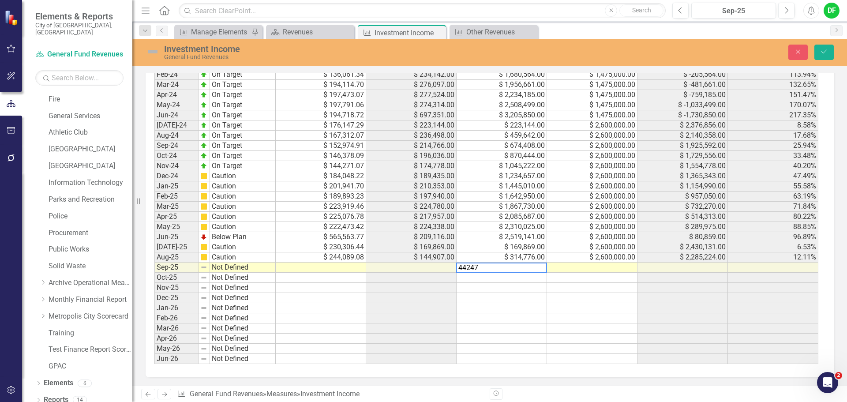
type textarea "442475"
type textarea "2600000"
click at [824, 52] on icon "Save" at bounding box center [824, 52] width 8 height 6
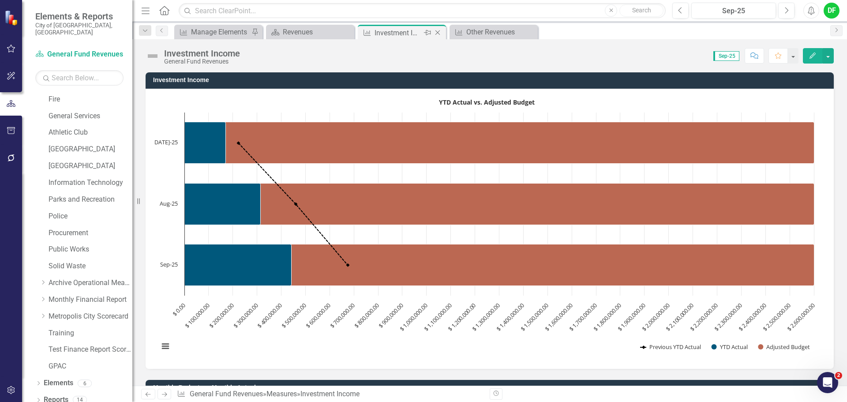
click at [439, 32] on icon "Close" at bounding box center [437, 32] width 9 height 7
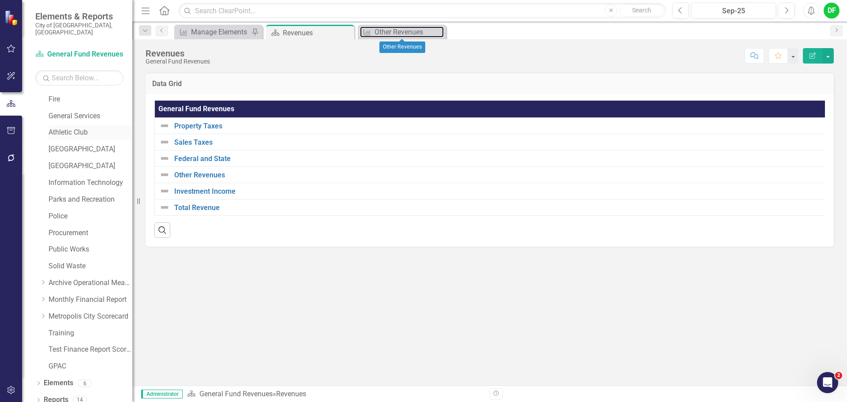
drag, startPoint x: 390, startPoint y: 34, endPoint x: 94, endPoint y: 120, distance: 307.5
click at [390, 34] on div "Other Revenues" at bounding box center [409, 31] width 69 height 11
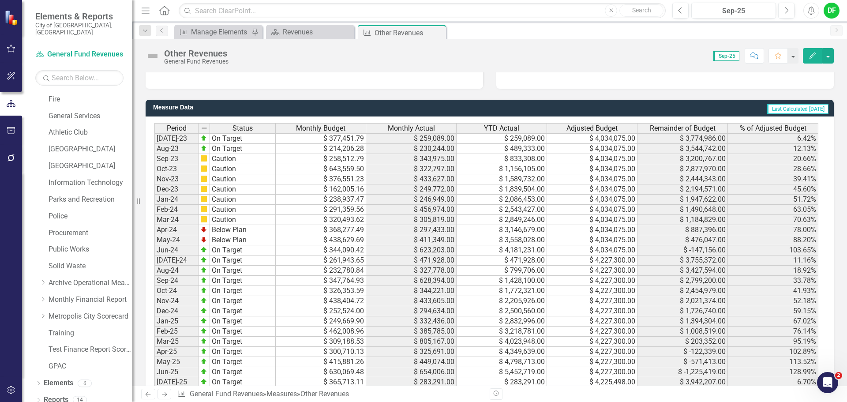
scroll to position [767, 0]
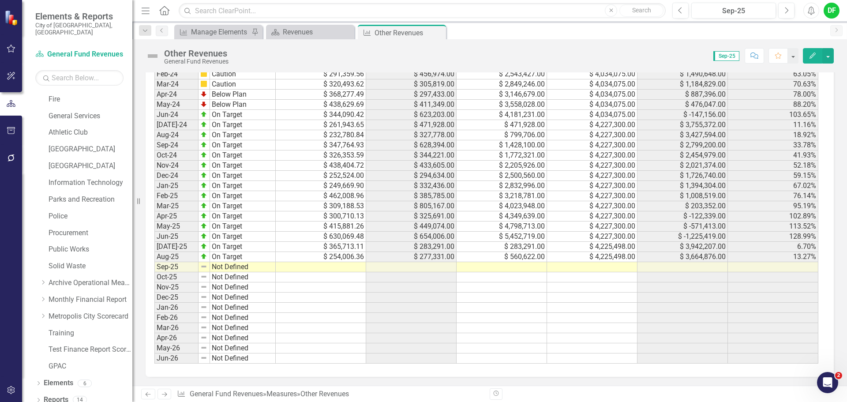
click at [487, 268] on td at bounding box center [502, 267] width 90 height 10
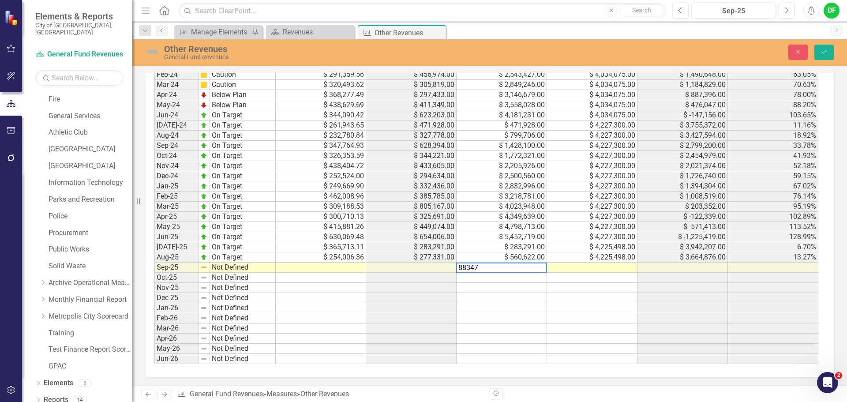
type textarea "883472"
type textarea "4225498"
click at [825, 52] on icon "submit" at bounding box center [824, 52] width 5 height 4
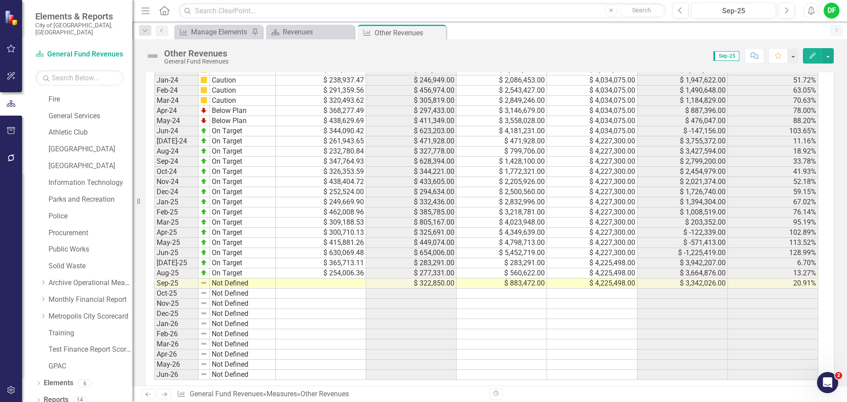
scroll to position [767, 0]
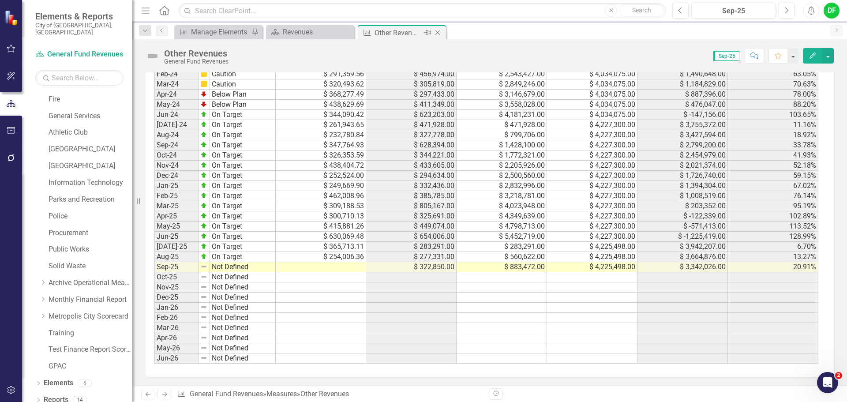
click at [439, 32] on icon "Close" at bounding box center [437, 32] width 9 height 7
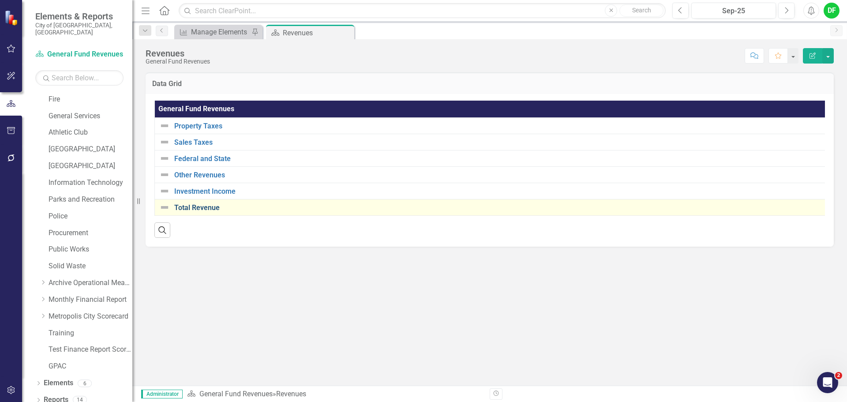
click at [193, 205] on link "Total Revenue" at bounding box center [501, 208] width 655 height 8
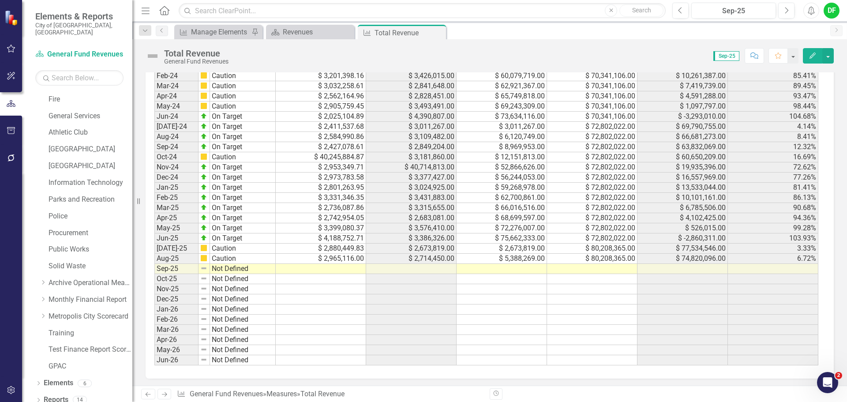
scroll to position [767, 0]
click at [533, 266] on td at bounding box center [502, 267] width 90 height 10
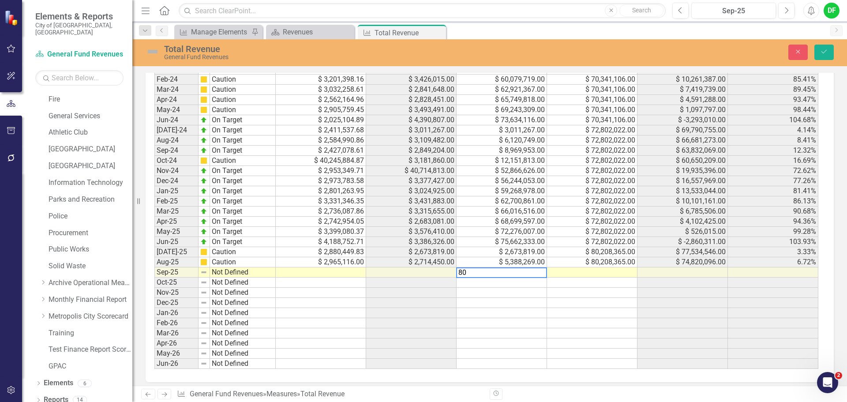
scroll to position [771, 0]
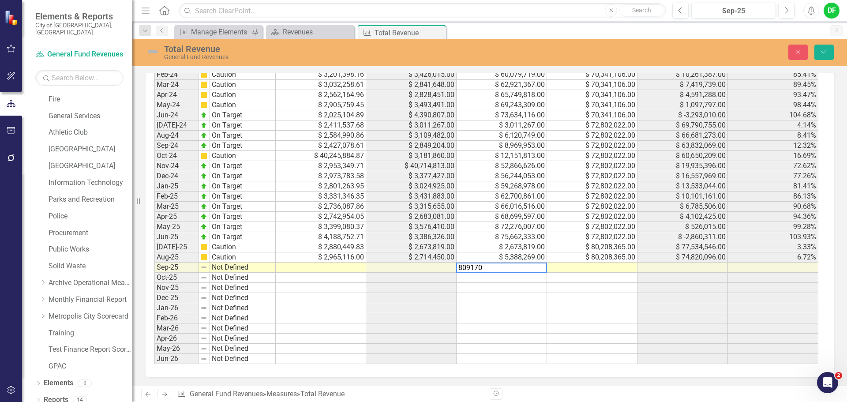
type textarea "8091702"
type textarea "80208365"
click at [827, 48] on button "Save" at bounding box center [824, 52] width 19 height 15
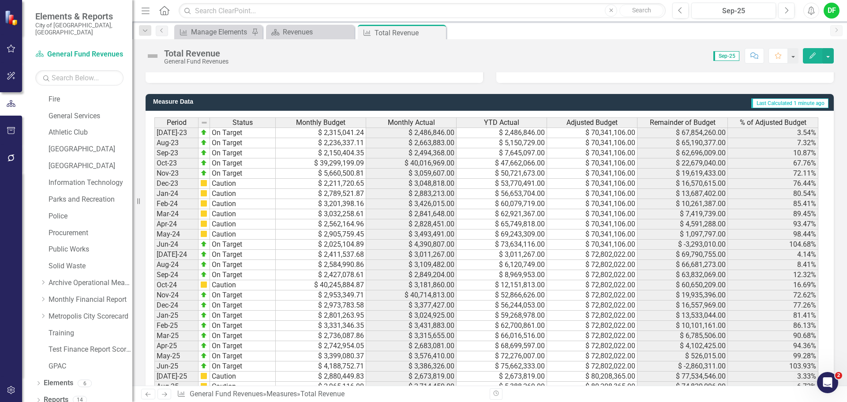
scroll to position [767, 0]
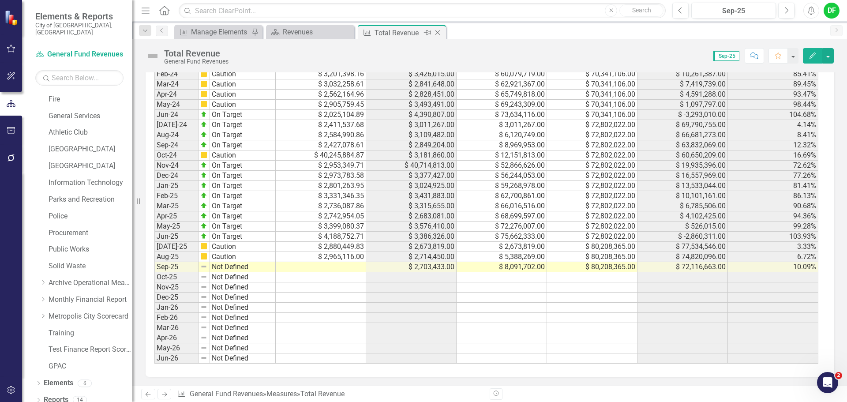
click at [438, 30] on icon "Close" at bounding box center [437, 32] width 9 height 7
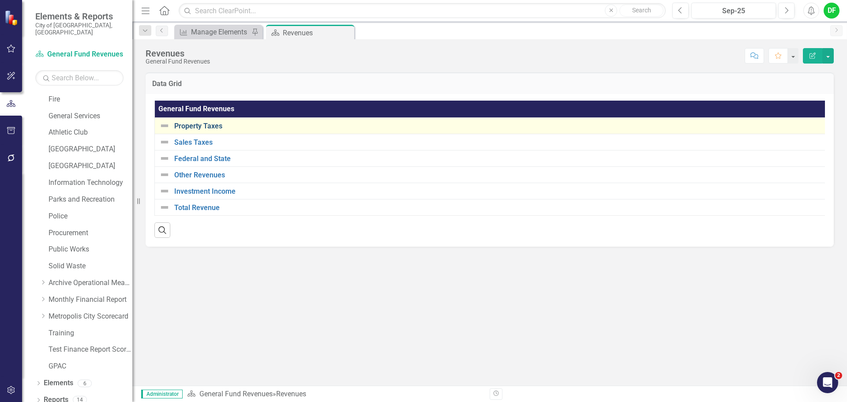
click at [184, 127] on link "Property Taxes" at bounding box center [501, 126] width 655 height 8
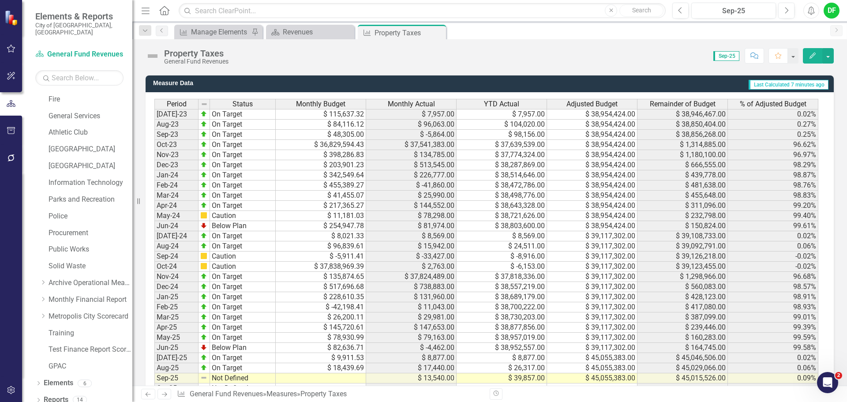
scroll to position [750, 0]
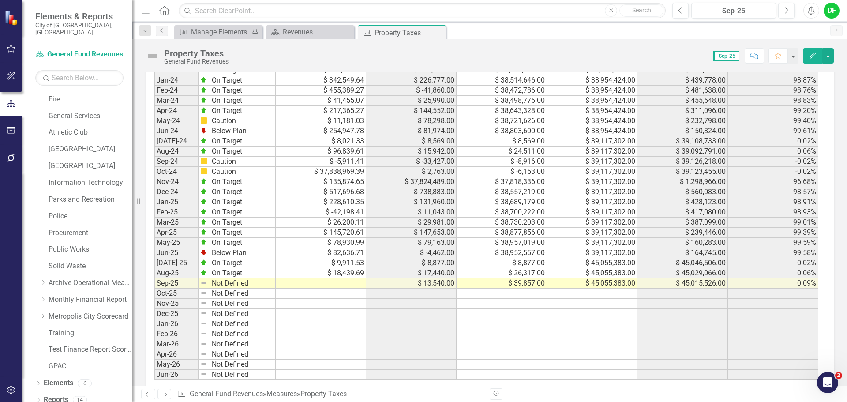
click at [341, 281] on td at bounding box center [321, 283] width 90 height 10
click at [316, 283] on td at bounding box center [321, 283] width 90 height 10
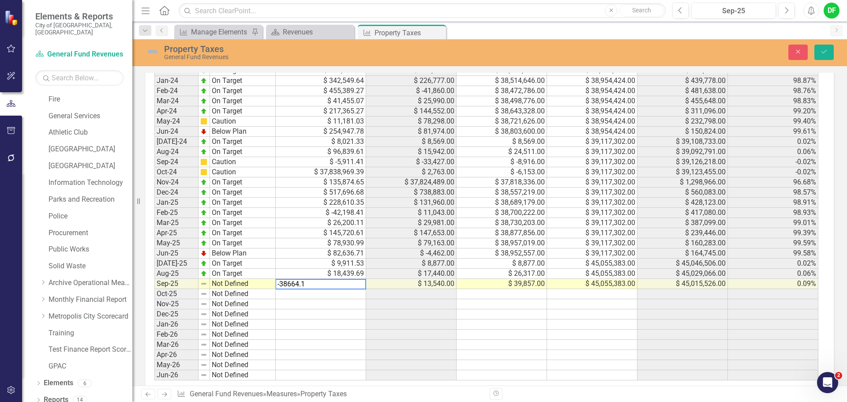
type textarea "-38664.12"
click at [152, 49] on img at bounding box center [153, 52] width 14 height 14
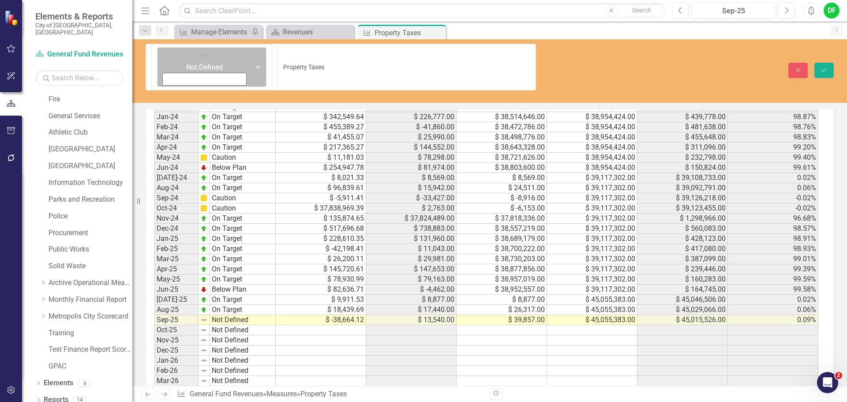
click at [256, 66] on icon at bounding box center [258, 67] width 4 height 3
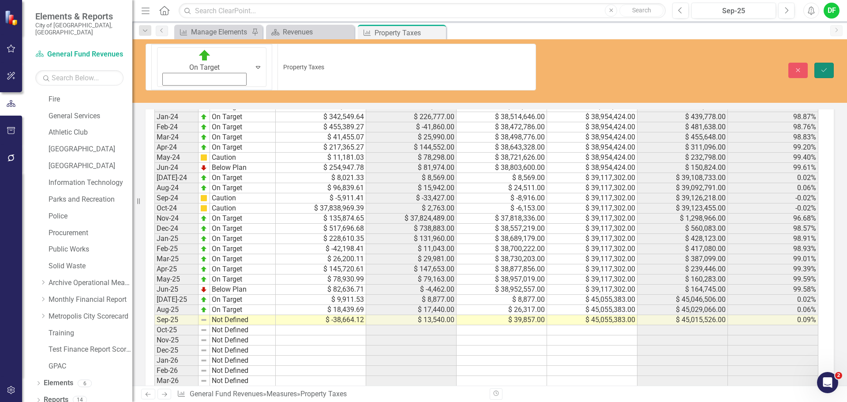
click at [826, 67] on icon "Save" at bounding box center [824, 70] width 8 height 6
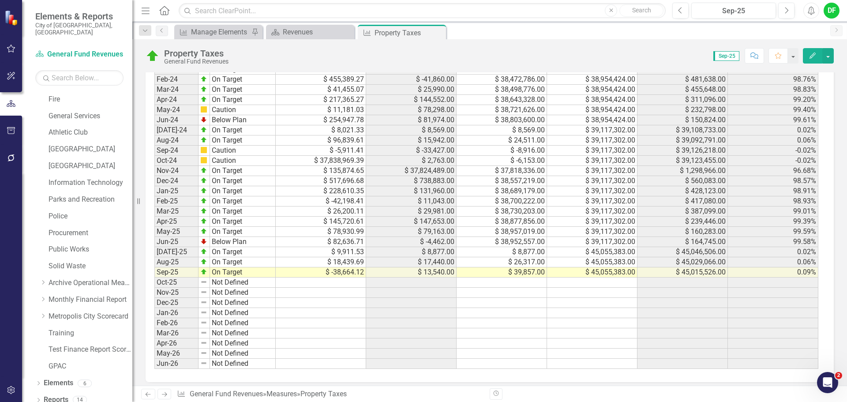
scroll to position [767, 0]
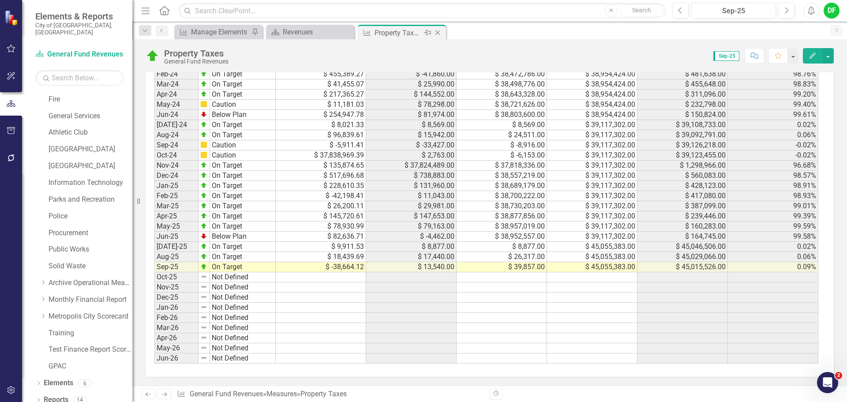
click at [440, 33] on icon "Close" at bounding box center [437, 32] width 9 height 7
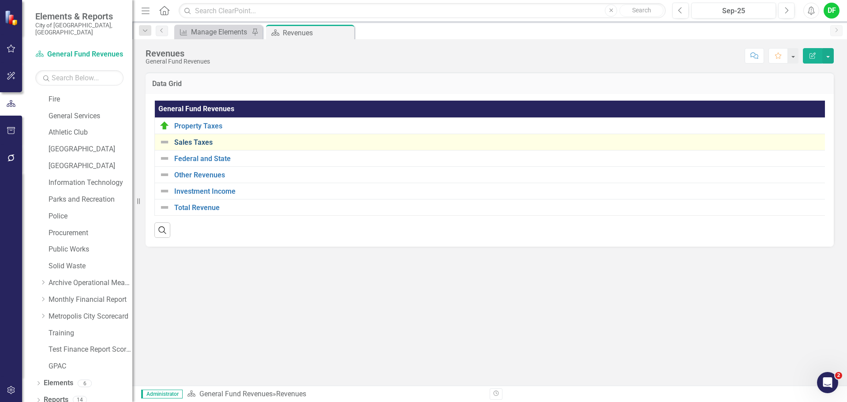
click at [205, 141] on link "Sales Taxes" at bounding box center [501, 143] width 655 height 8
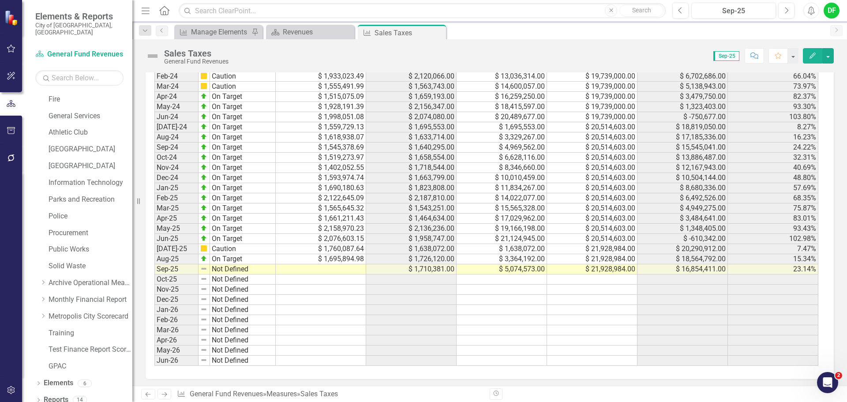
scroll to position [767, 0]
click at [319, 268] on td at bounding box center [321, 267] width 90 height 10
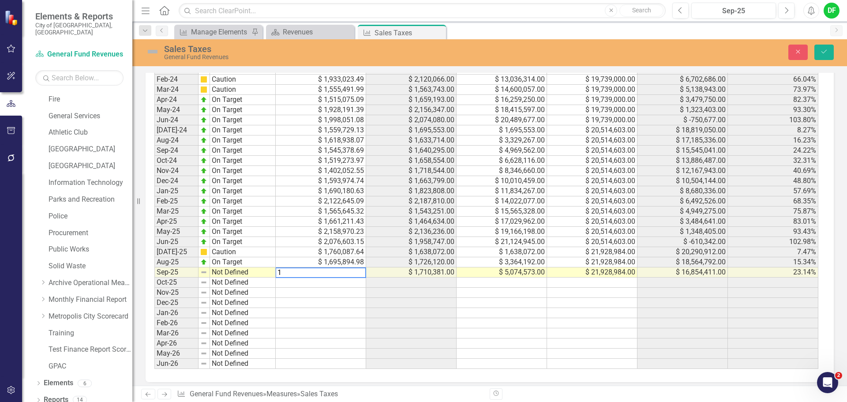
scroll to position [771, 0]
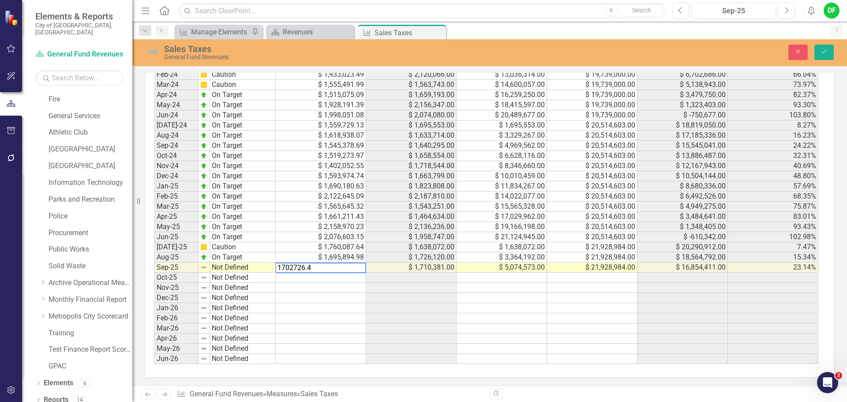
type textarea "1702726.46"
click at [152, 52] on img at bounding box center [153, 52] width 14 height 14
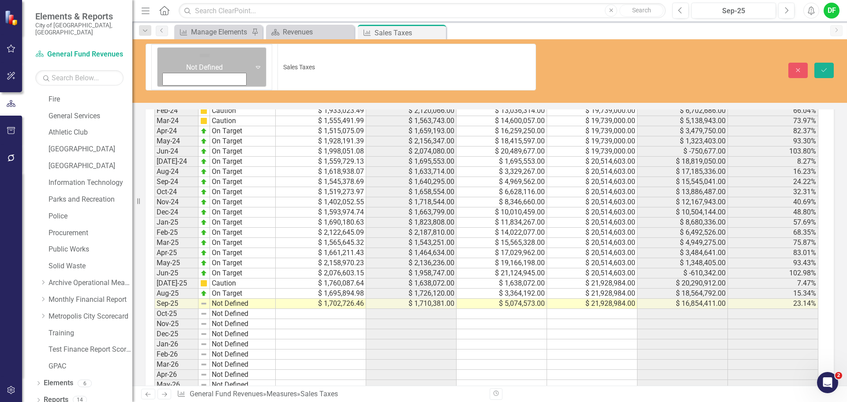
click at [254, 64] on icon "Expand" at bounding box center [258, 67] width 9 height 7
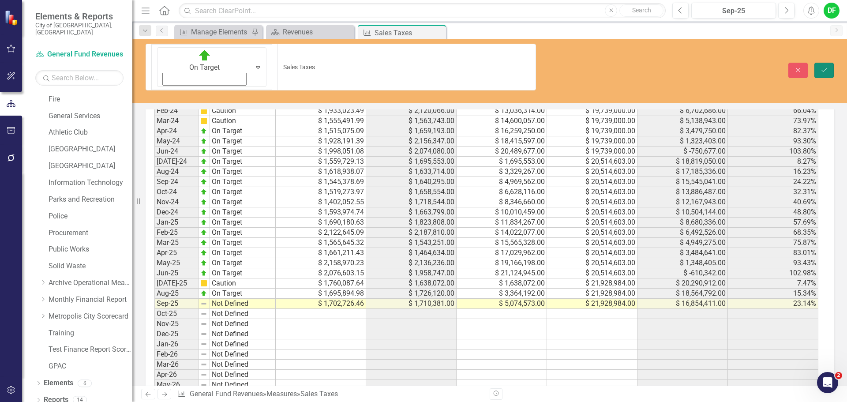
click at [830, 63] on button "Save" at bounding box center [824, 70] width 19 height 15
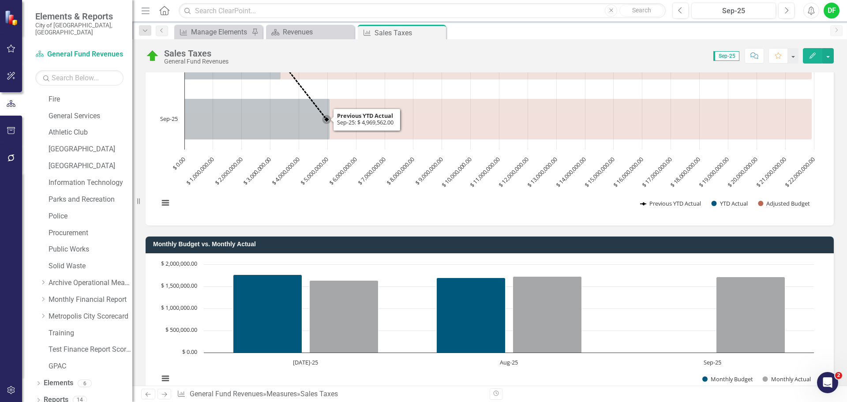
scroll to position [265, 0]
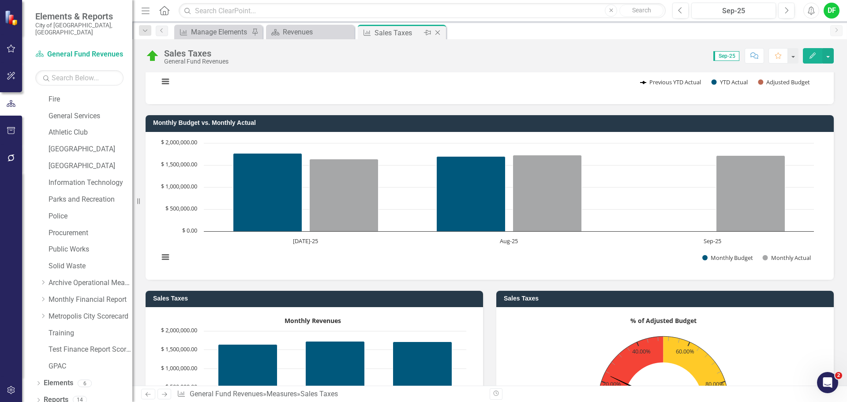
click at [440, 35] on icon "Close" at bounding box center [437, 32] width 9 height 7
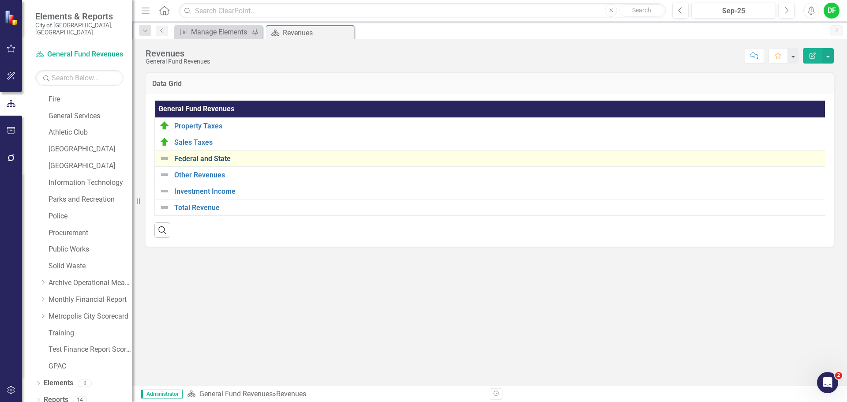
click at [213, 158] on link "Federal and State" at bounding box center [501, 159] width 655 height 8
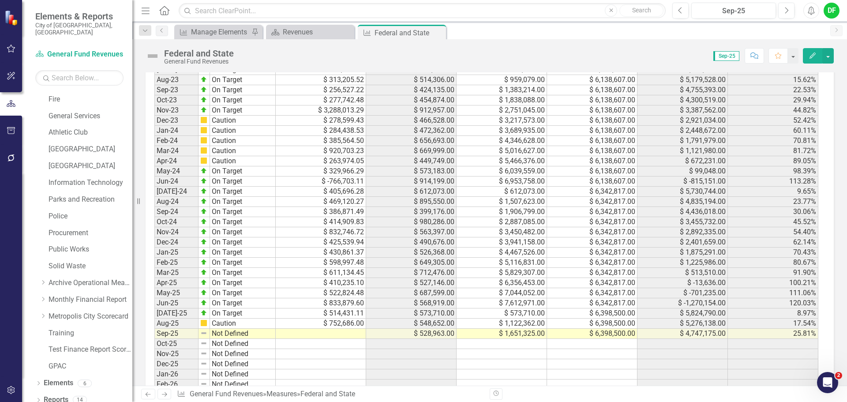
scroll to position [706, 0]
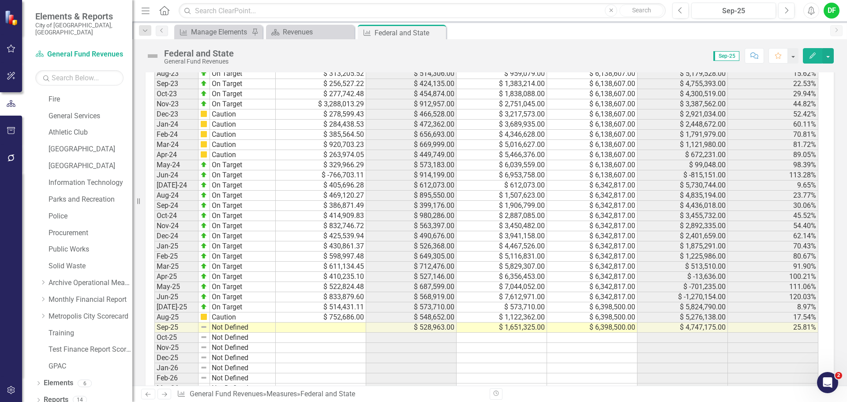
click at [351, 327] on td at bounding box center [321, 328] width 90 height 10
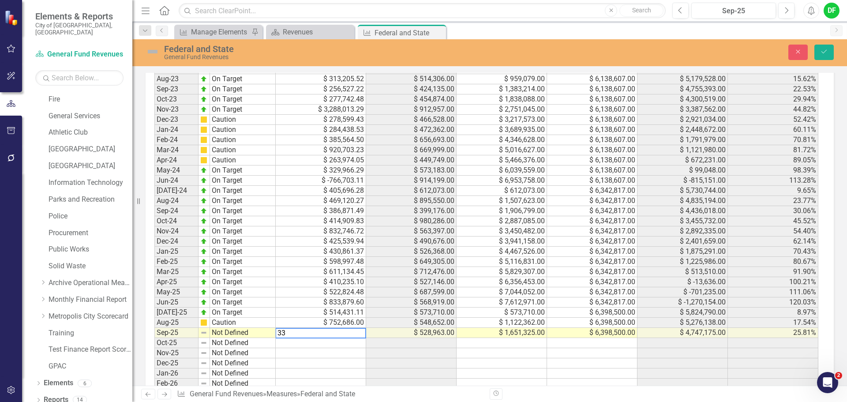
scroll to position [711, 0]
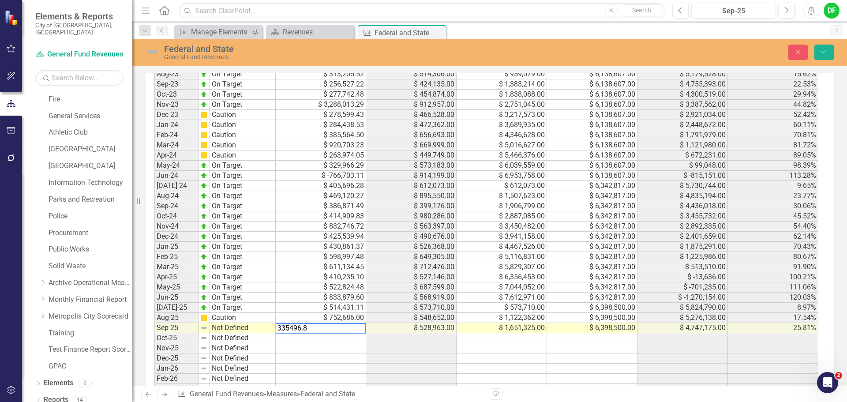
type textarea "335496.83"
click at [154, 51] on img at bounding box center [153, 52] width 14 height 14
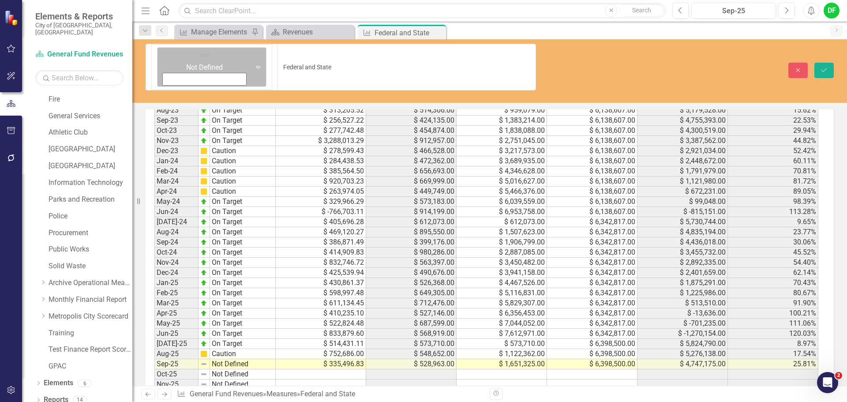
click at [254, 64] on icon "Expand" at bounding box center [258, 67] width 9 height 7
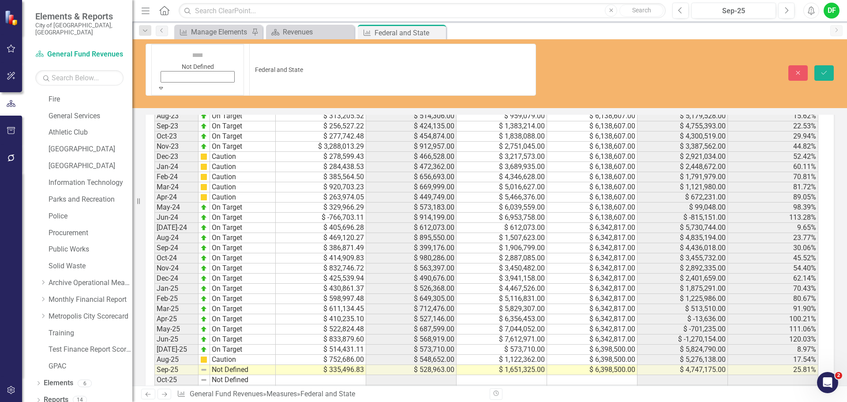
click at [163, 87] on icon at bounding box center [161, 88] width 4 height 2
click at [823, 65] on button "Save" at bounding box center [824, 72] width 19 height 15
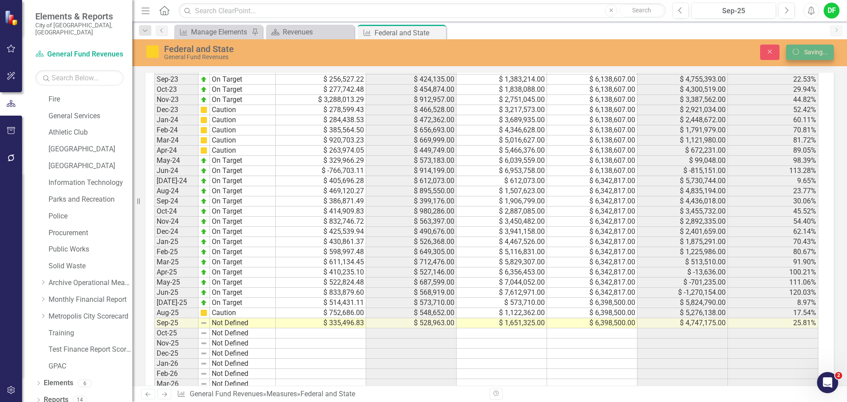
scroll to position [706, 0]
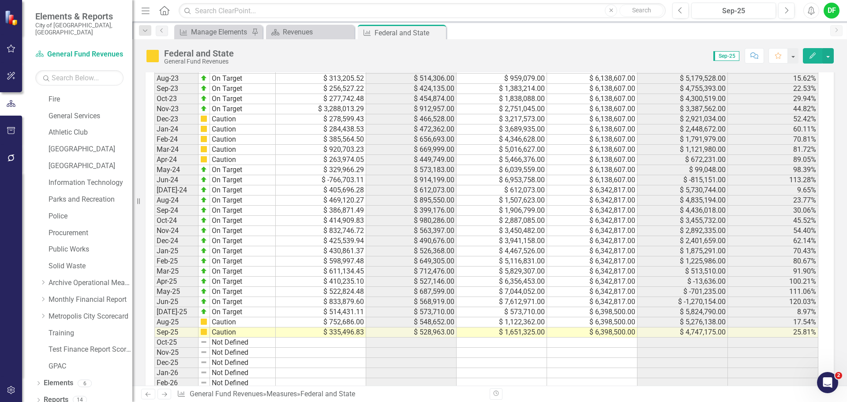
scroll to position [767, 0]
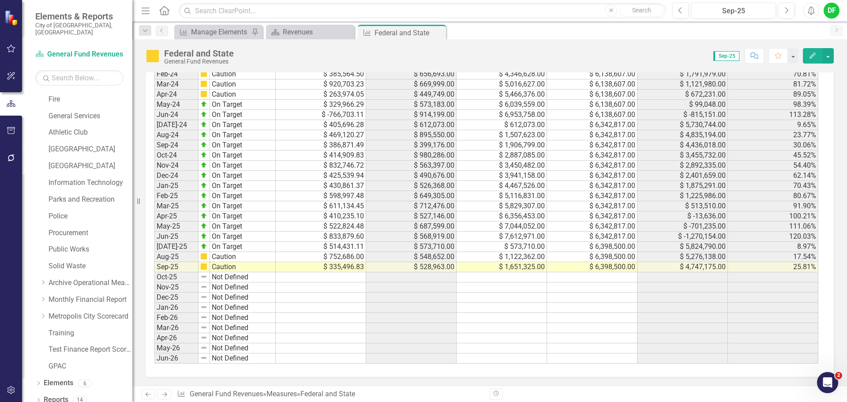
click at [0, 0] on icon "Close" at bounding box center [0, 0] width 0 height 0
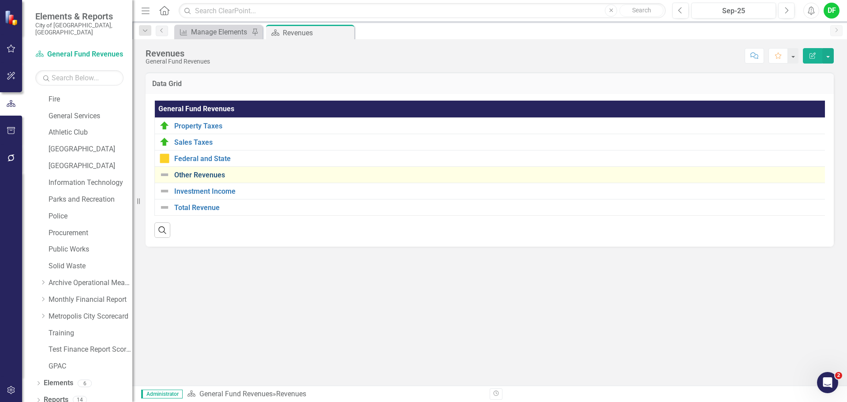
click at [210, 174] on link "Other Revenues" at bounding box center [501, 175] width 655 height 8
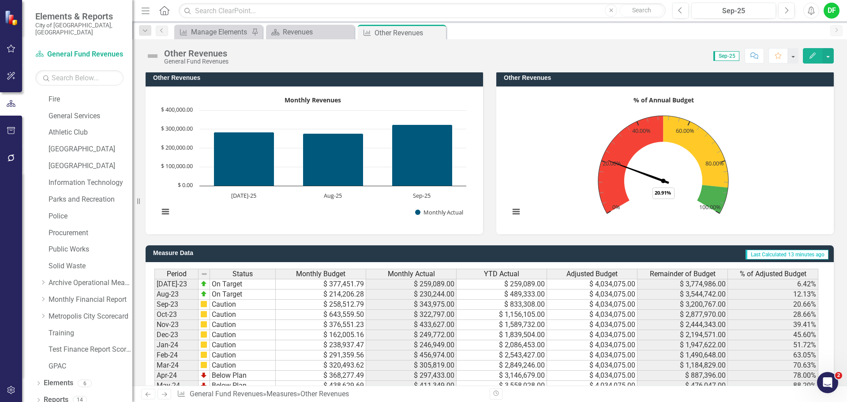
scroll to position [706, 0]
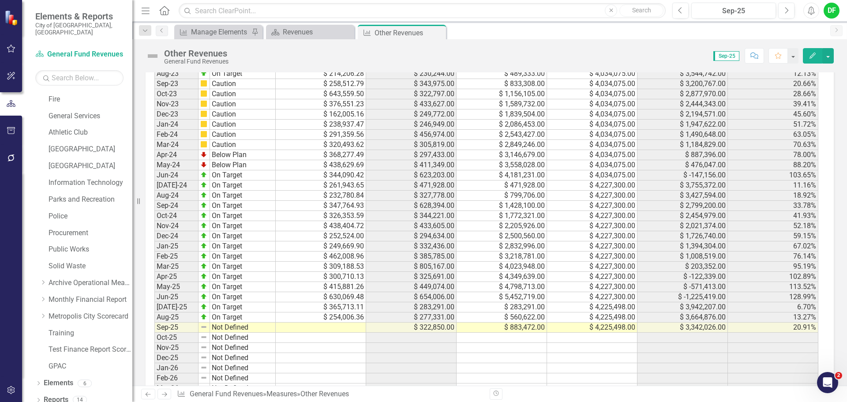
click at [349, 328] on td at bounding box center [321, 328] width 90 height 10
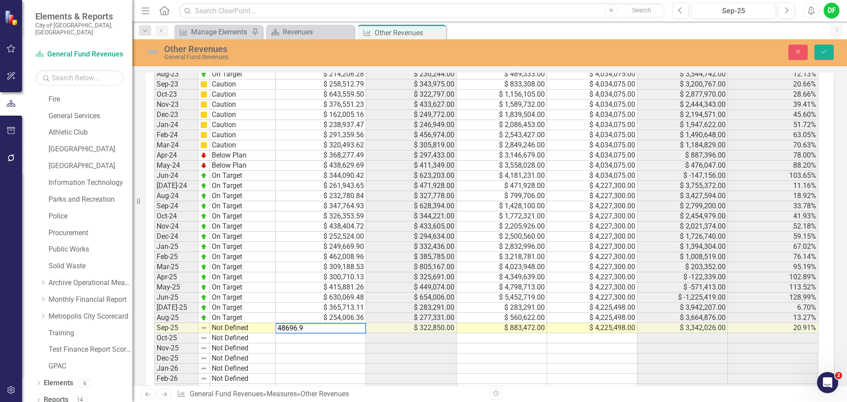
type textarea "48696.95"
click at [154, 50] on img at bounding box center [153, 52] width 14 height 14
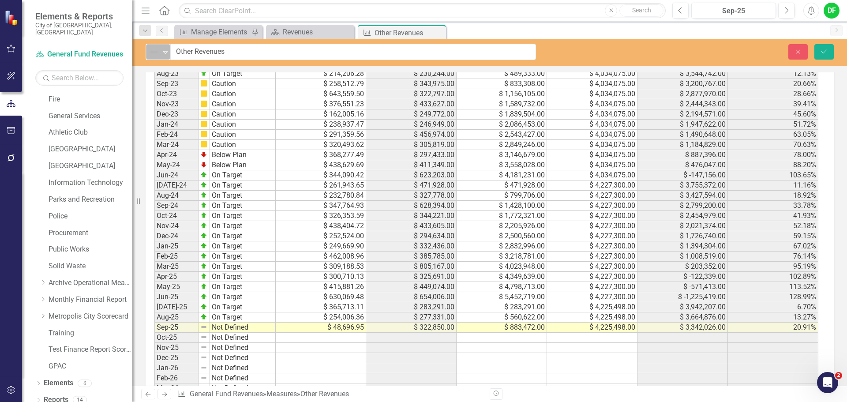
click at [166, 49] on icon "Expand" at bounding box center [165, 52] width 9 height 7
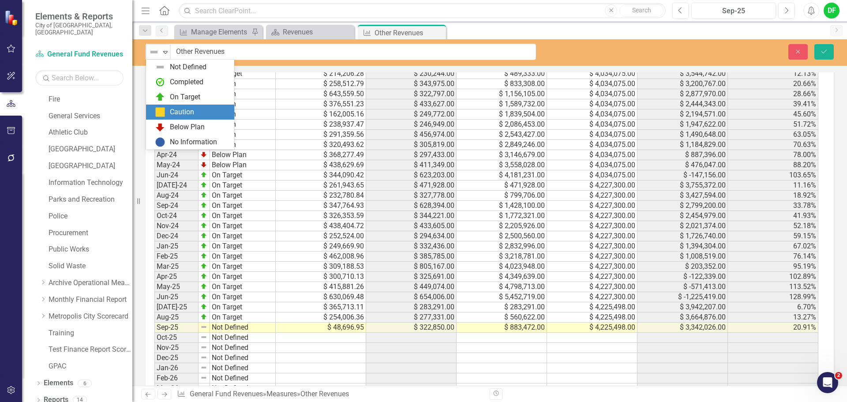
click at [174, 112] on div "Caution" at bounding box center [182, 112] width 24 height 10
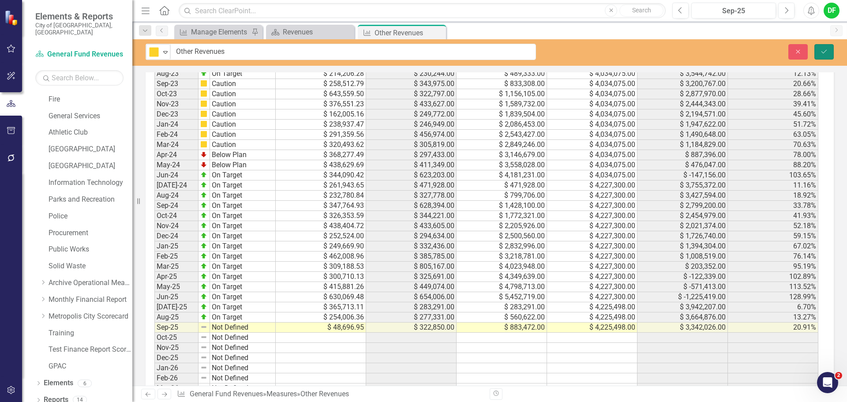
click at [825, 50] on icon "Save" at bounding box center [824, 52] width 8 height 6
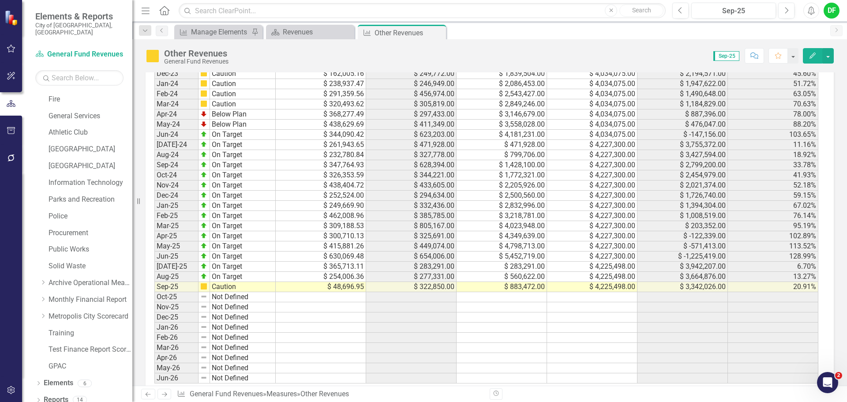
scroll to position [767, 0]
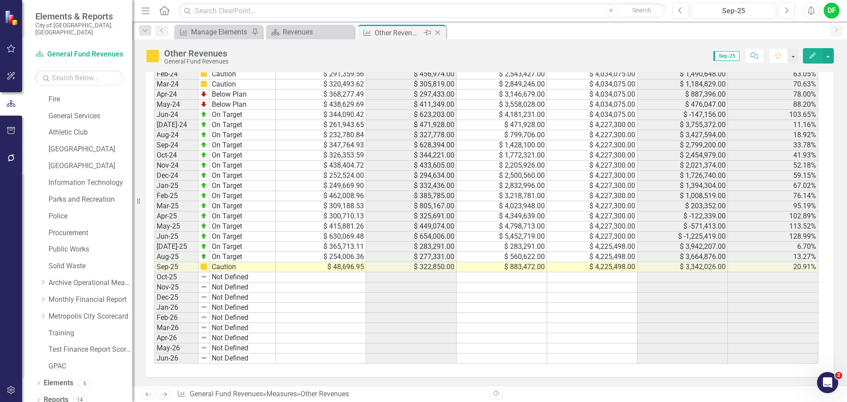
click at [437, 32] on icon at bounding box center [438, 32] width 5 height 5
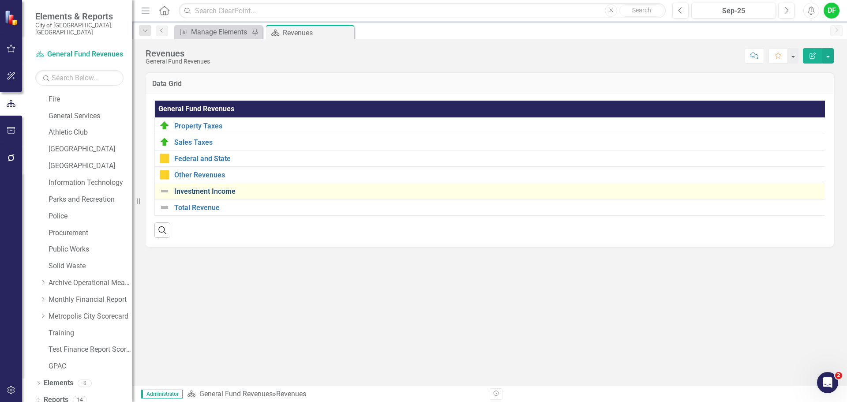
click at [195, 194] on link "Investment Income" at bounding box center [501, 192] width 655 height 8
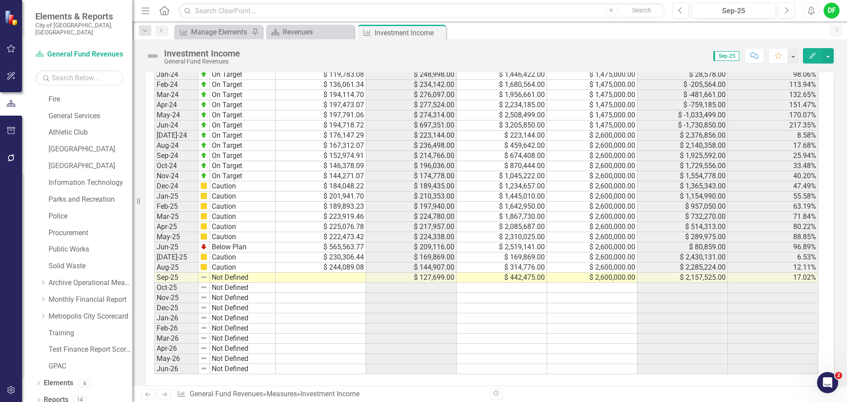
scroll to position [767, 0]
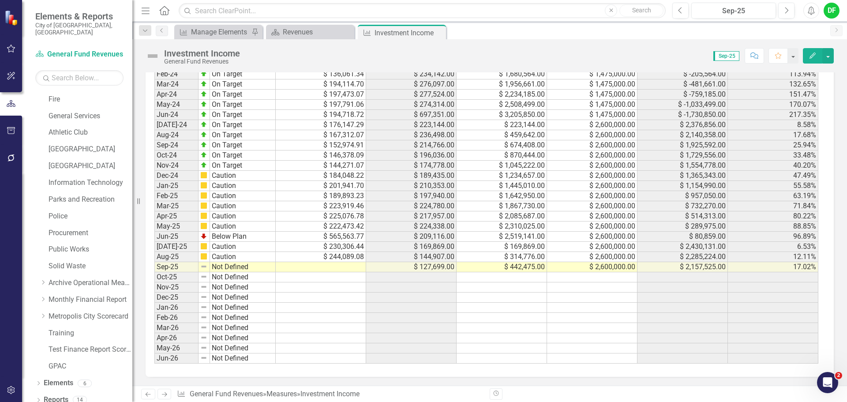
click at [154, 263] on div "Period Status Monthly Budget Monthly Actual YTD Actual Adjusted Budget Remainde…" at bounding box center [154, 176] width 0 height 376
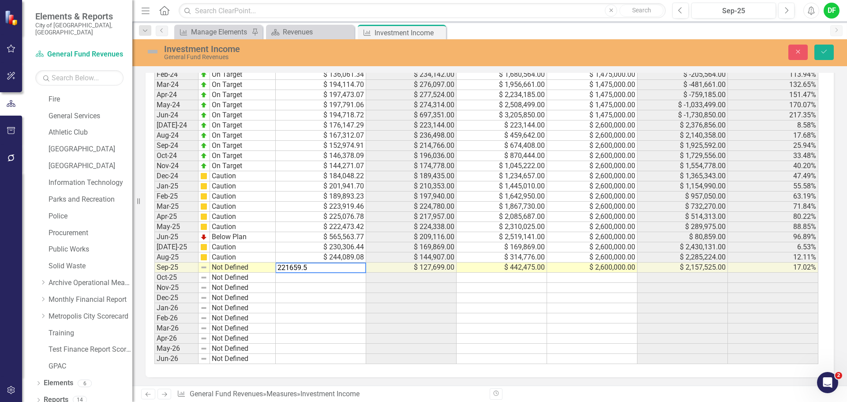
type textarea "221659.53"
click at [150, 48] on img at bounding box center [153, 52] width 14 height 14
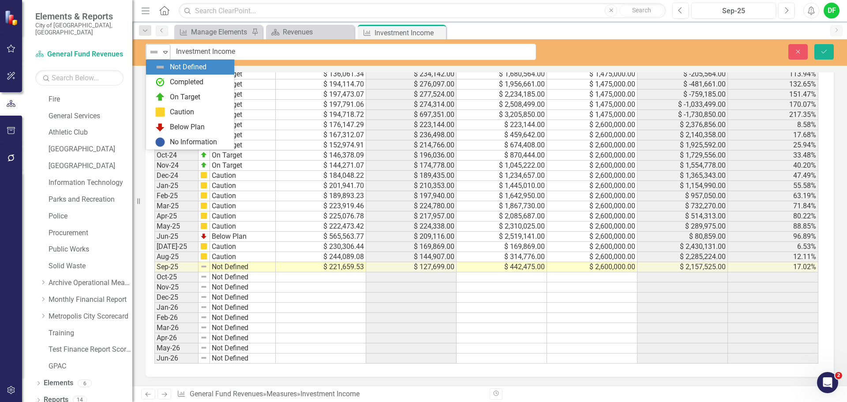
click at [161, 52] on div "Not Defined" at bounding box center [154, 52] width 13 height 12
click at [172, 109] on div "Caution" at bounding box center [182, 112] width 24 height 10
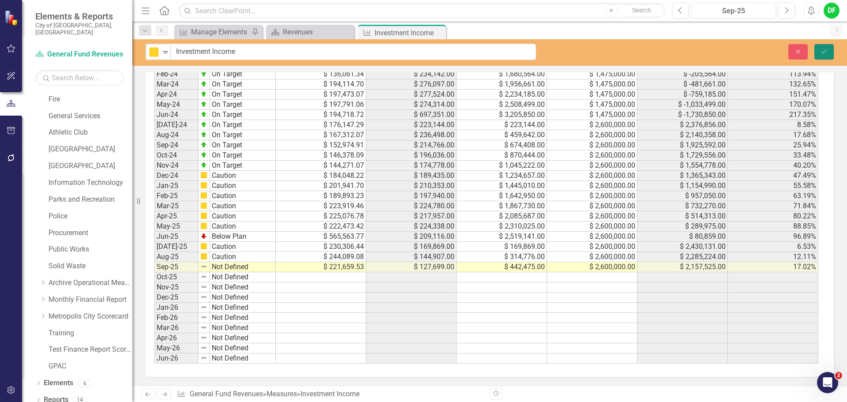
click at [826, 48] on button "Save" at bounding box center [824, 51] width 19 height 15
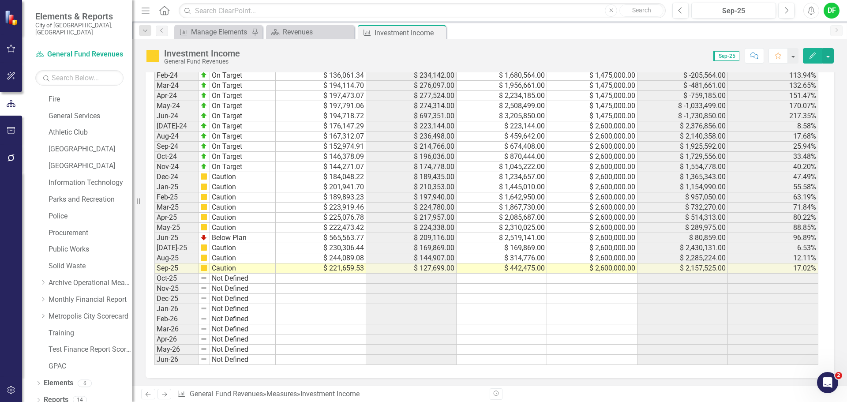
scroll to position [767, 0]
click at [159, 58] on img at bounding box center [153, 56] width 14 height 14
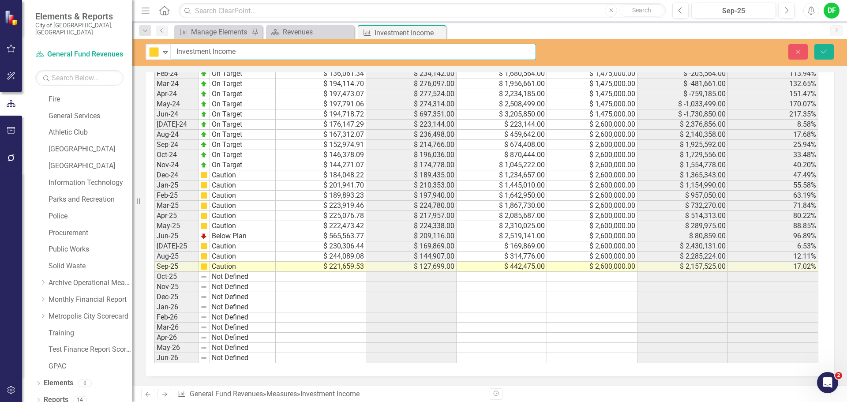
click at [172, 59] on input "Investment Income" at bounding box center [353, 52] width 365 height 16
click at [167, 53] on icon "Expand" at bounding box center [165, 52] width 9 height 7
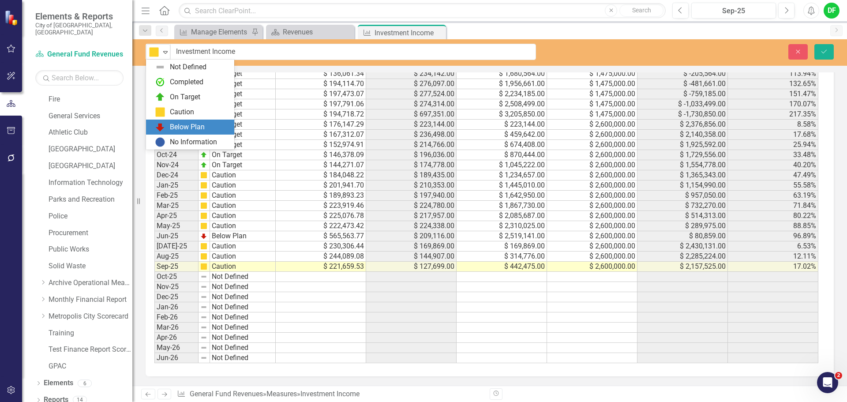
click at [180, 125] on div "Below Plan" at bounding box center [187, 127] width 35 height 10
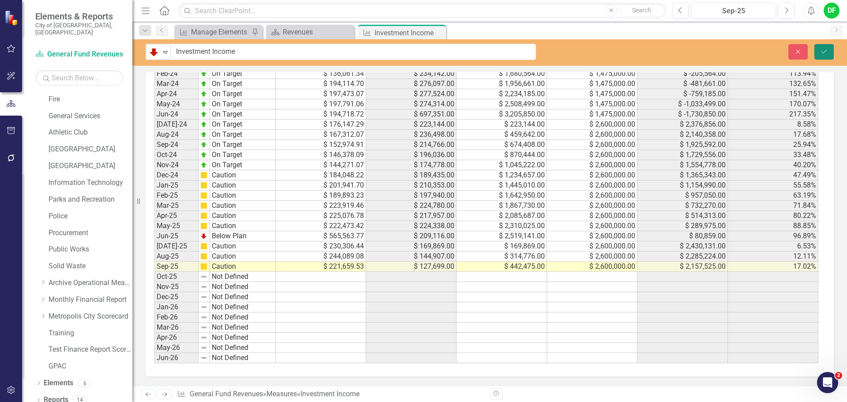
click at [818, 47] on button "Save" at bounding box center [824, 51] width 19 height 15
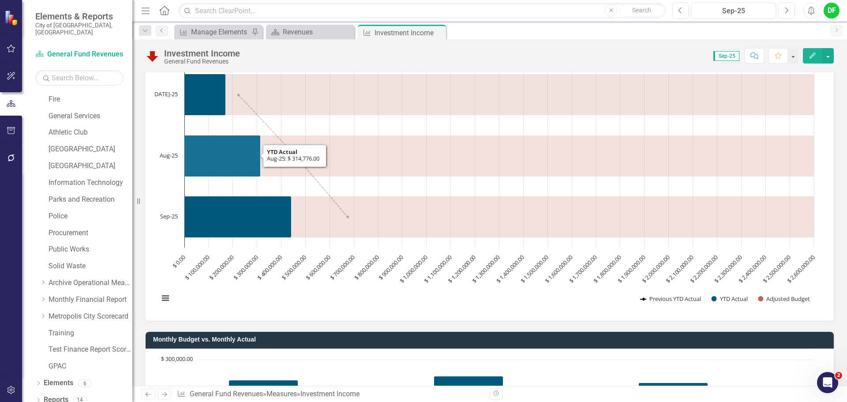
scroll to position [44, 0]
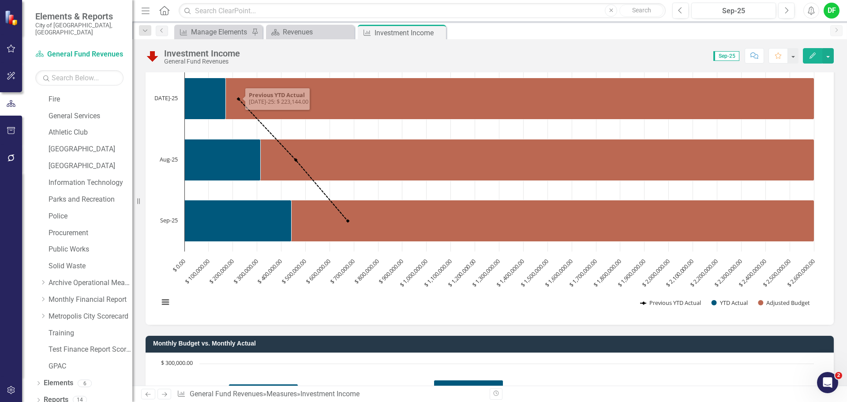
click at [0, 0] on icon at bounding box center [0, 0] width 0 height 0
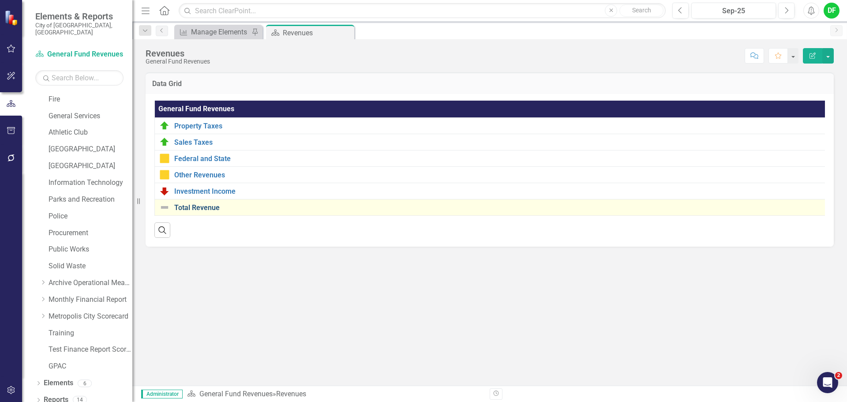
click at [202, 208] on link "Total Revenue" at bounding box center [501, 208] width 655 height 8
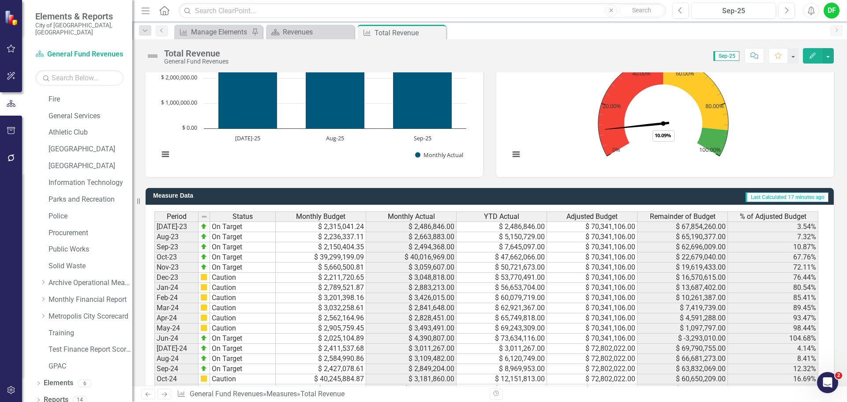
scroll to position [706, 0]
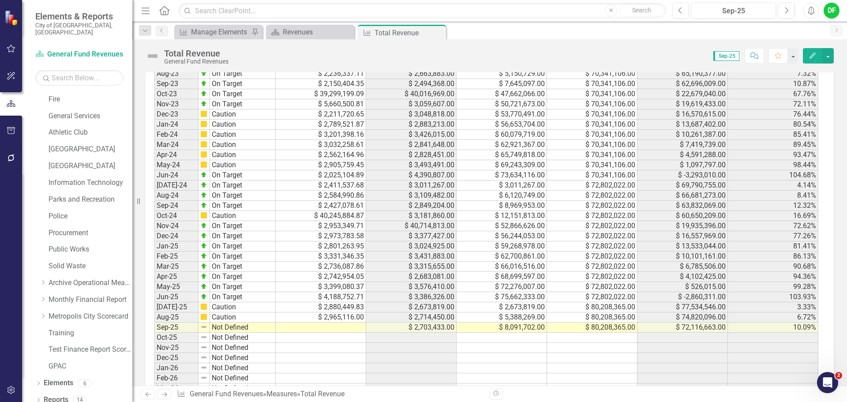
click at [346, 329] on td at bounding box center [321, 328] width 90 height 10
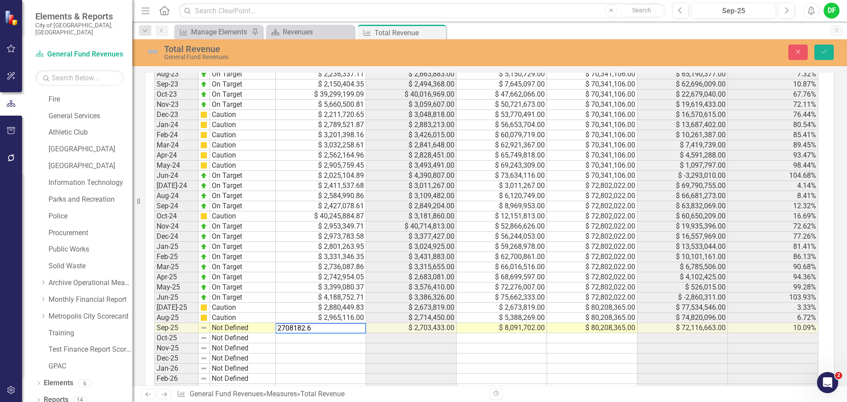
type textarea "2708182.65"
click at [156, 49] on img at bounding box center [153, 52] width 14 height 14
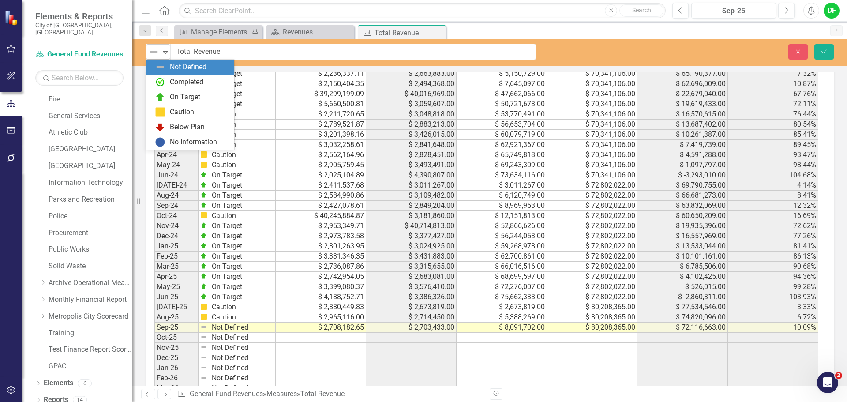
click at [164, 53] on icon "Expand" at bounding box center [165, 52] width 9 height 7
click at [176, 108] on div "Caution" at bounding box center [182, 112] width 24 height 10
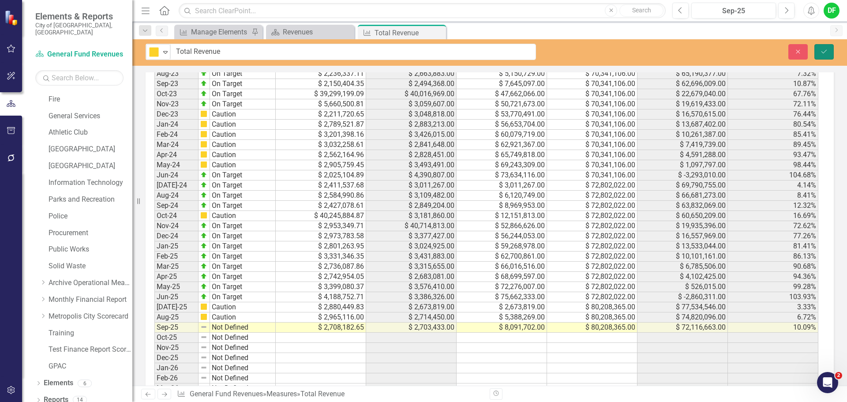
click at [815, 51] on button "Save" at bounding box center [824, 51] width 19 height 15
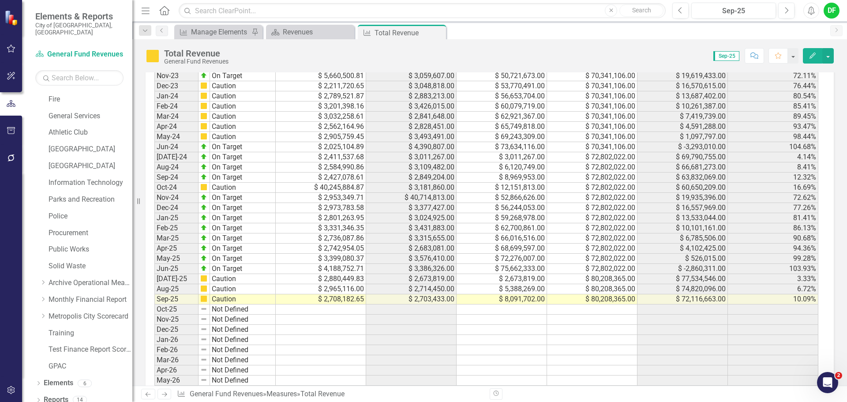
scroll to position [767, 0]
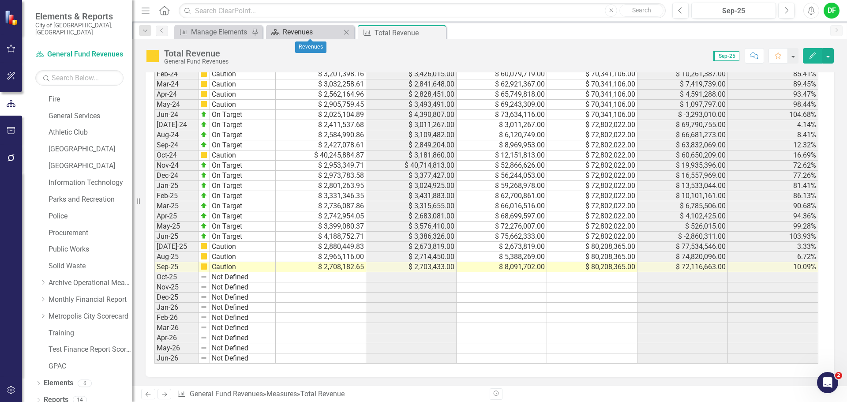
click at [311, 29] on div "Revenues" at bounding box center [312, 31] width 58 height 11
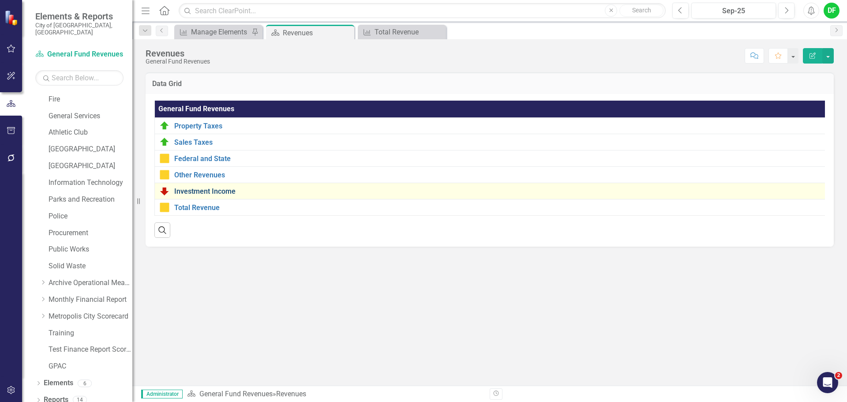
click at [198, 192] on link "Investment Income" at bounding box center [501, 192] width 655 height 8
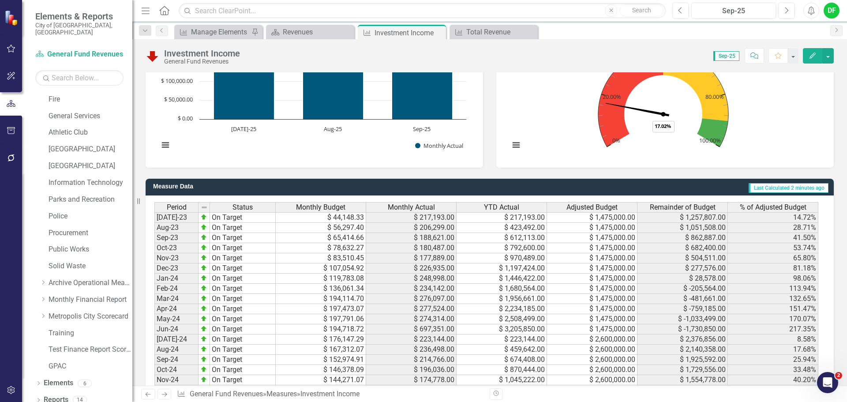
scroll to position [750, 0]
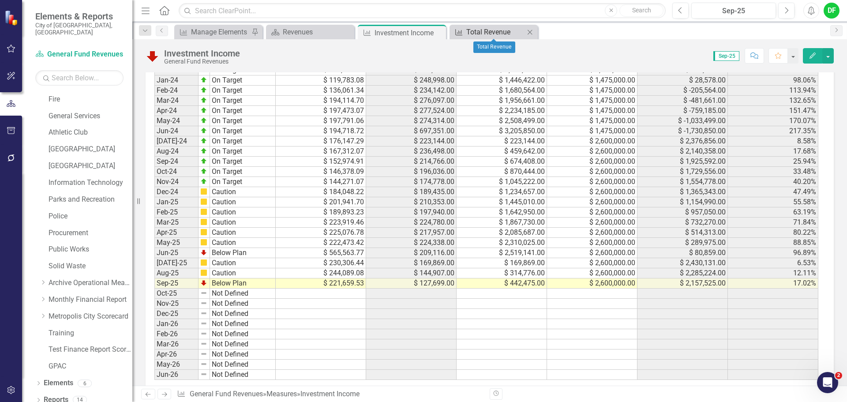
click at [473, 33] on div "Total Revenue" at bounding box center [495, 31] width 58 height 11
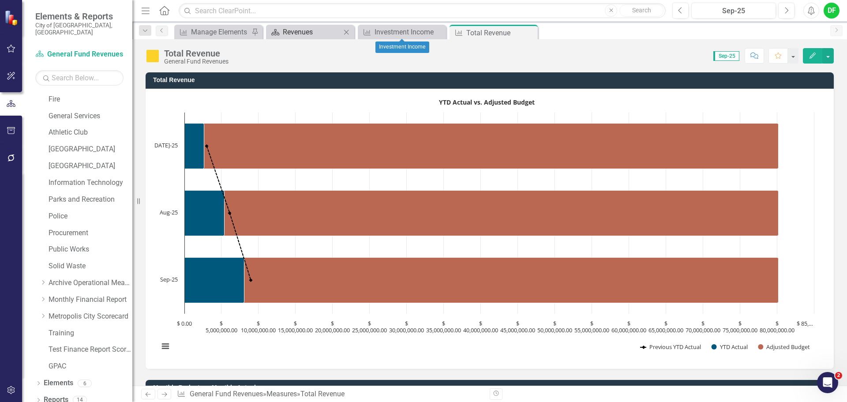
click at [319, 31] on div "Revenues" at bounding box center [312, 31] width 58 height 11
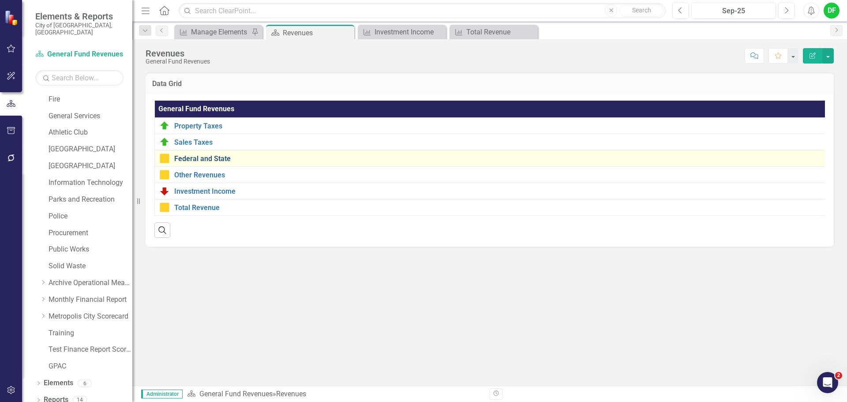
click at [200, 161] on link "Federal and State" at bounding box center [498, 159] width 649 height 8
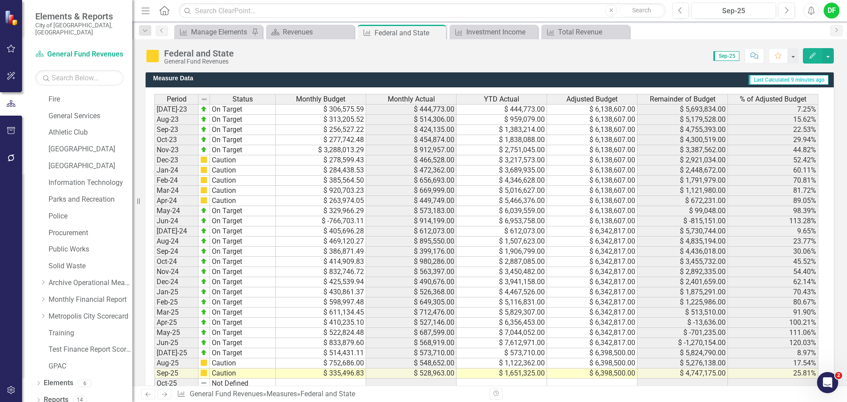
scroll to position [706, 0]
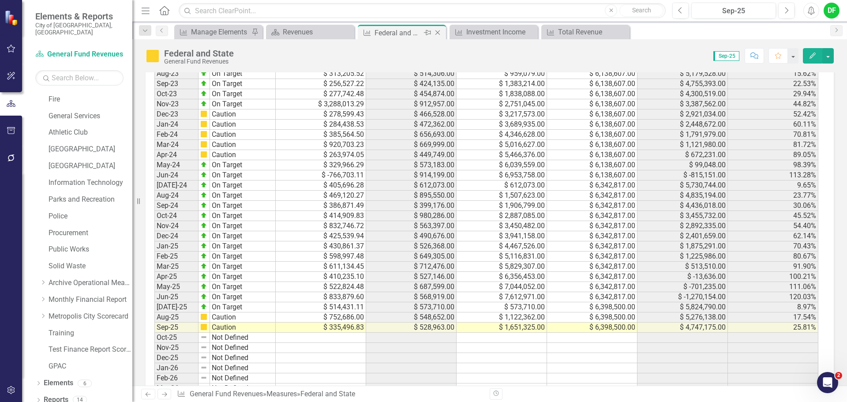
click at [437, 34] on icon "Close" at bounding box center [437, 32] width 9 height 7
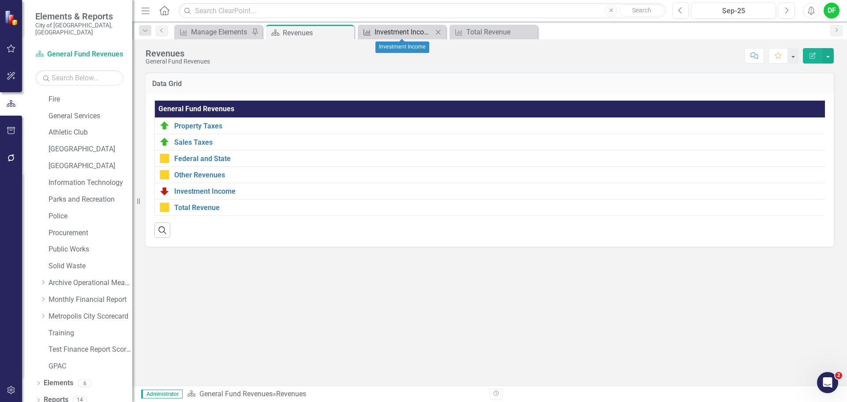
click at [393, 32] on div "Investment Income" at bounding box center [404, 31] width 58 height 11
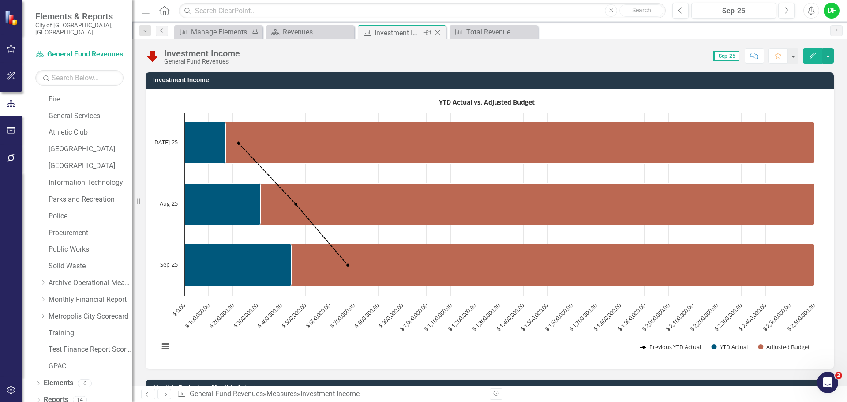
click at [439, 32] on icon "Close" at bounding box center [437, 32] width 9 height 7
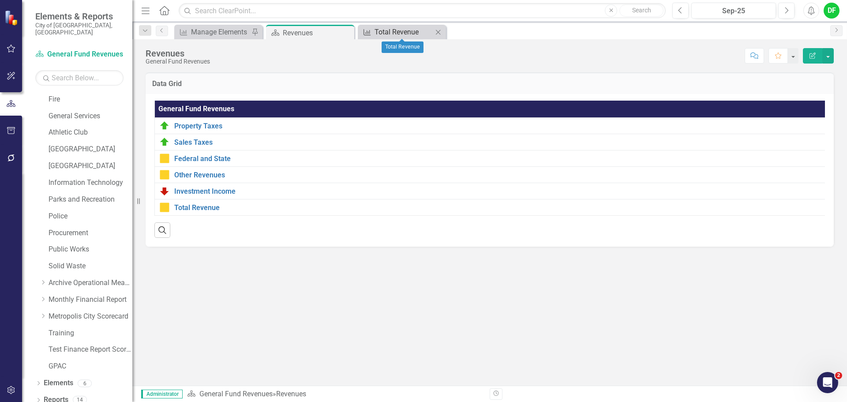
click at [382, 28] on div "Total Revenue" at bounding box center [404, 31] width 58 height 11
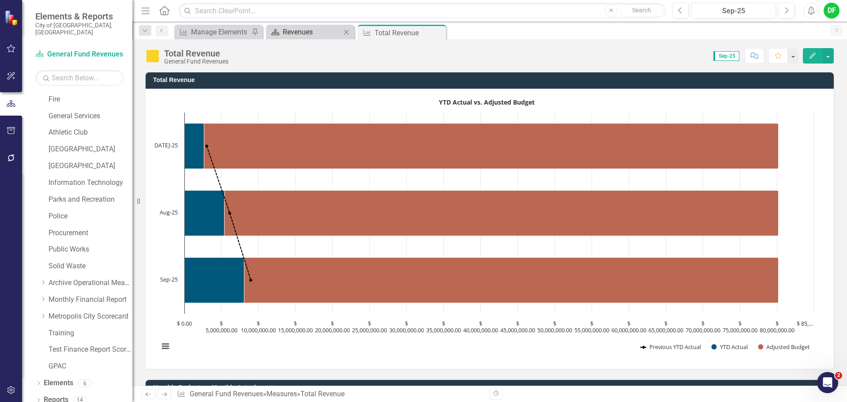
click at [326, 28] on div "Revenues" at bounding box center [312, 31] width 58 height 11
